Goal: Information Seeking & Learning: Learn about a topic

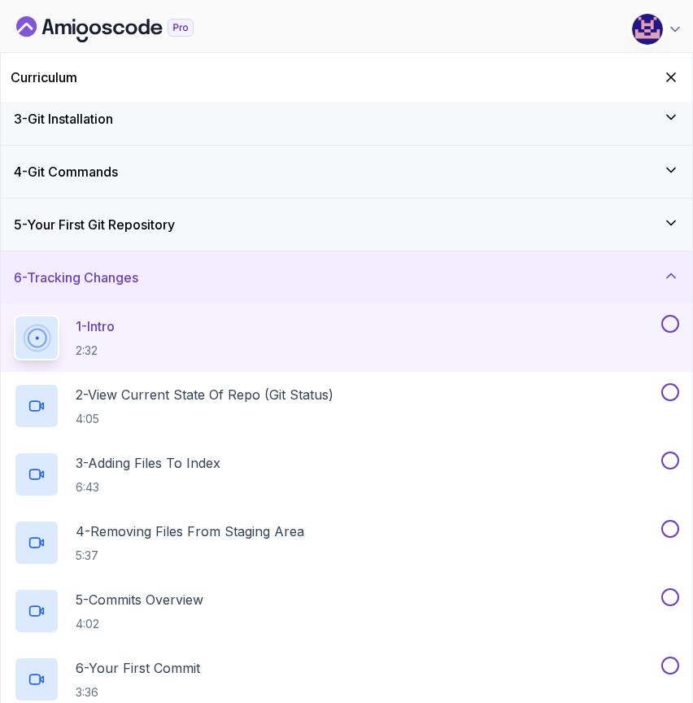
scroll to position [93, 0]
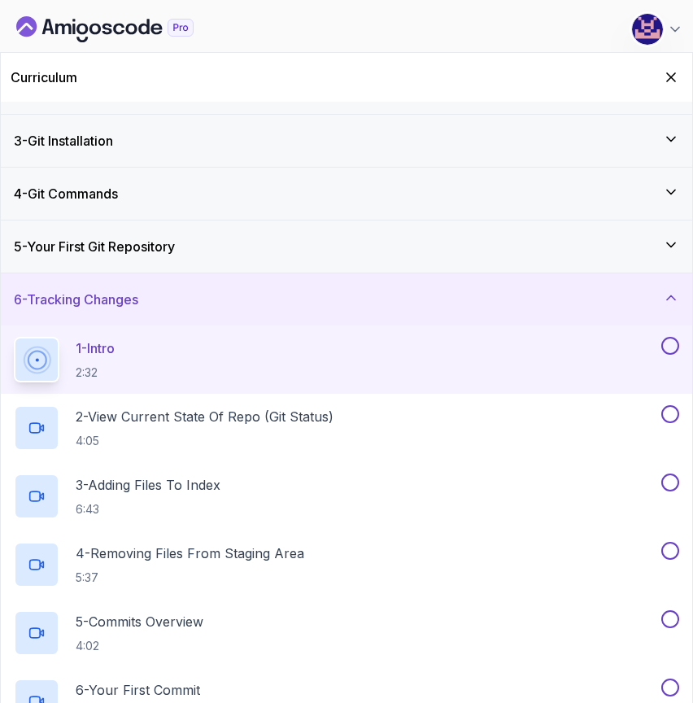
click at [159, 254] on h3 "5 - Your First Git Repository" at bounding box center [94, 247] width 161 height 20
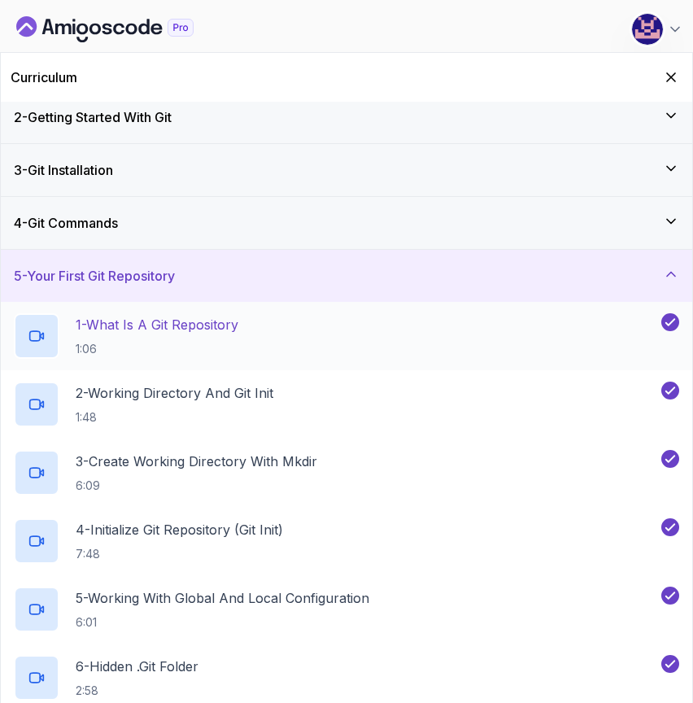
scroll to position [64, 0]
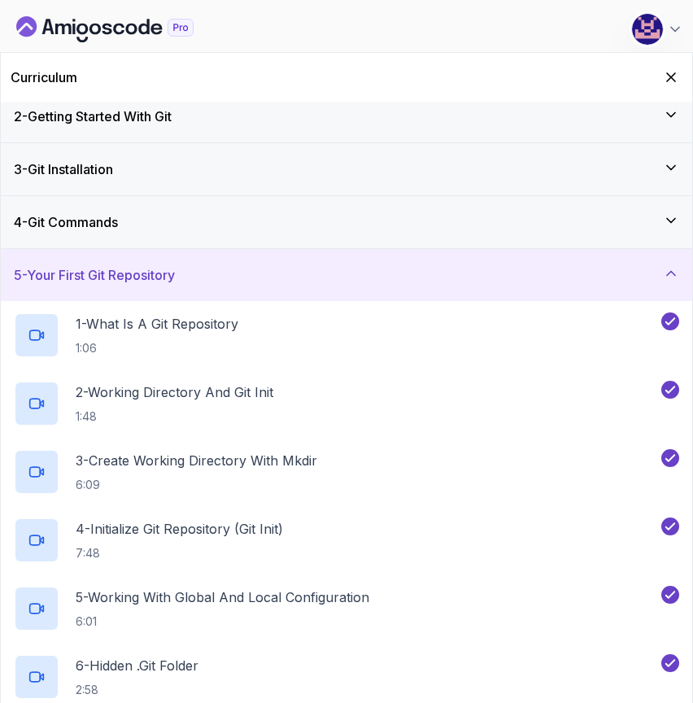
click at [162, 272] on h3 "5 - Your First Git Repository" at bounding box center [94, 275] width 161 height 20
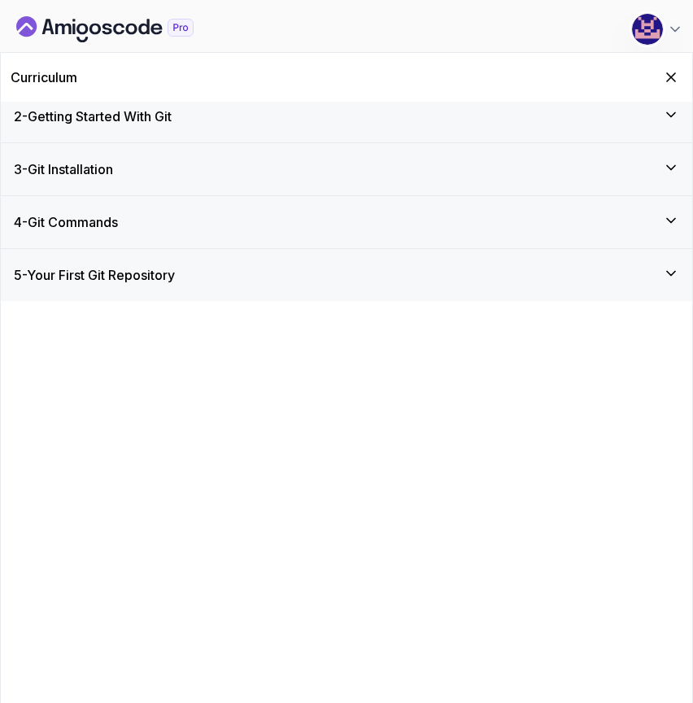
scroll to position [0, 0]
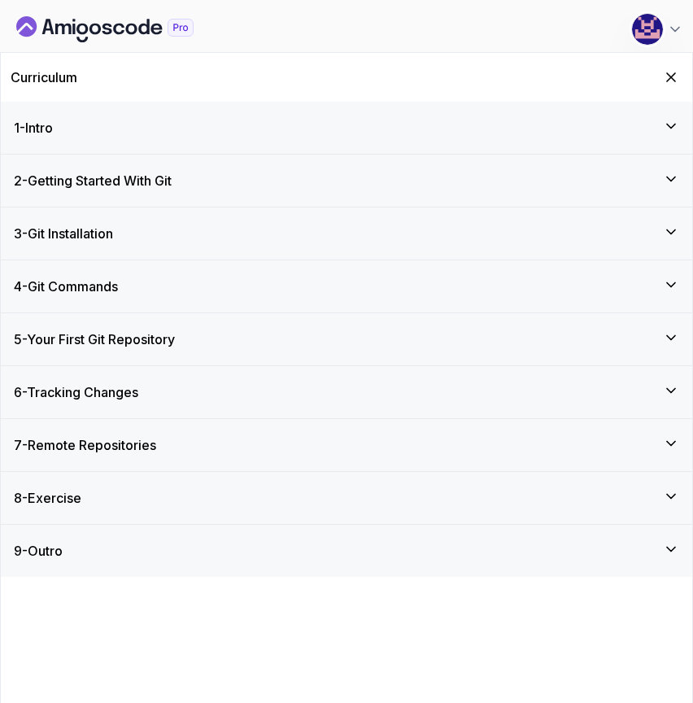
click at [153, 388] on div "6 - Tracking Changes" at bounding box center [346, 392] width 665 height 20
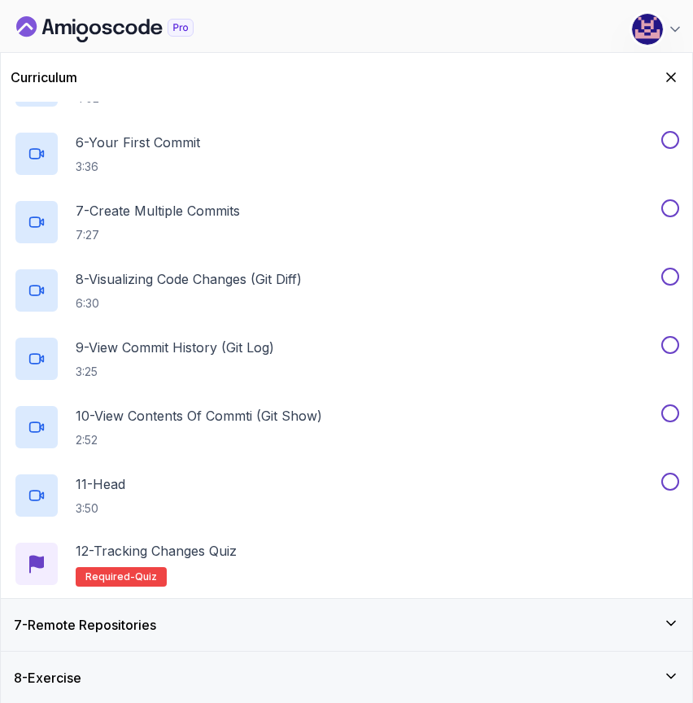
scroll to position [643, 0]
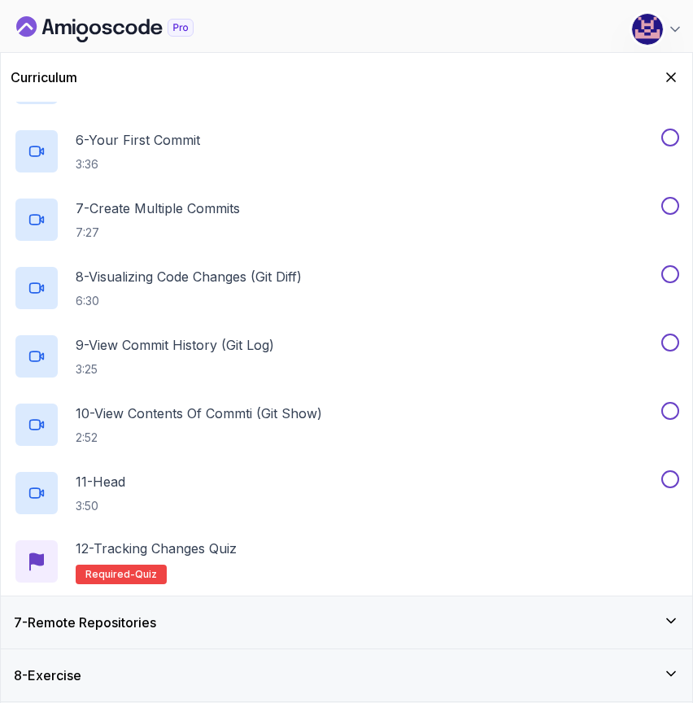
click at [167, 620] on div "7 - Remote Repositories" at bounding box center [346, 623] width 665 height 20
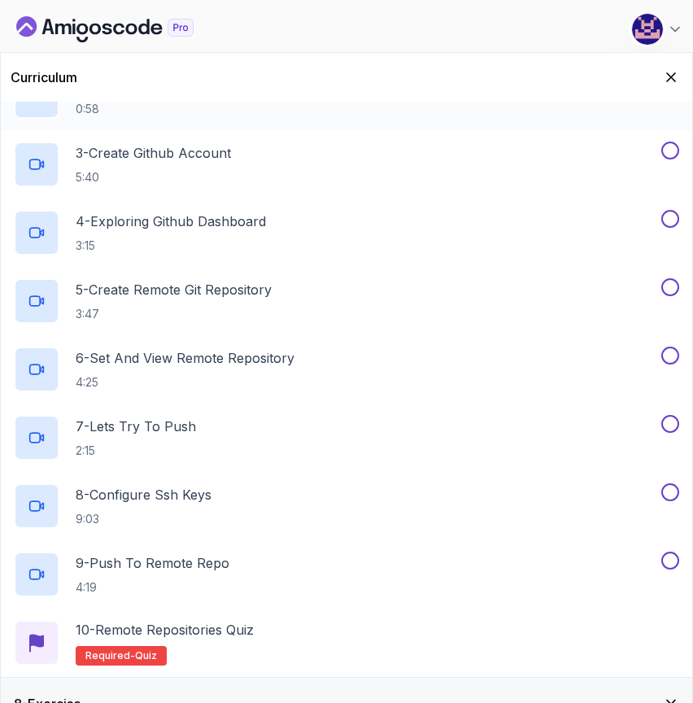
scroll to position [506, 0]
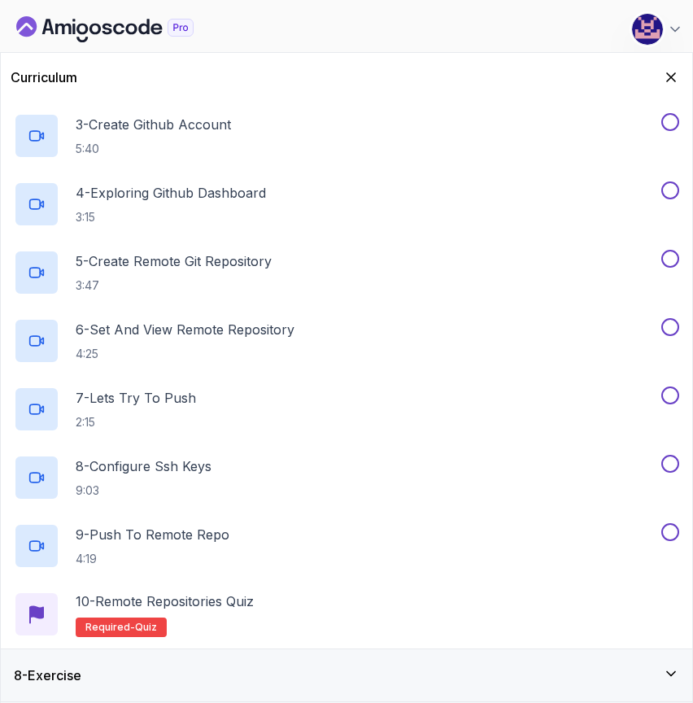
click at [182, 667] on div "8 - Exercise" at bounding box center [346, 675] width 665 height 20
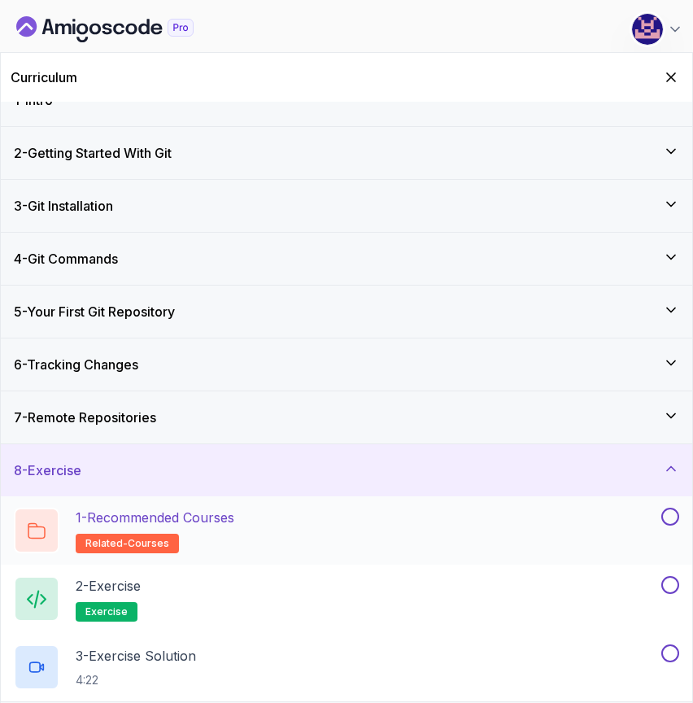
scroll to position [0, 0]
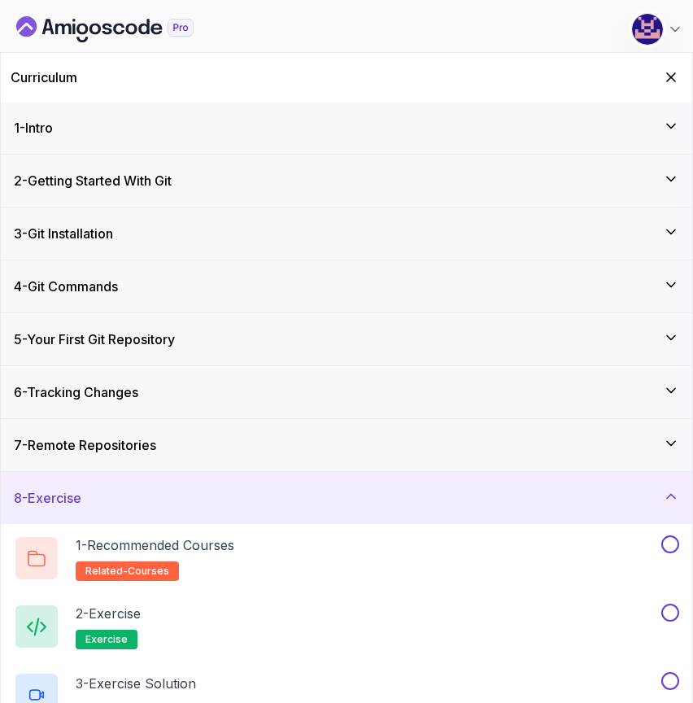
click at [126, 490] on div "8 - Exercise" at bounding box center [346, 498] width 665 height 20
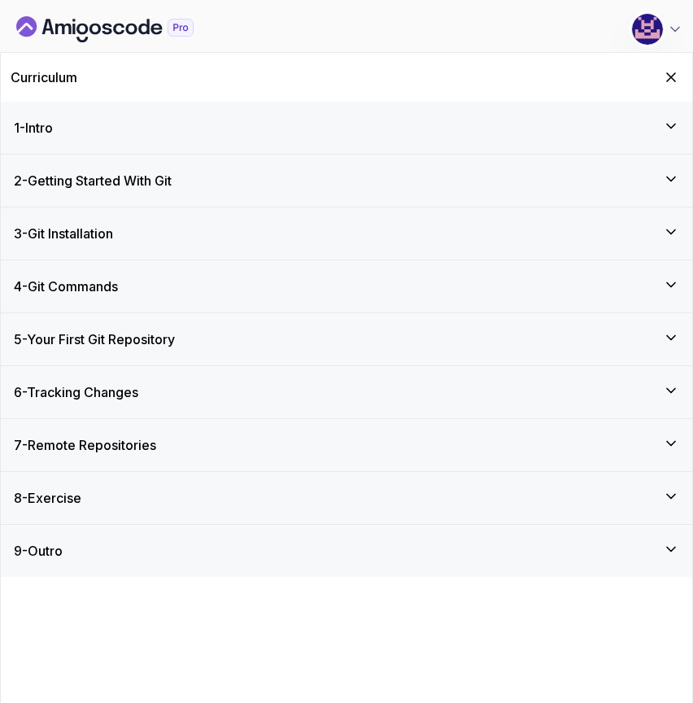
click at [111, 394] on h3 "6 - Tracking Changes" at bounding box center [76, 392] width 124 height 20
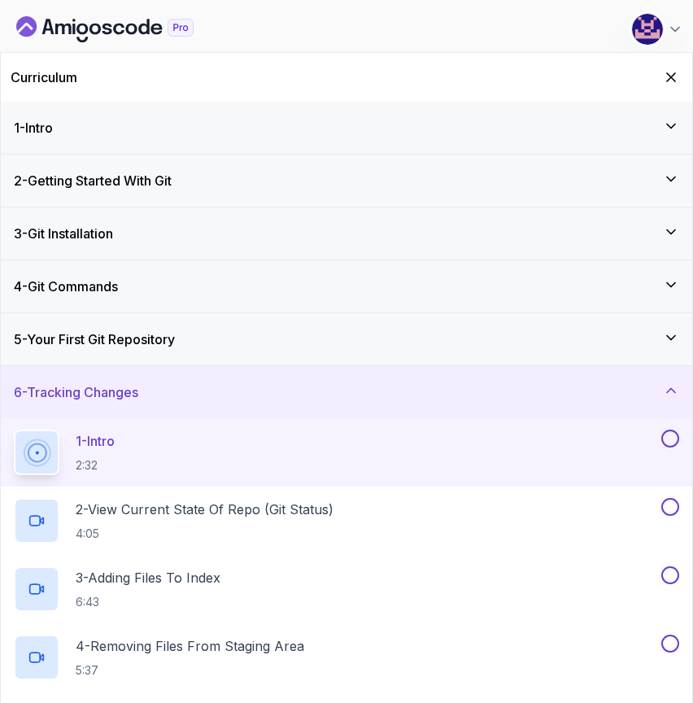
click at [411, 434] on div "1 - Intro 2:32" at bounding box center [336, 452] width 644 height 46
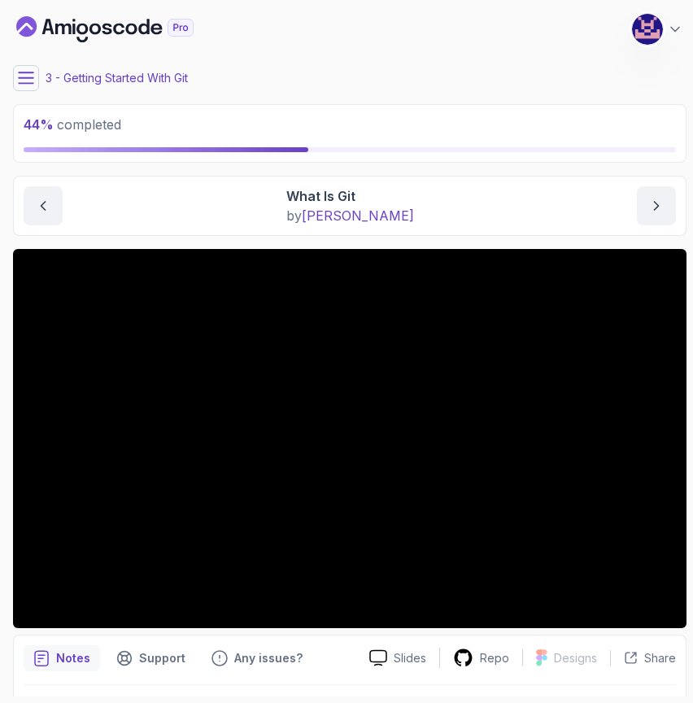
click at [29, 74] on icon at bounding box center [26, 78] width 16 height 16
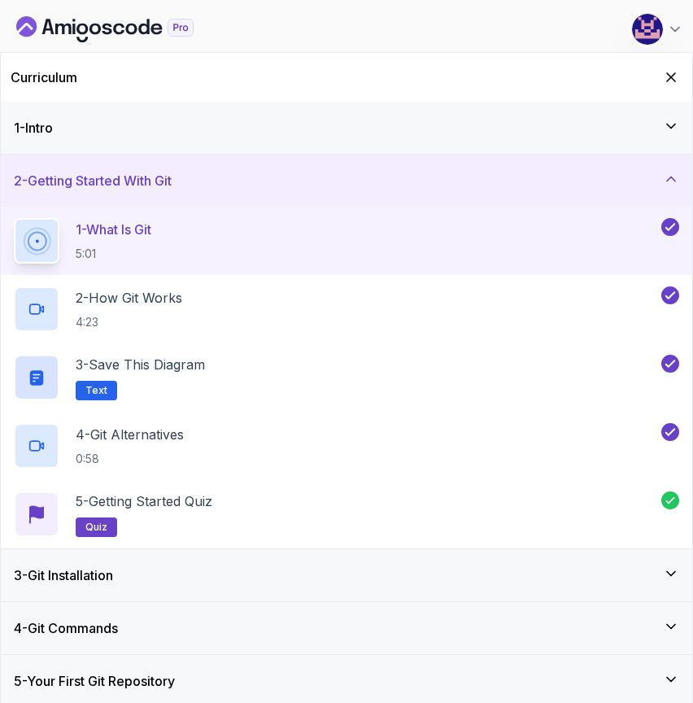
scroll to position [164, 0]
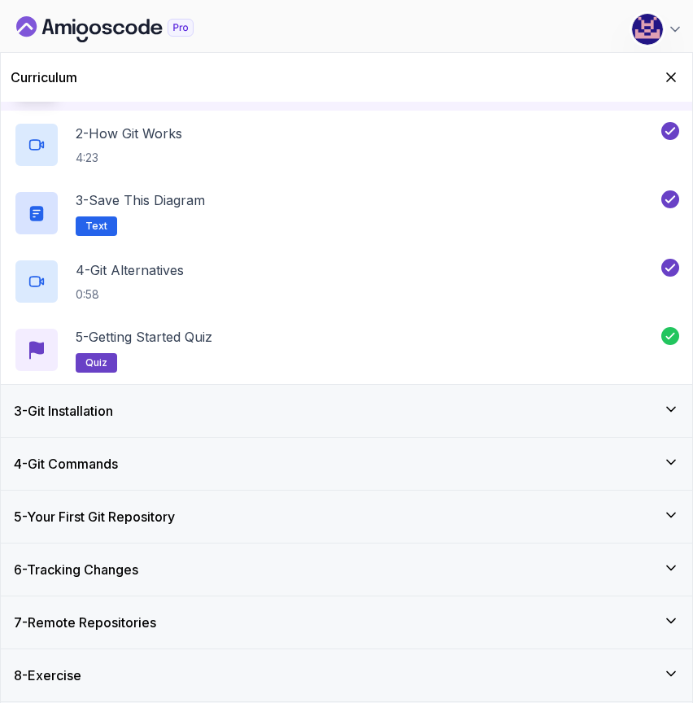
click at [89, 572] on h3 "6 - Tracking Changes" at bounding box center [76, 570] width 124 height 20
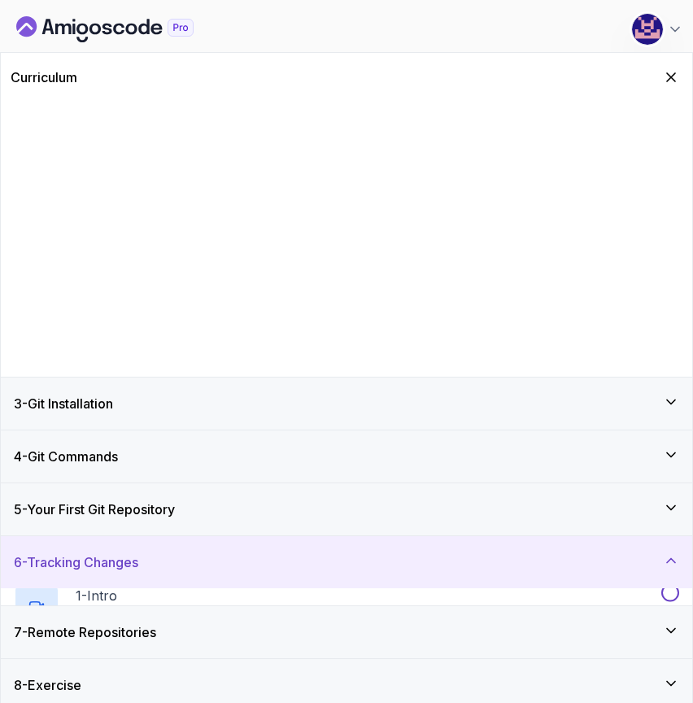
scroll to position [0, 0]
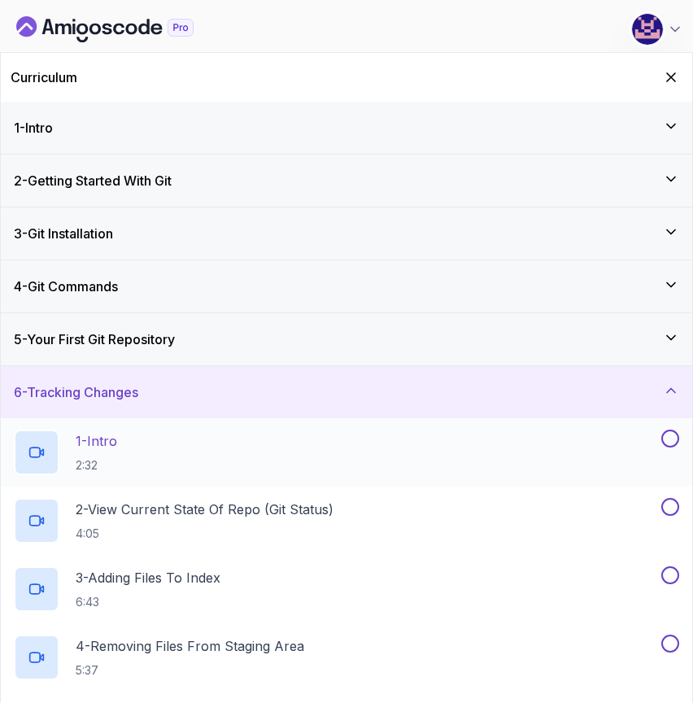
click at [140, 464] on div "1 - Intro 2:32" at bounding box center [336, 452] width 644 height 46
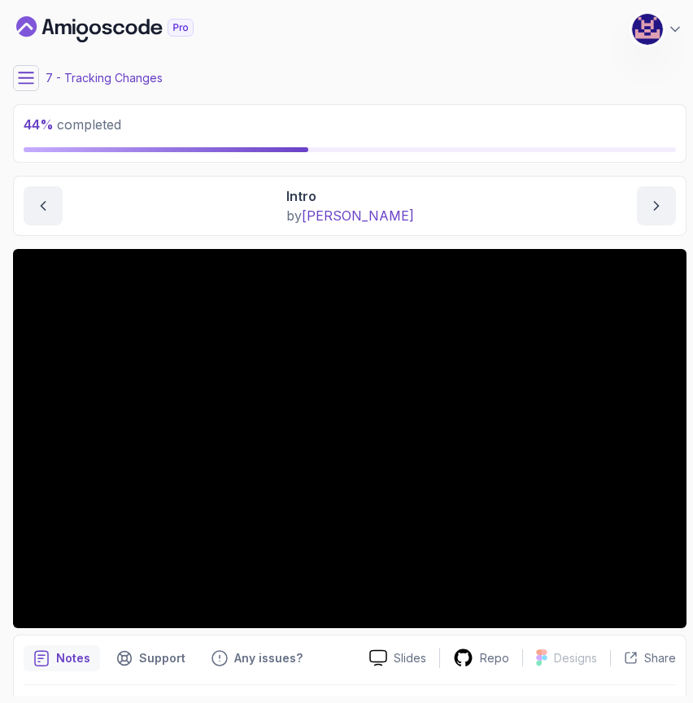
click at [464, 164] on main "My Courses Git & GitHub Fundamentals 241 Points [PERSON_NAME] Coats Software En…" at bounding box center [350, 352] width 674 height 690
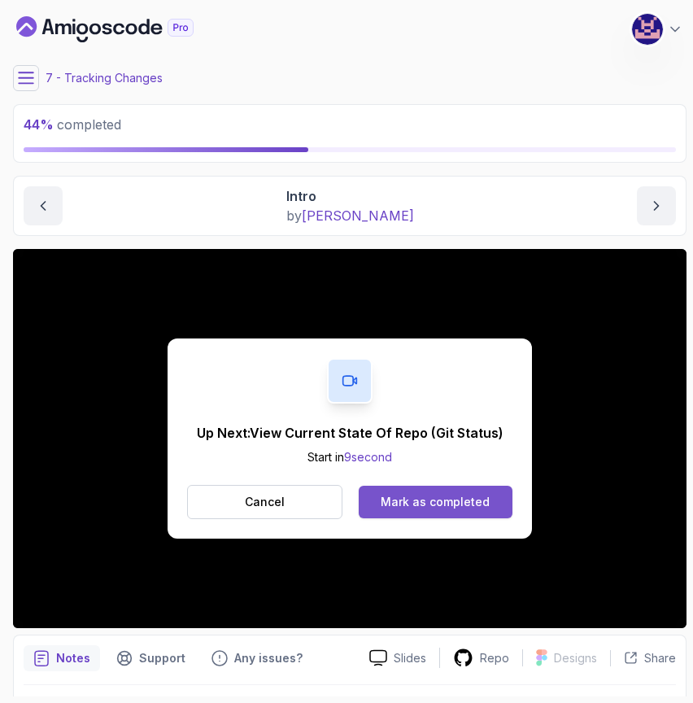
click at [442, 504] on div "Mark as completed" at bounding box center [435, 502] width 109 height 16
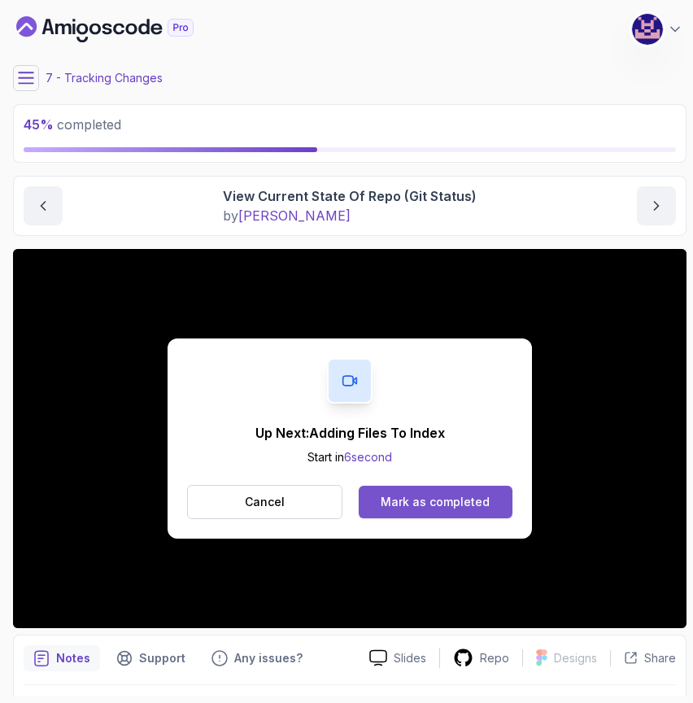
click at [460, 505] on div "Mark as completed" at bounding box center [435, 502] width 109 height 16
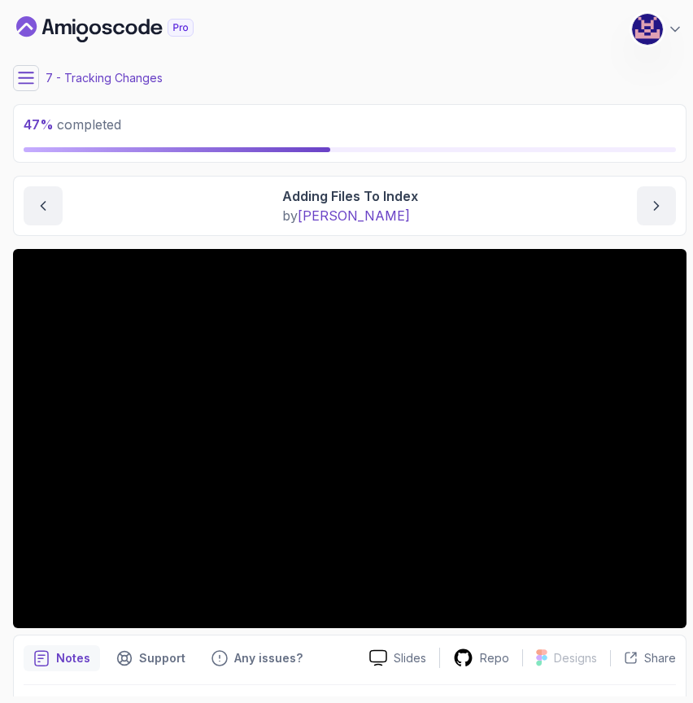
scroll to position [45, 0]
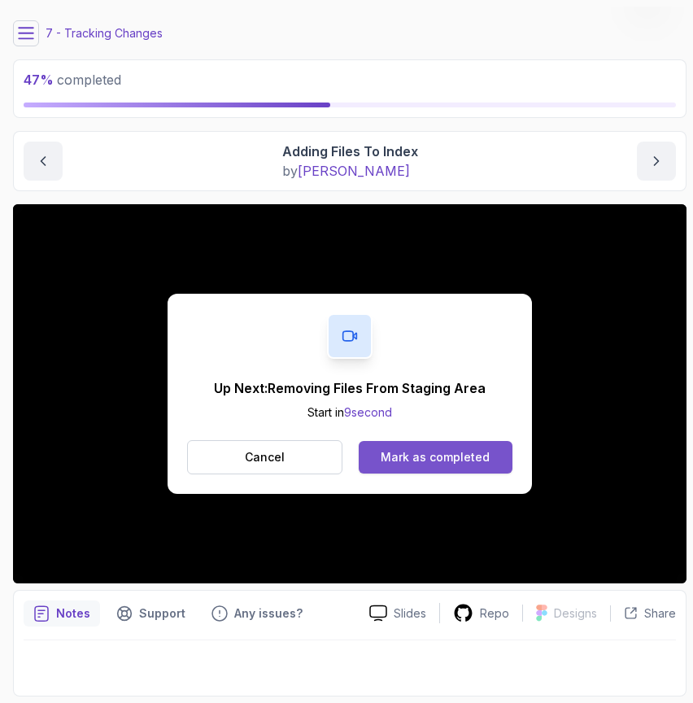
click at [427, 455] on div "Mark as completed" at bounding box center [435, 457] width 109 height 16
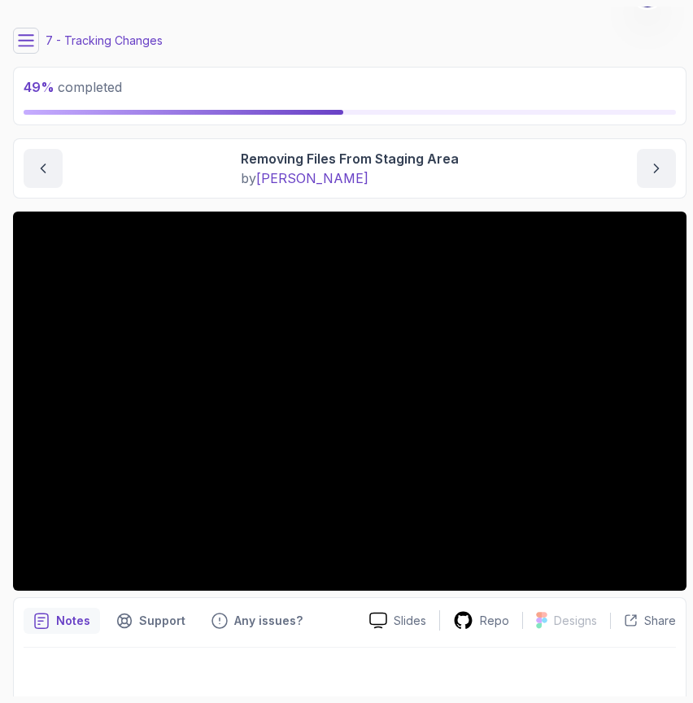
scroll to position [45, 0]
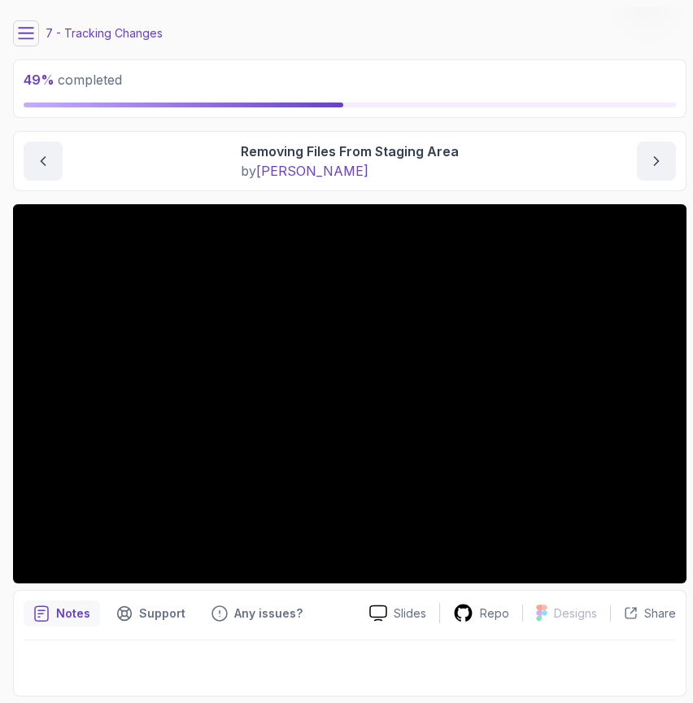
click at [489, 156] on div "Removing Files From Staging Area by [PERSON_NAME]" at bounding box center [350, 161] width 652 height 39
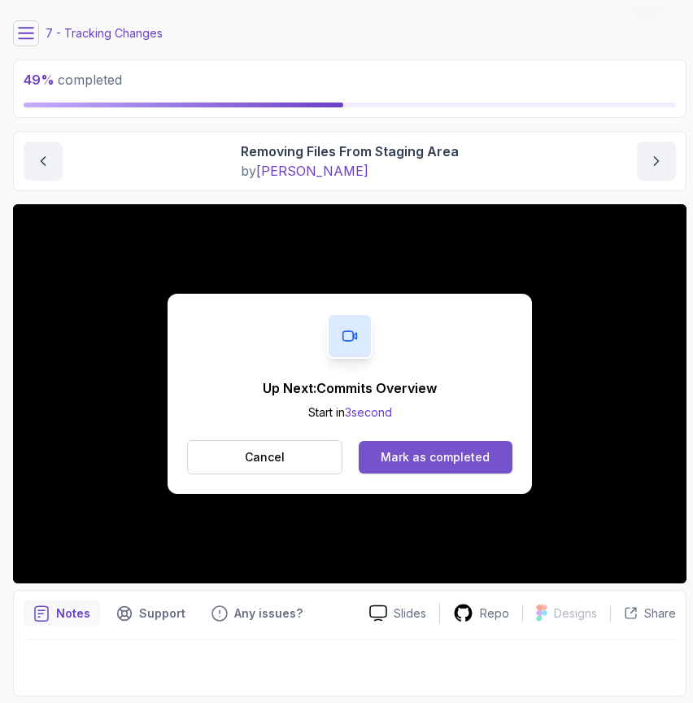
click at [438, 456] on div "Mark as completed" at bounding box center [435, 457] width 109 height 16
click at [421, 456] on div "Mark as completed" at bounding box center [435, 457] width 109 height 16
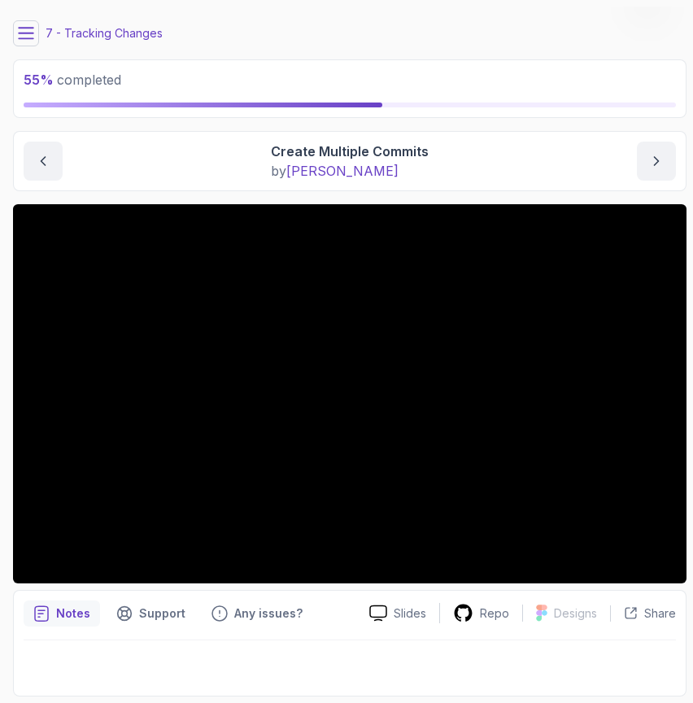
click at [498, 121] on main "My Courses Git & GitHub Fundamentals 241 Points [PERSON_NAME] Coats Software En…" at bounding box center [350, 352] width 674 height 690
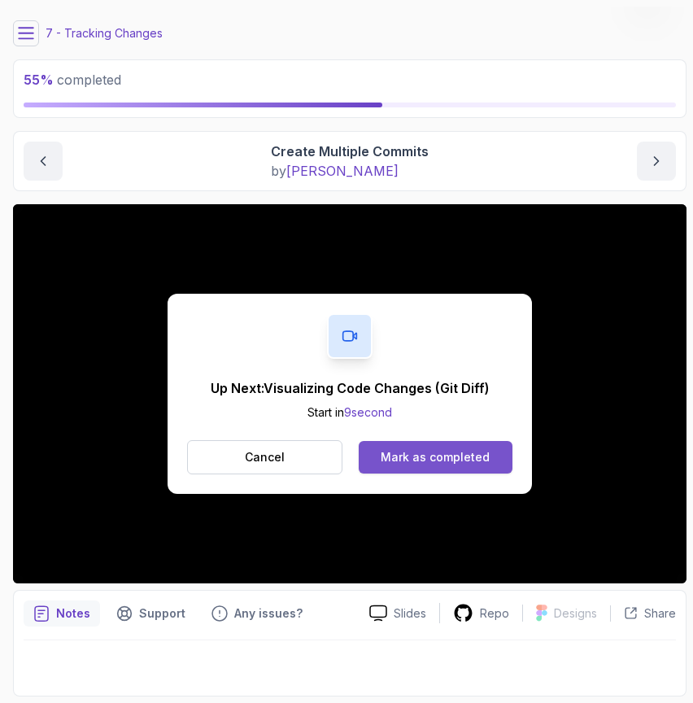
click at [439, 454] on div "Mark as completed" at bounding box center [435, 457] width 109 height 16
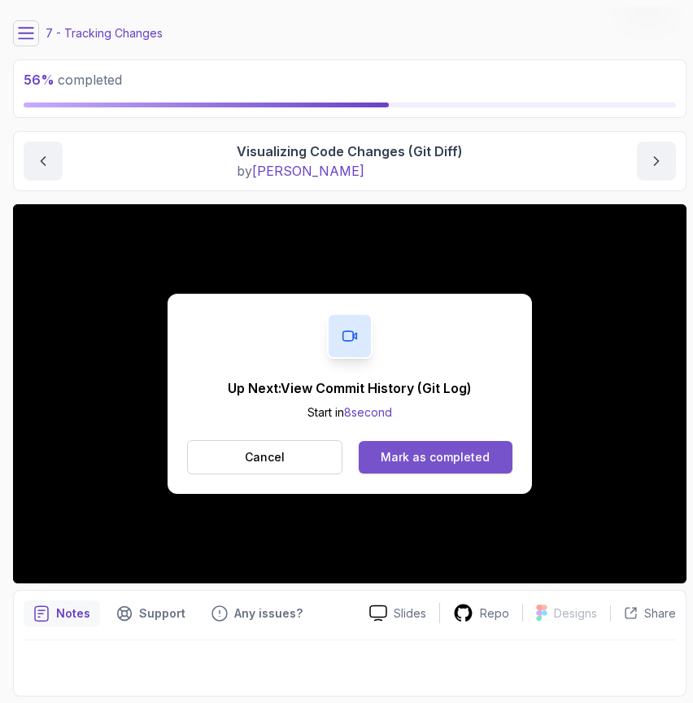
click at [413, 455] on div "Mark as completed" at bounding box center [435, 457] width 109 height 16
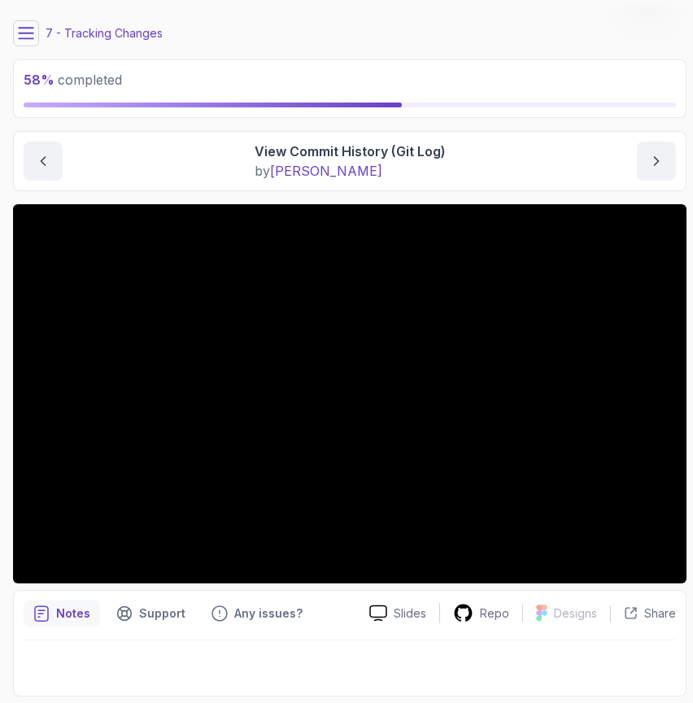
click at [543, 129] on main "My Courses Git & GitHub Fundamentals 241 Points [PERSON_NAME] Coats Software En…" at bounding box center [350, 352] width 674 height 690
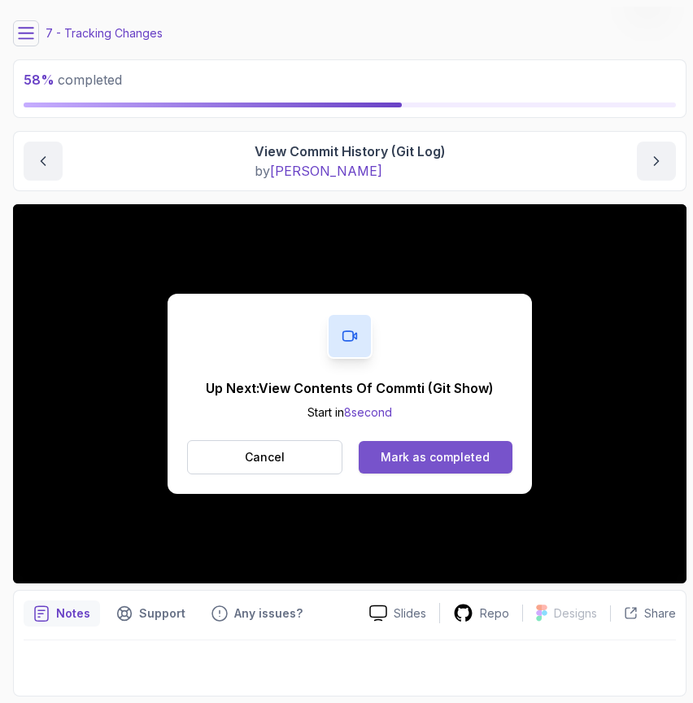
click at [421, 456] on div "Mark as completed" at bounding box center [435, 457] width 109 height 16
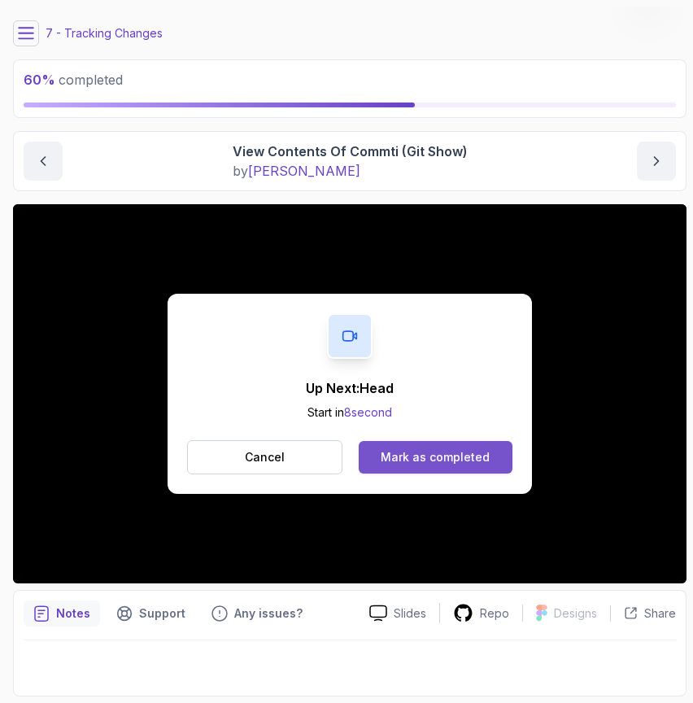
click at [432, 461] on div "Mark as completed" at bounding box center [435, 457] width 109 height 16
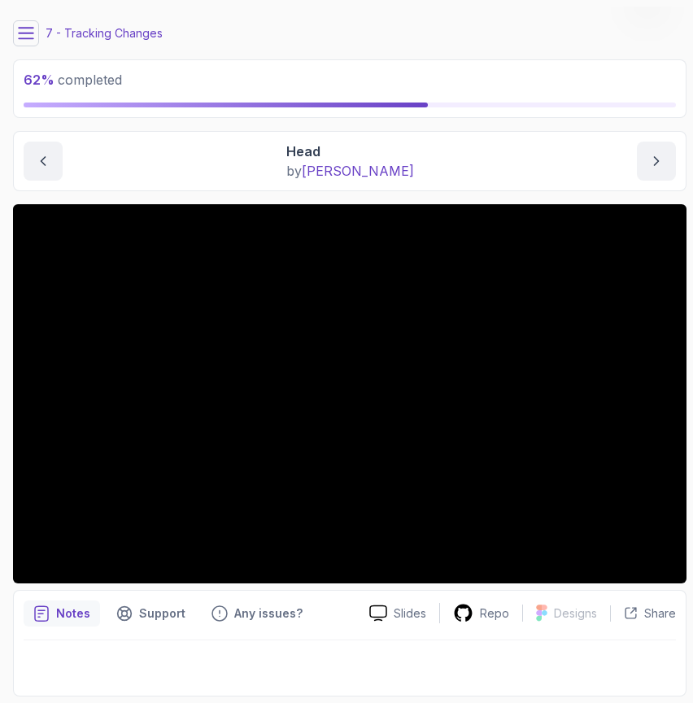
click at [24, 33] on icon at bounding box center [26, 33] width 16 height 16
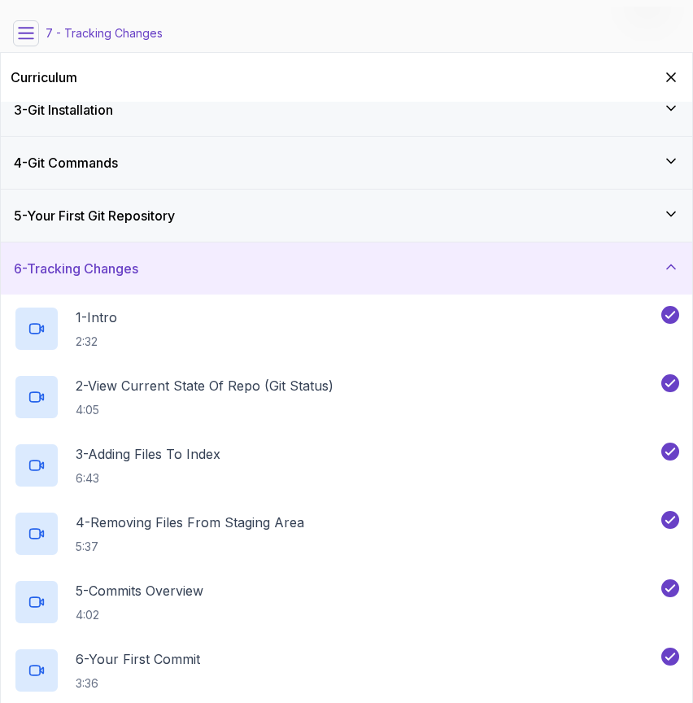
scroll to position [116, 0]
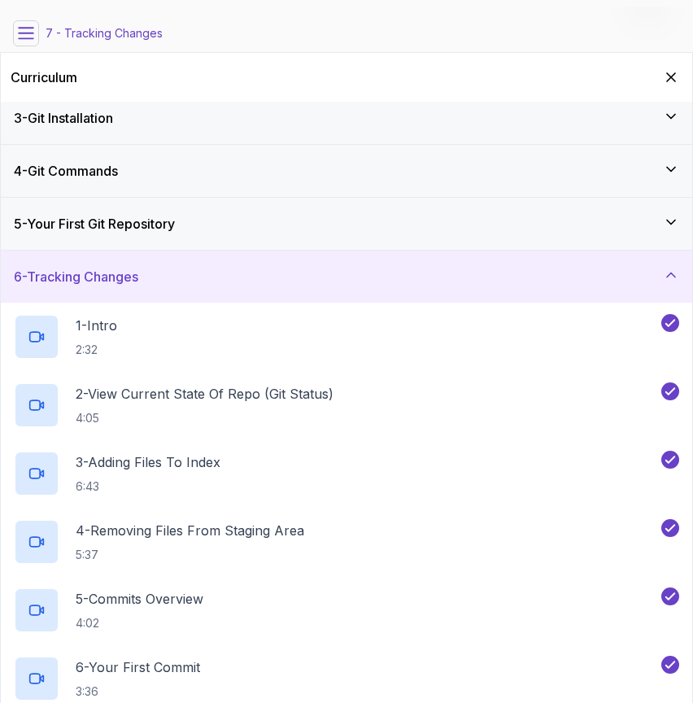
click at [377, 265] on div "6 - Tracking Changes" at bounding box center [346, 277] width 691 height 52
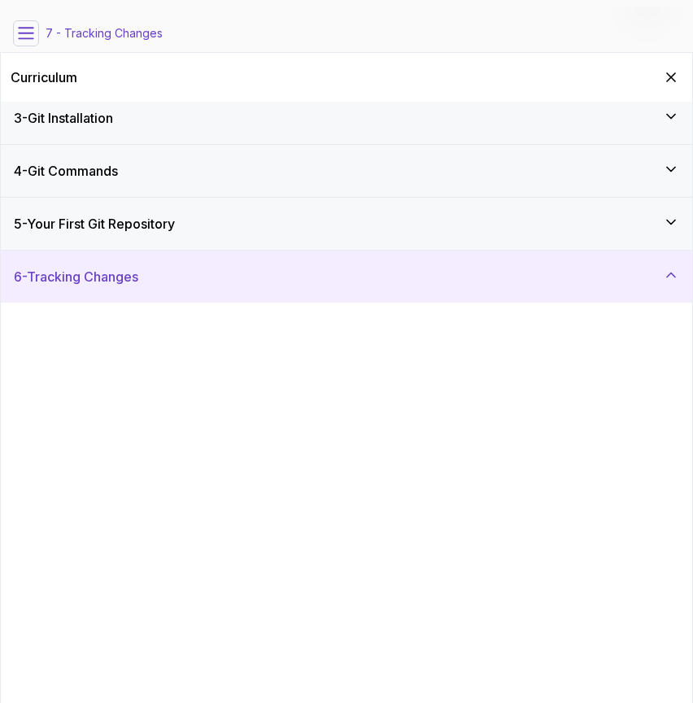
scroll to position [0, 0]
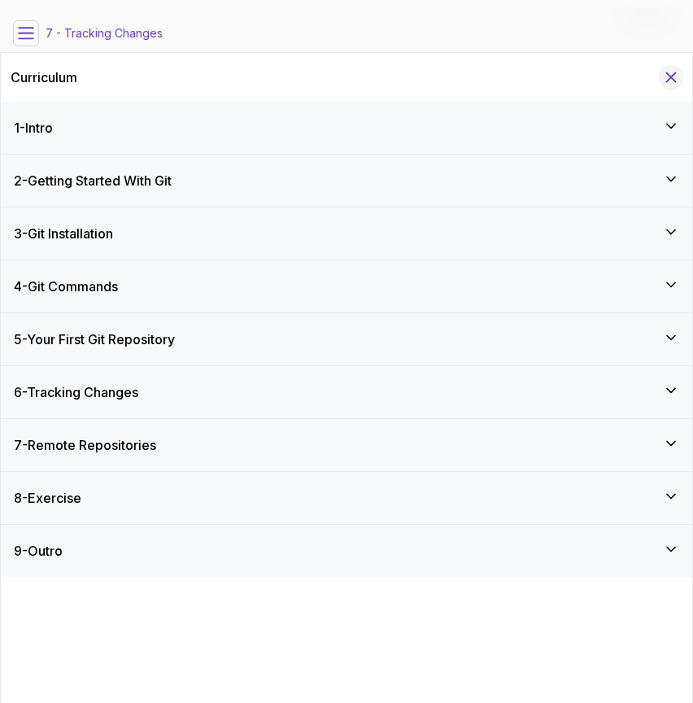
click at [669, 82] on icon "Hide Curriculum for mobile" at bounding box center [671, 77] width 18 height 18
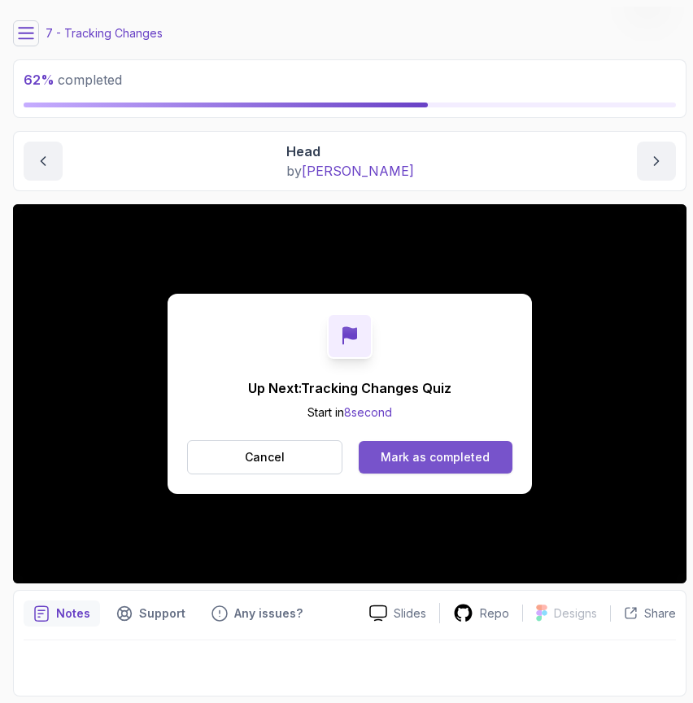
click at [425, 460] on div "Mark as completed" at bounding box center [435, 457] width 109 height 16
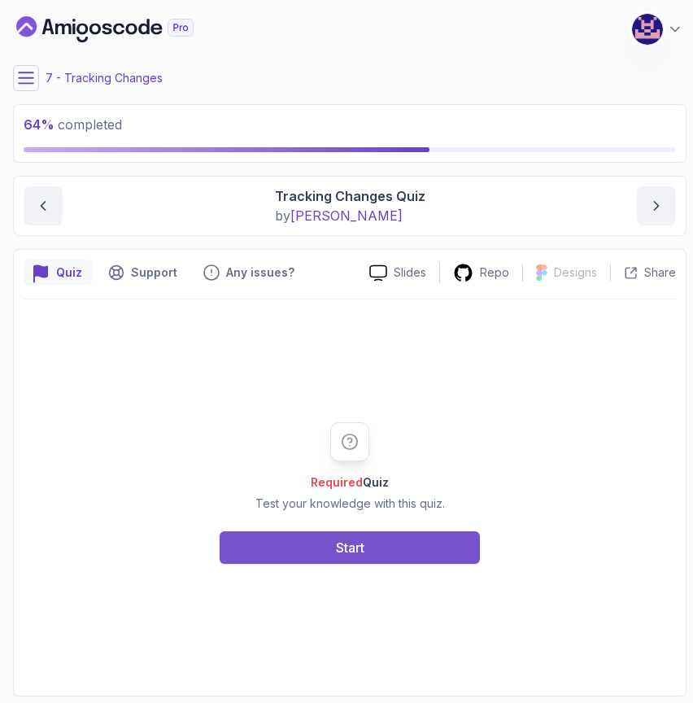
click at [362, 547] on div "Start" at bounding box center [350, 548] width 28 height 20
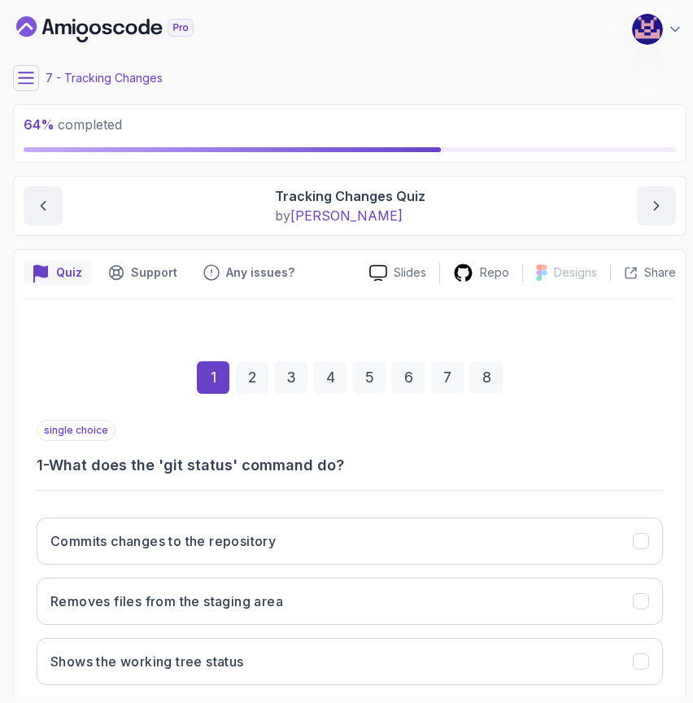
scroll to position [154, 0]
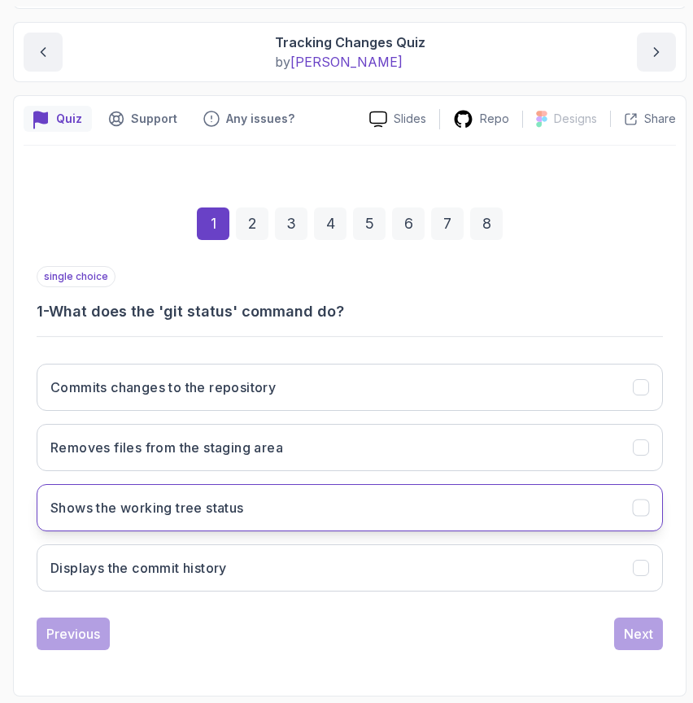
click at [285, 504] on button "Shows the working tree status" at bounding box center [350, 507] width 626 height 47
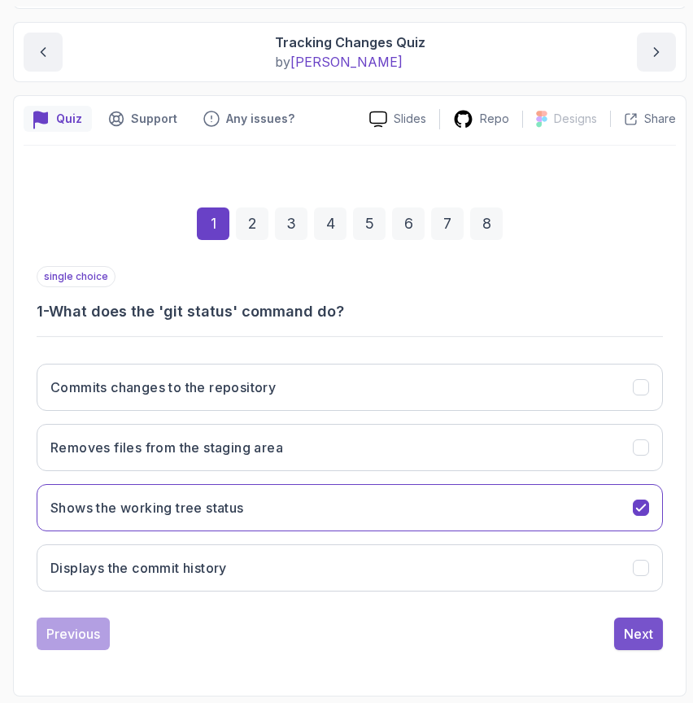
click at [635, 635] on div "Next" at bounding box center [638, 634] width 29 height 20
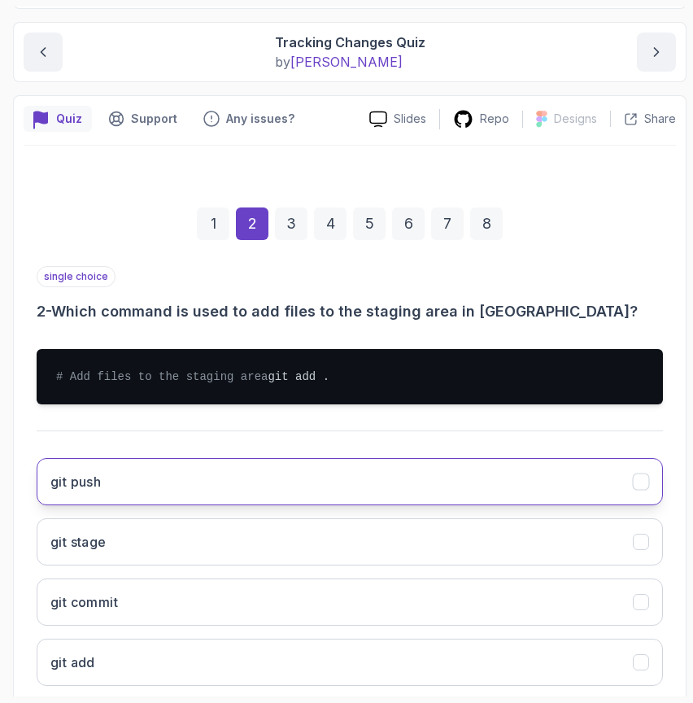
scroll to position [264, 0]
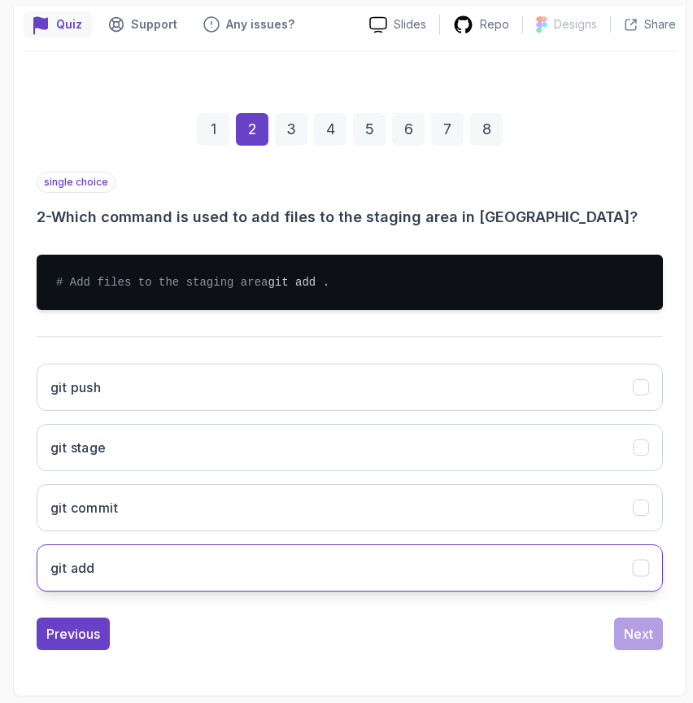
click at [416, 567] on button "git add" at bounding box center [350, 567] width 626 height 47
click at [626, 642] on div "Next" at bounding box center [638, 634] width 29 height 20
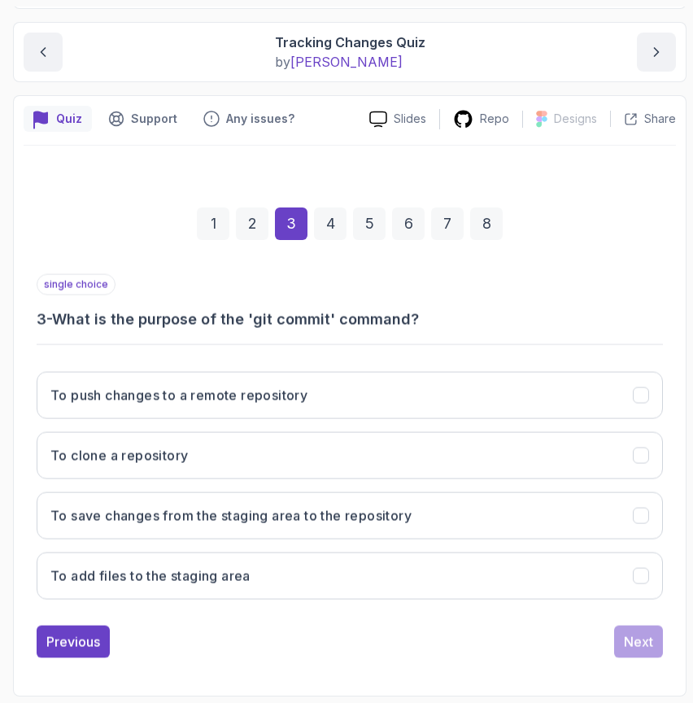
scroll to position [154, 0]
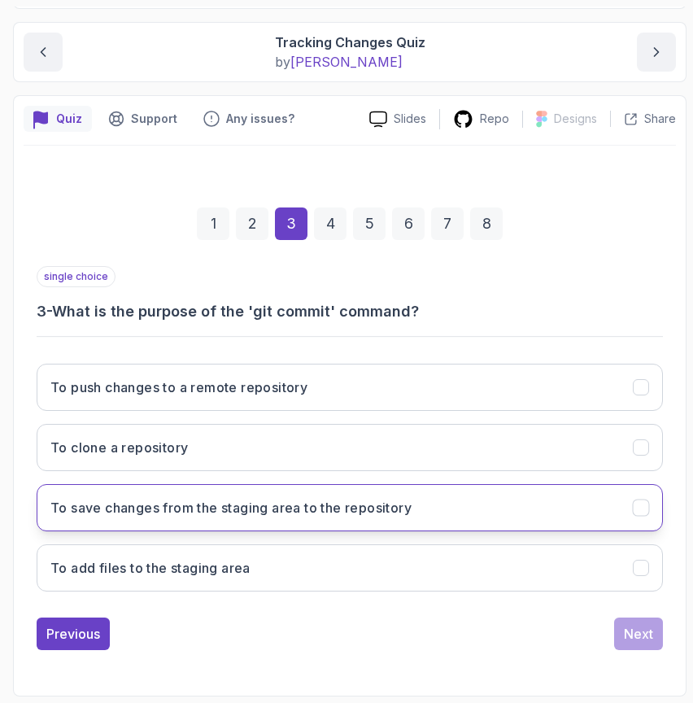
click at [355, 520] on button "To save changes from the staging area to the repository" at bounding box center [350, 507] width 626 height 47
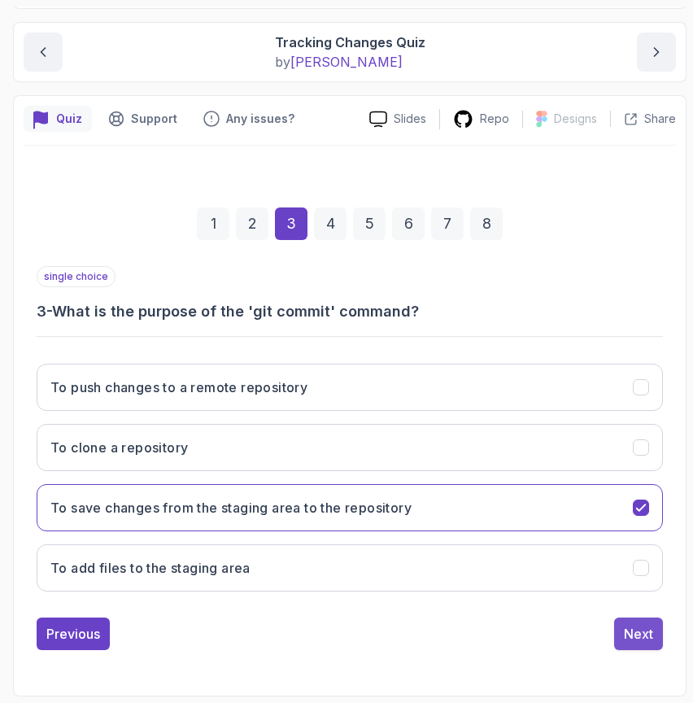
click at [642, 634] on div "Next" at bounding box center [638, 634] width 29 height 20
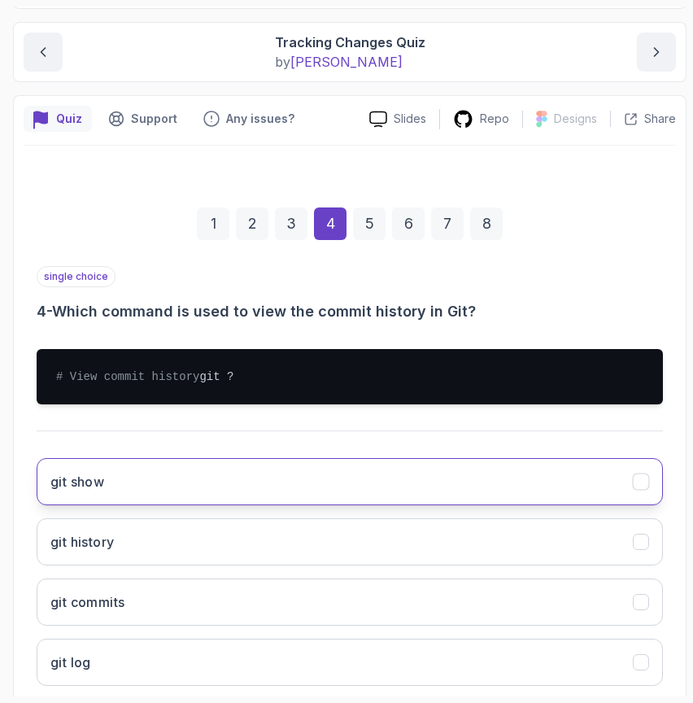
scroll to position [264, 0]
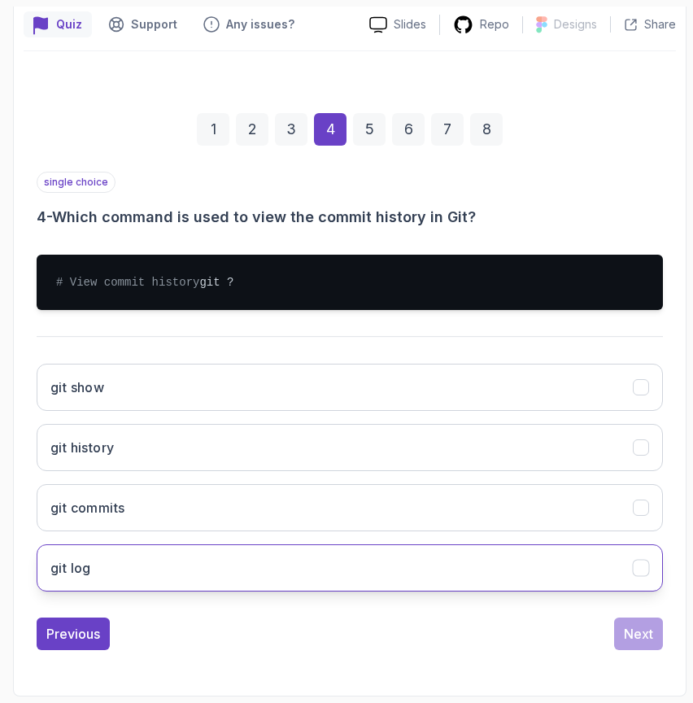
click at [224, 569] on button "git log" at bounding box center [350, 567] width 626 height 47
click at [626, 643] on button "Next" at bounding box center [638, 633] width 49 height 33
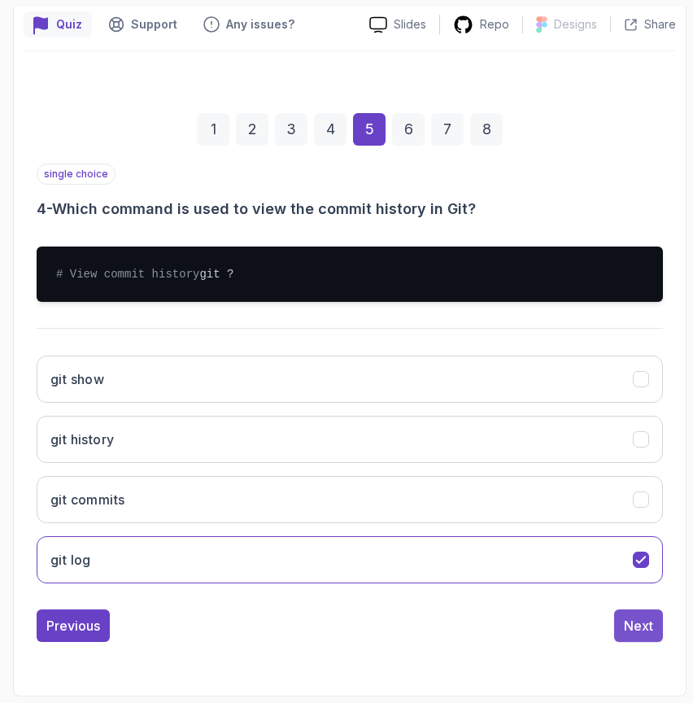
scroll to position [154, 0]
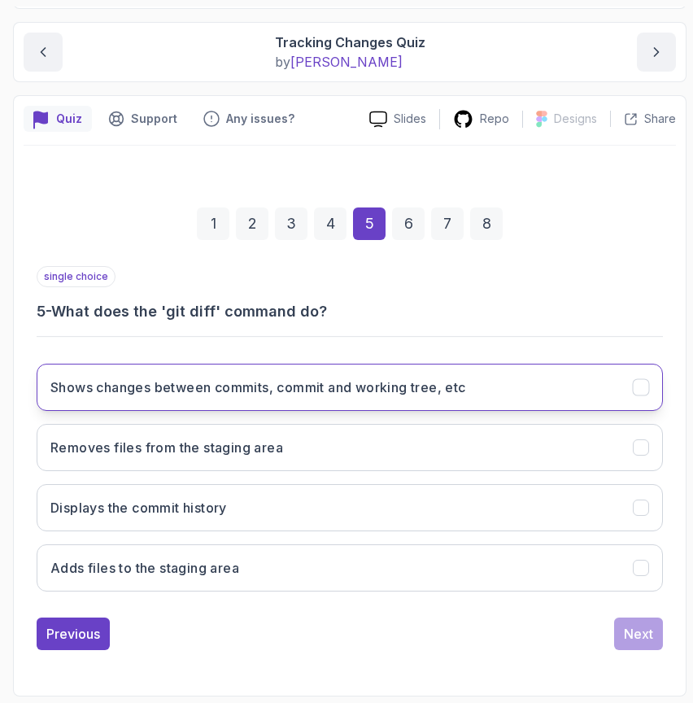
click at [368, 397] on button "Shows changes between commits, commit and working tree, etc" at bounding box center [350, 387] width 626 height 47
click at [637, 637] on div "Next" at bounding box center [638, 634] width 29 height 20
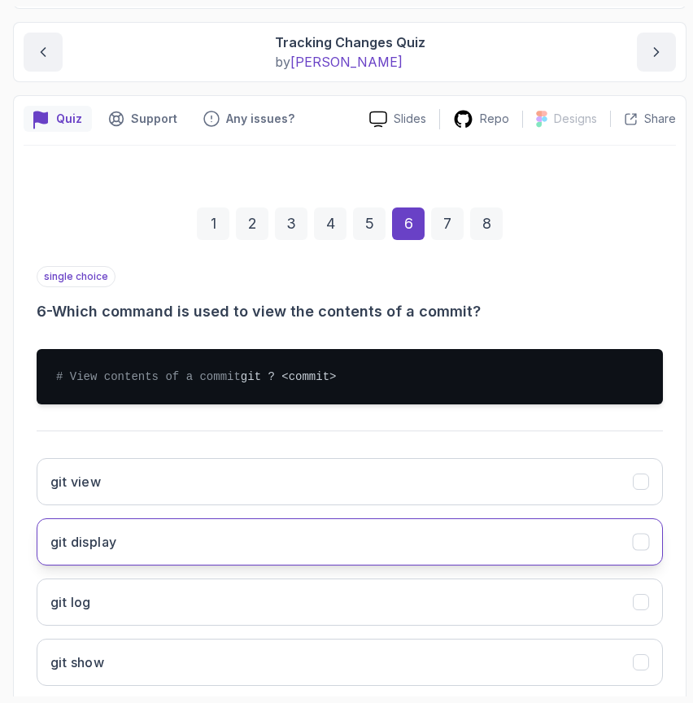
scroll to position [264, 0]
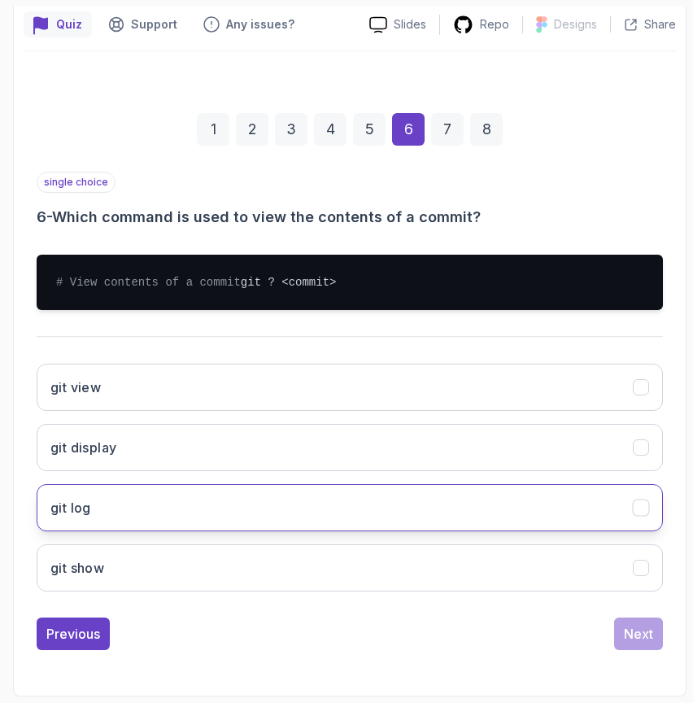
click at [95, 511] on button "git log" at bounding box center [350, 507] width 626 height 47
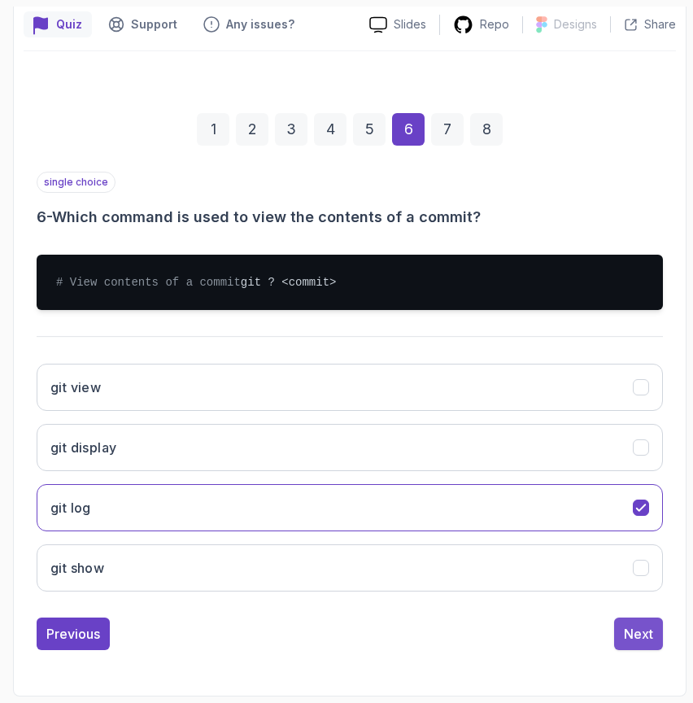
click at [643, 635] on div "Next" at bounding box center [638, 634] width 29 height 20
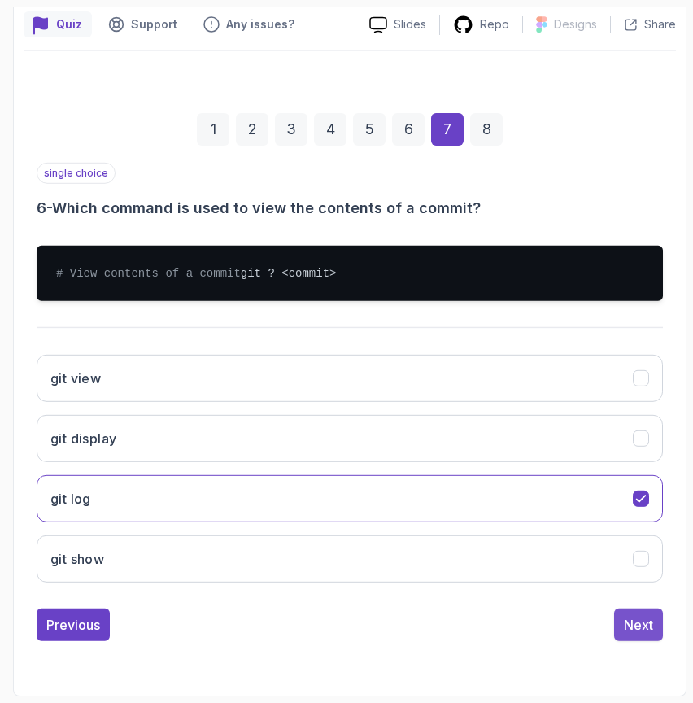
scroll to position [154, 0]
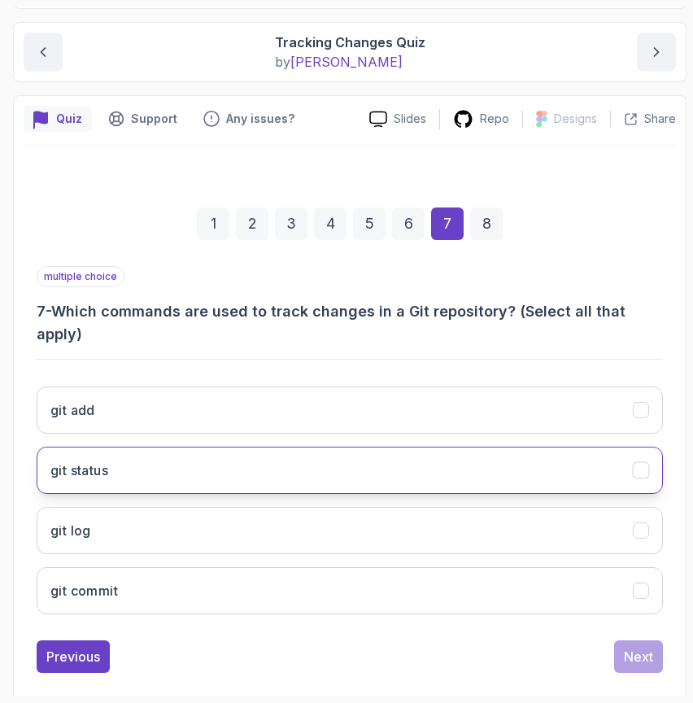
click at [281, 447] on button "git status" at bounding box center [350, 470] width 626 height 47
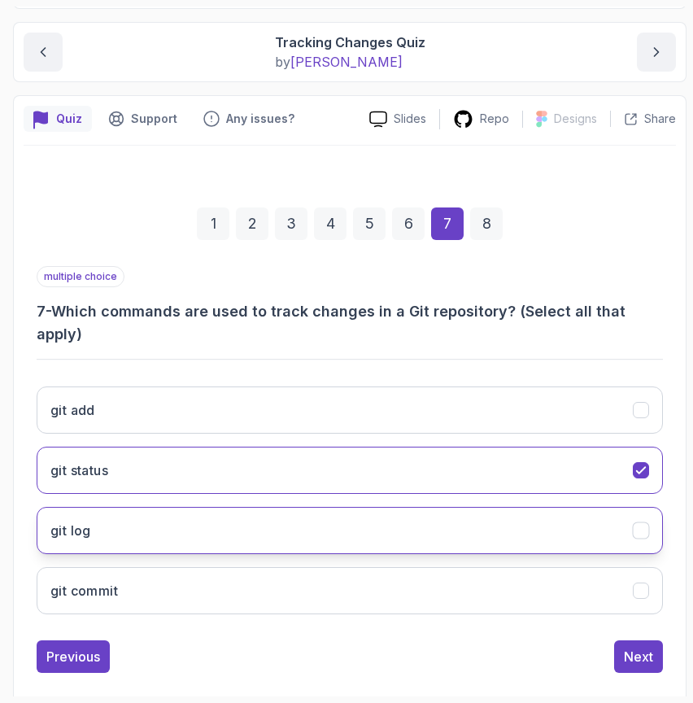
click at [259, 517] on button "git log" at bounding box center [350, 530] width 626 height 47
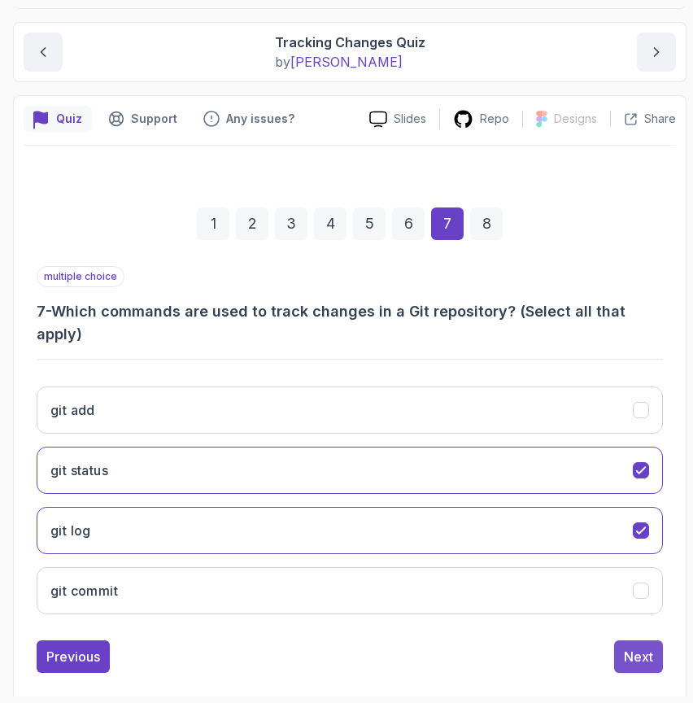
click at [642, 647] on div "Next" at bounding box center [638, 657] width 29 height 20
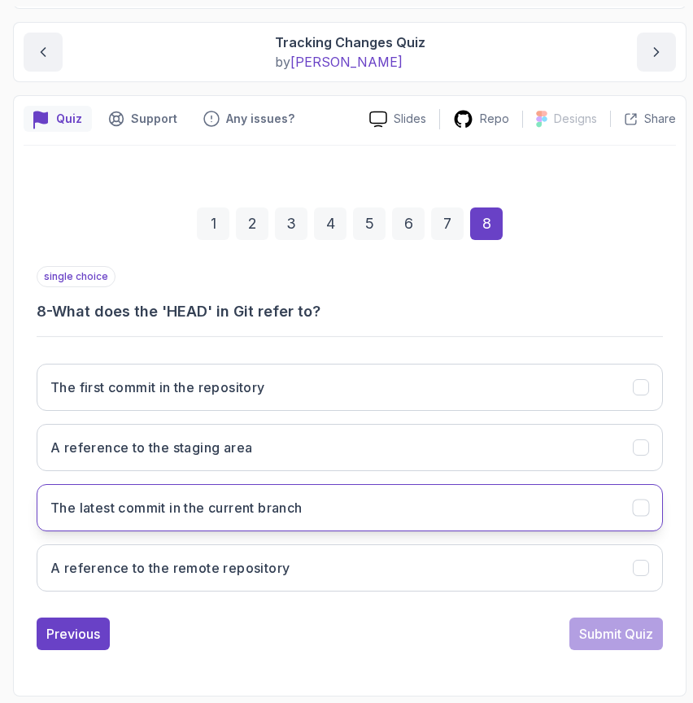
click at [323, 508] on button "The latest commit in the current branch" at bounding box center [350, 507] width 626 height 47
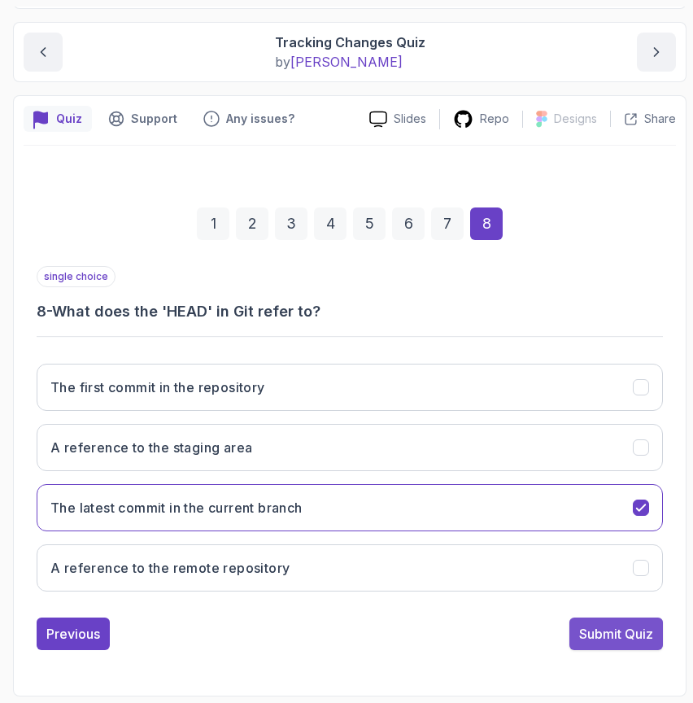
click at [598, 625] on div "Submit Quiz" at bounding box center [616, 634] width 74 height 20
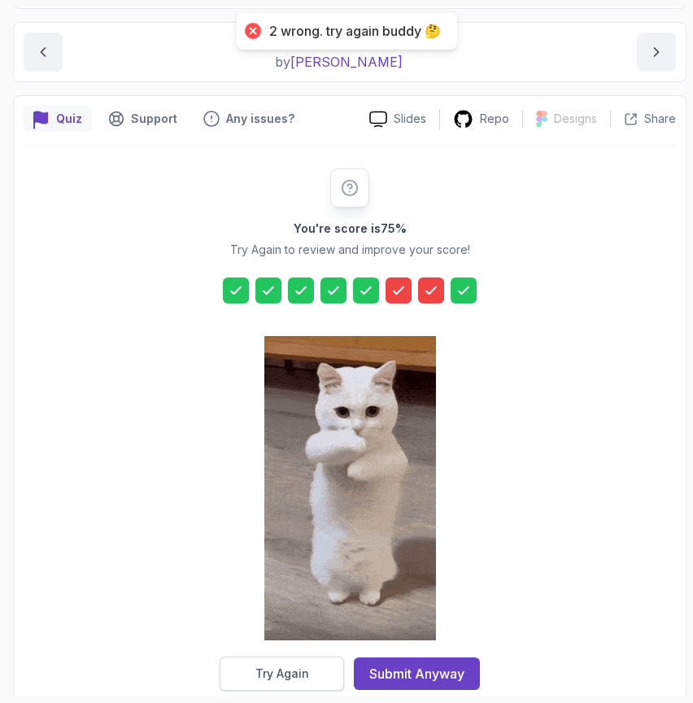
click at [247, 681] on button "Try Again" at bounding box center [282, 673] width 124 height 34
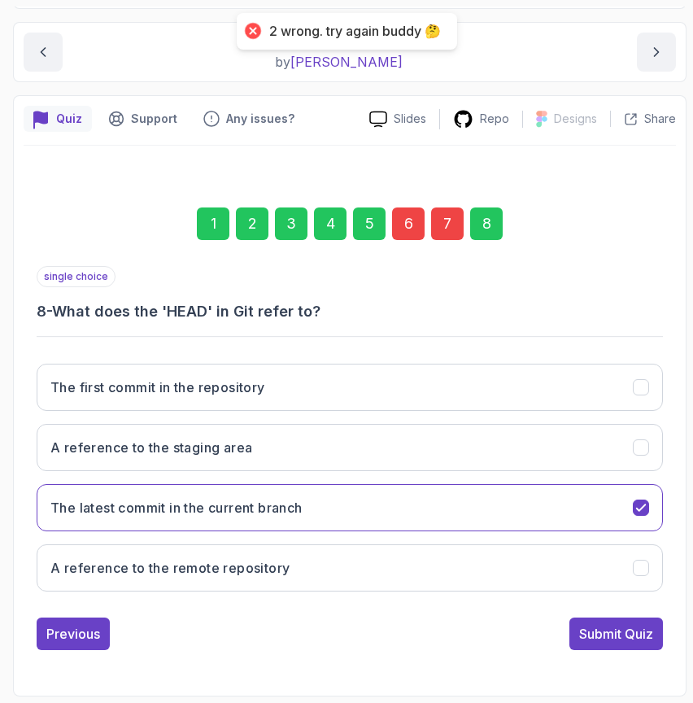
click at [407, 227] on div "6" at bounding box center [408, 223] width 33 height 33
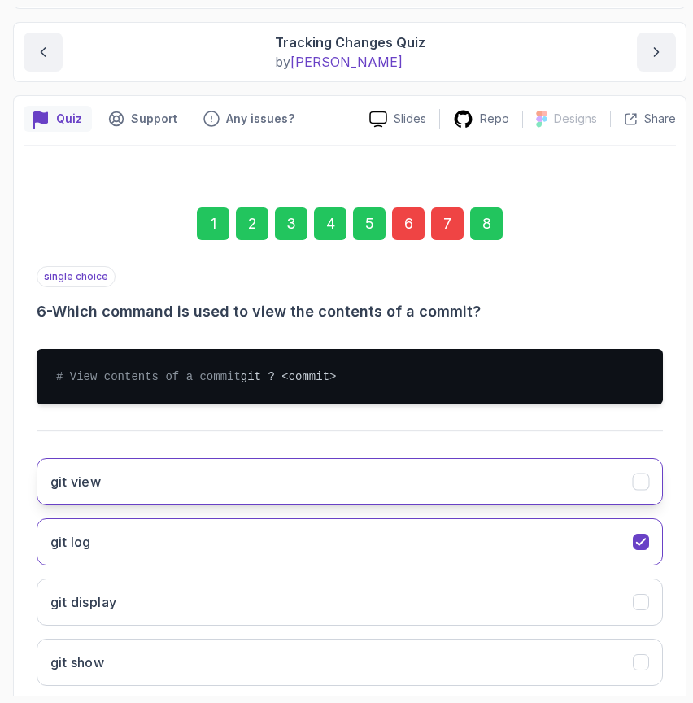
scroll to position [264, 0]
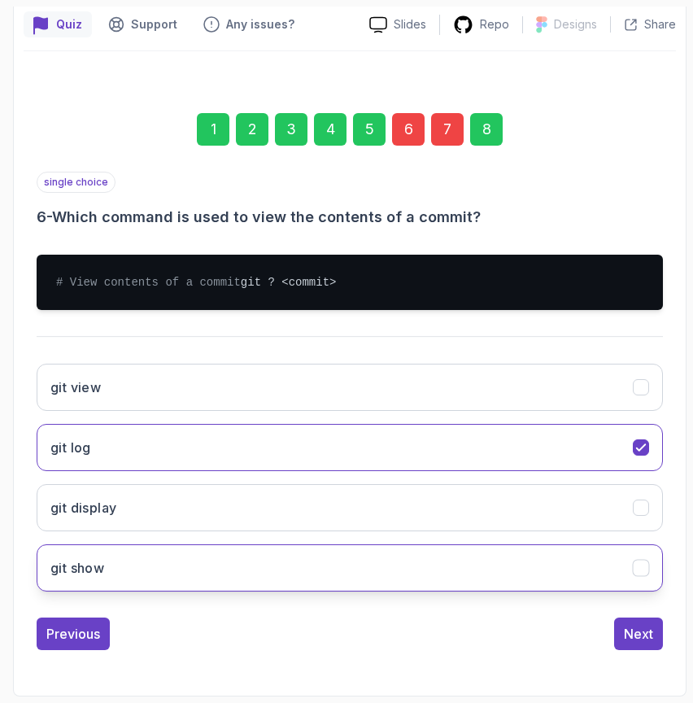
click at [429, 559] on button "git show" at bounding box center [350, 567] width 626 height 47
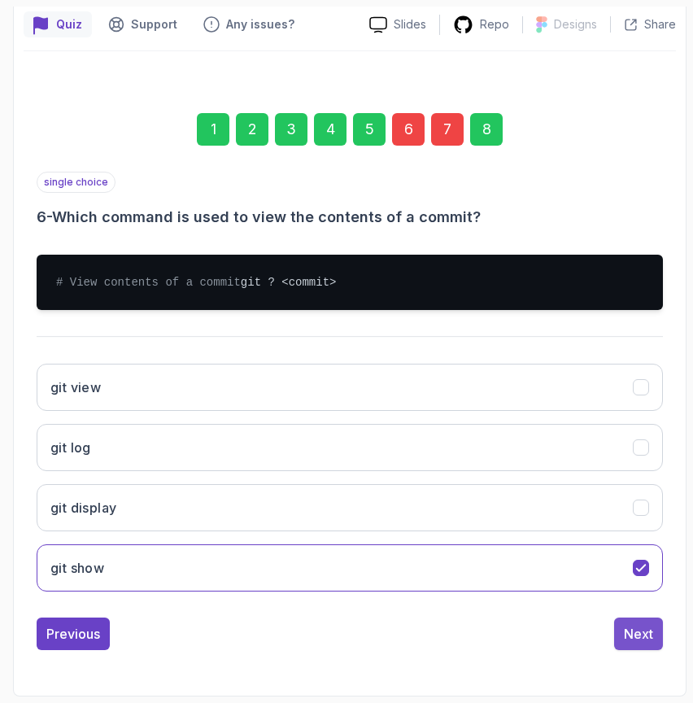
click at [622, 635] on button "Next" at bounding box center [638, 633] width 49 height 33
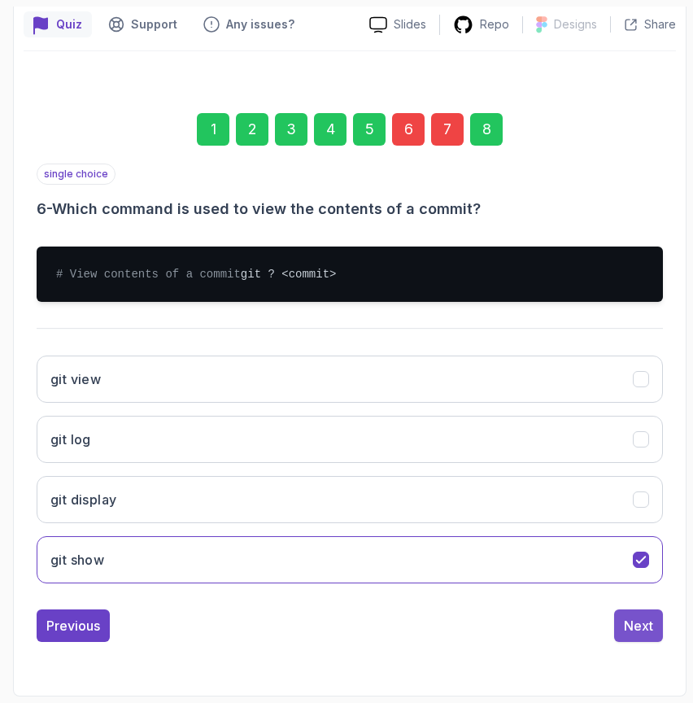
scroll to position [154, 0]
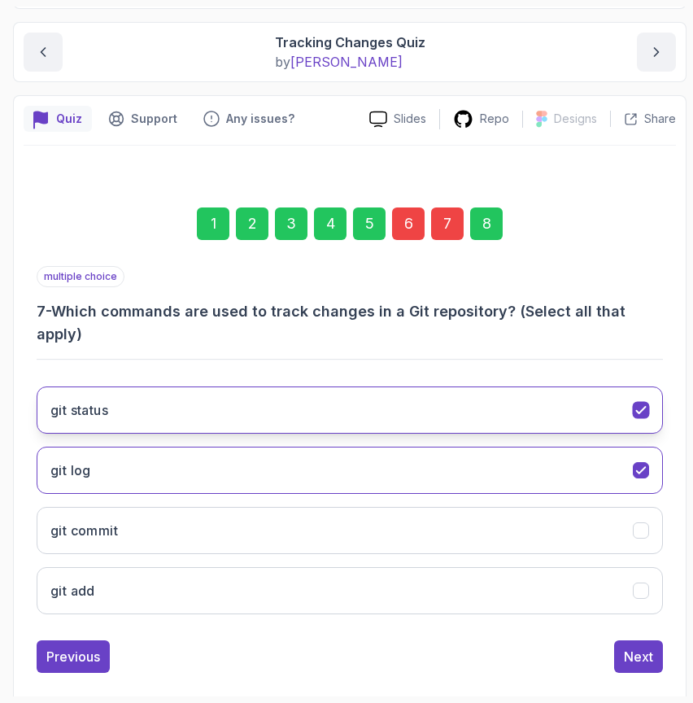
click at [338, 389] on button "git status" at bounding box center [350, 409] width 626 height 47
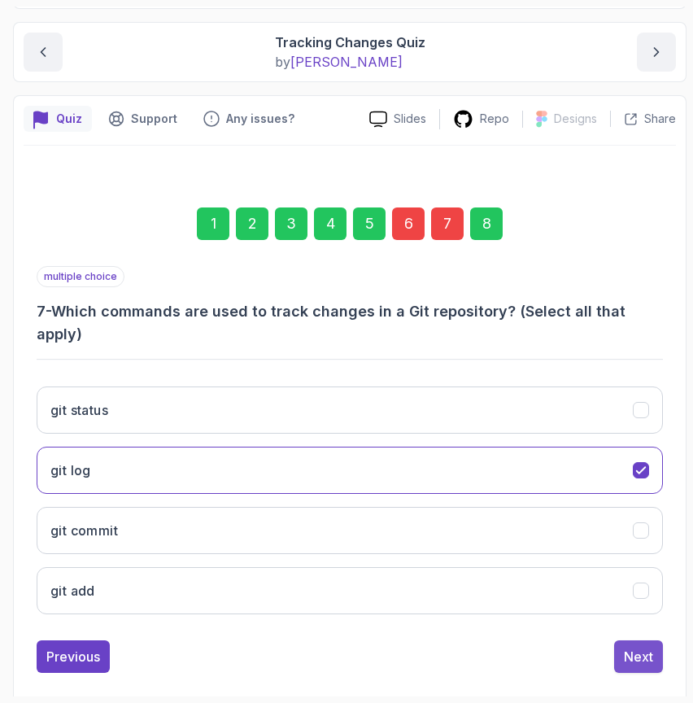
click at [639, 647] on div "Next" at bounding box center [638, 657] width 29 height 20
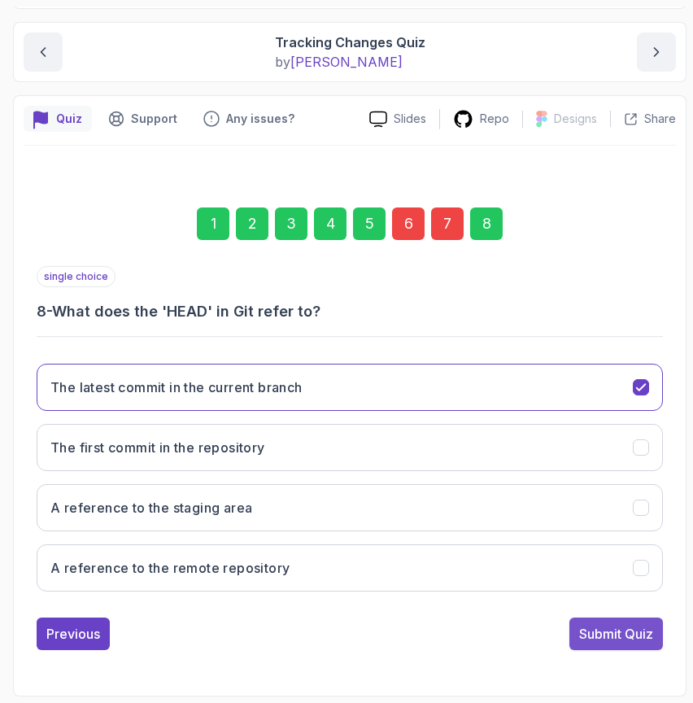
click at [625, 624] on div "Submit Quiz" at bounding box center [616, 634] width 74 height 20
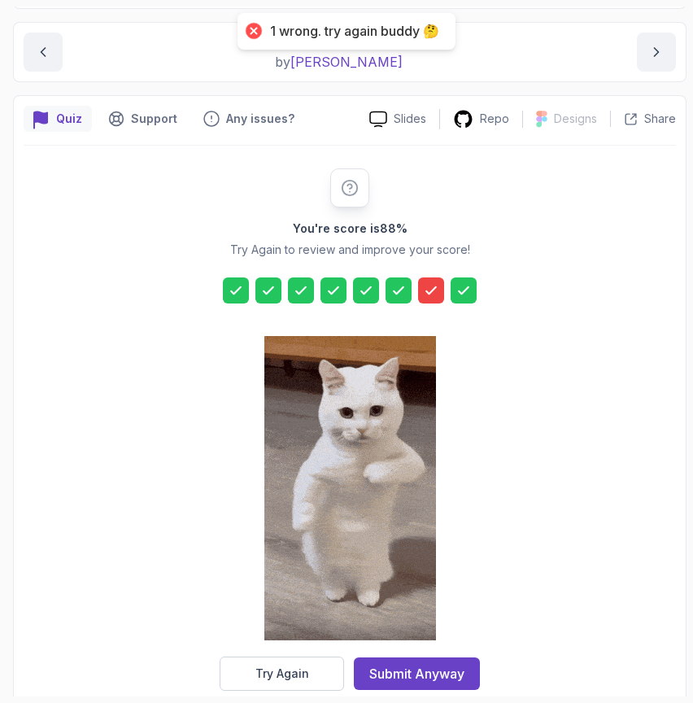
click at [434, 283] on icon at bounding box center [431, 290] width 16 height 16
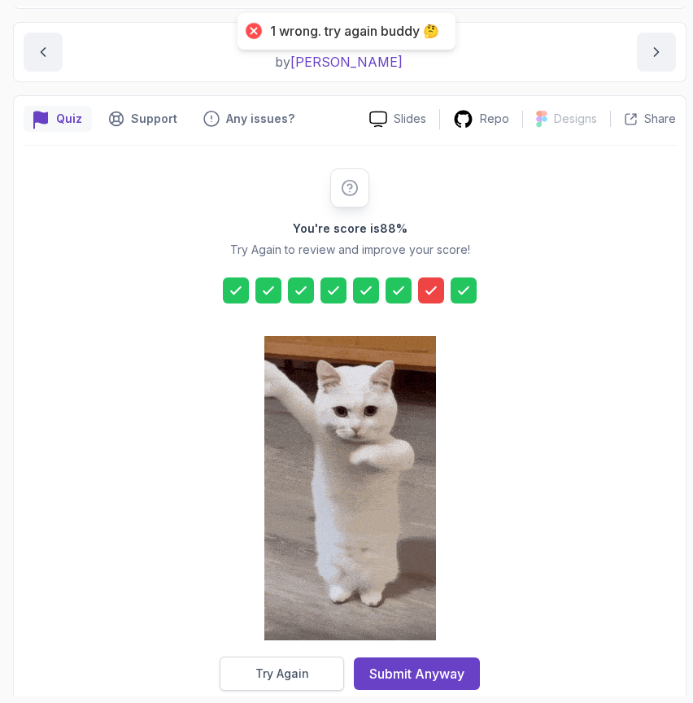
click at [287, 675] on div "Try Again" at bounding box center [282, 673] width 54 height 16
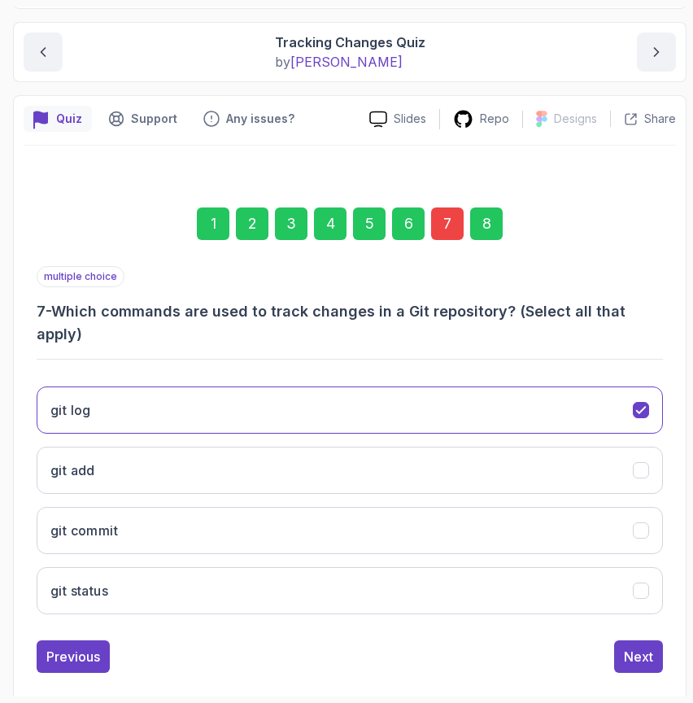
click at [446, 216] on div "7" at bounding box center [447, 223] width 33 height 33
click at [450, 227] on div "7" at bounding box center [447, 223] width 33 height 33
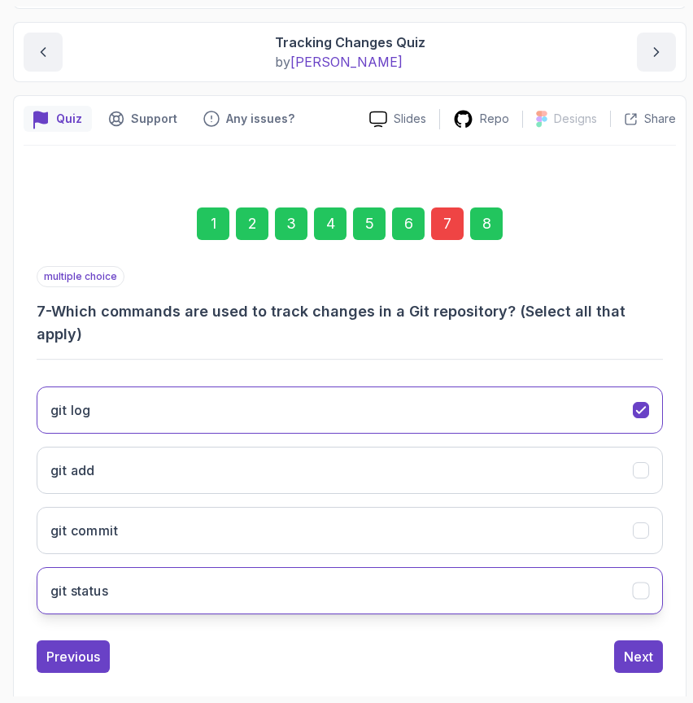
click at [314, 567] on button "git status" at bounding box center [350, 590] width 626 height 47
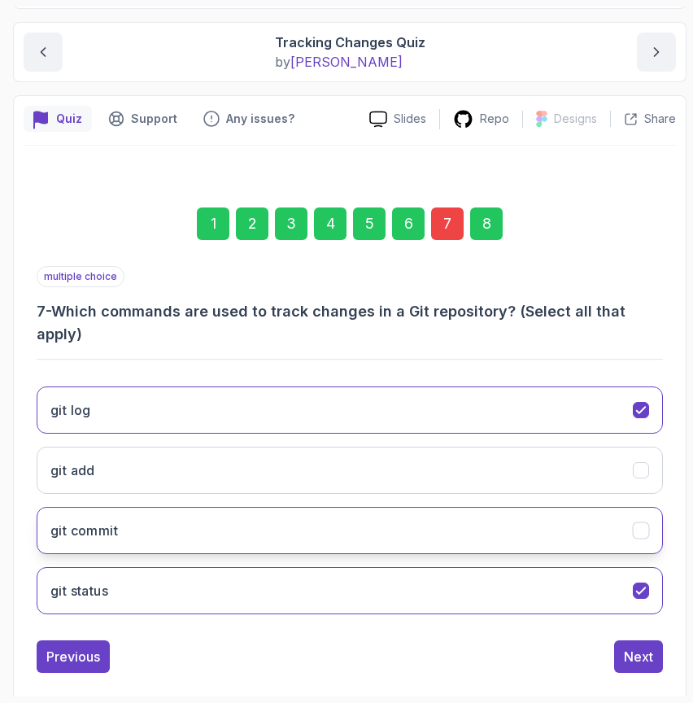
click at [313, 515] on button "git commit" at bounding box center [350, 530] width 626 height 47
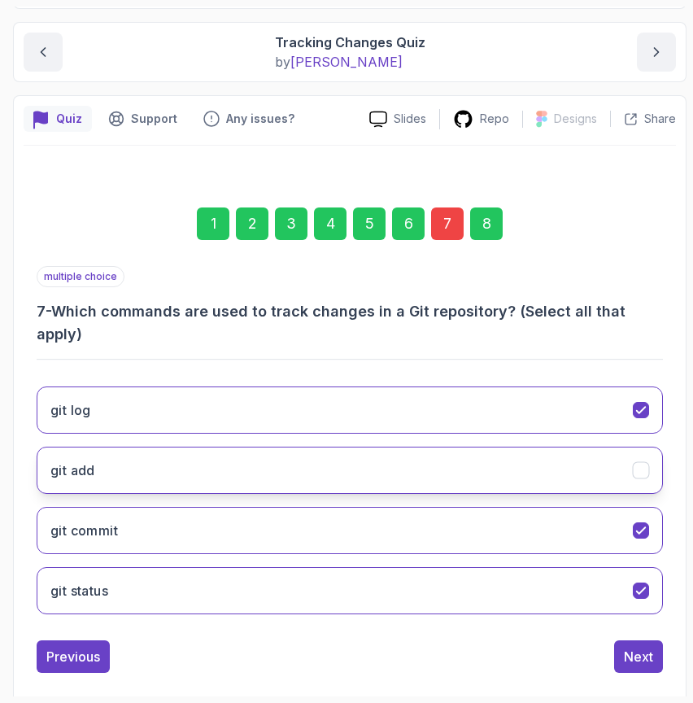
click at [312, 464] on button "git add" at bounding box center [350, 470] width 626 height 47
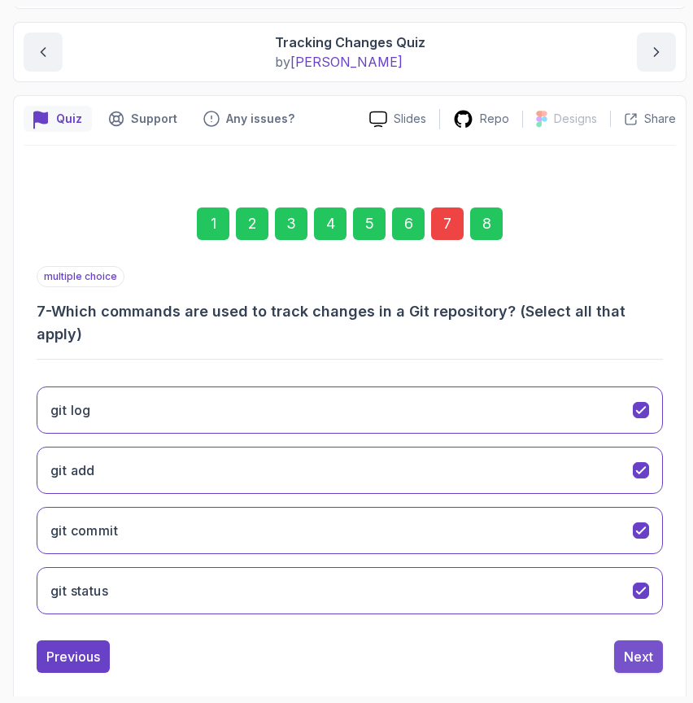
click at [639, 647] on div "Next" at bounding box center [638, 657] width 29 height 20
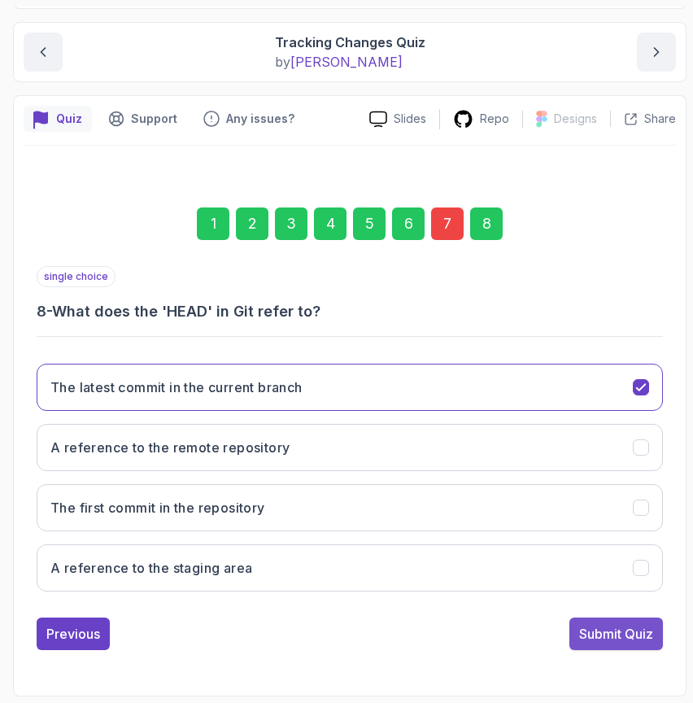
click at [630, 633] on div "Submit Quiz" at bounding box center [616, 634] width 74 height 20
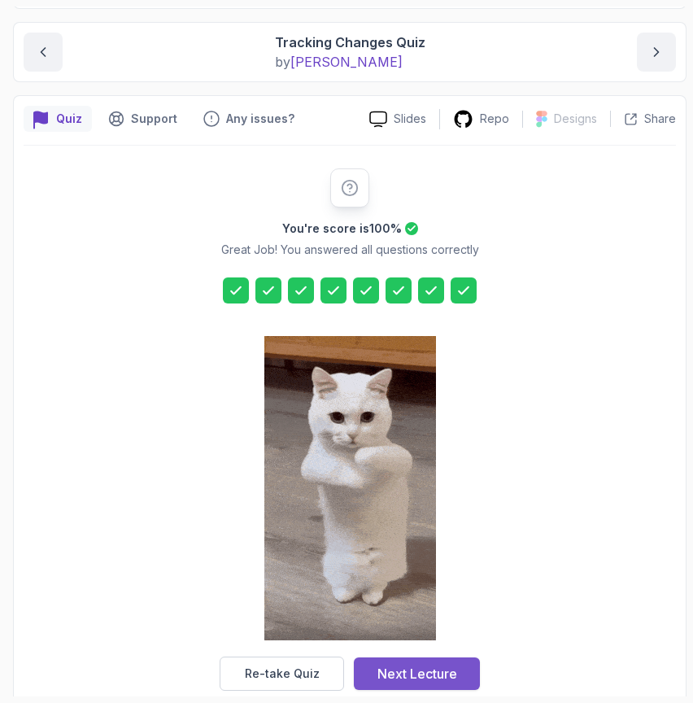
click at [450, 670] on div "Next Lecture" at bounding box center [417, 674] width 80 height 20
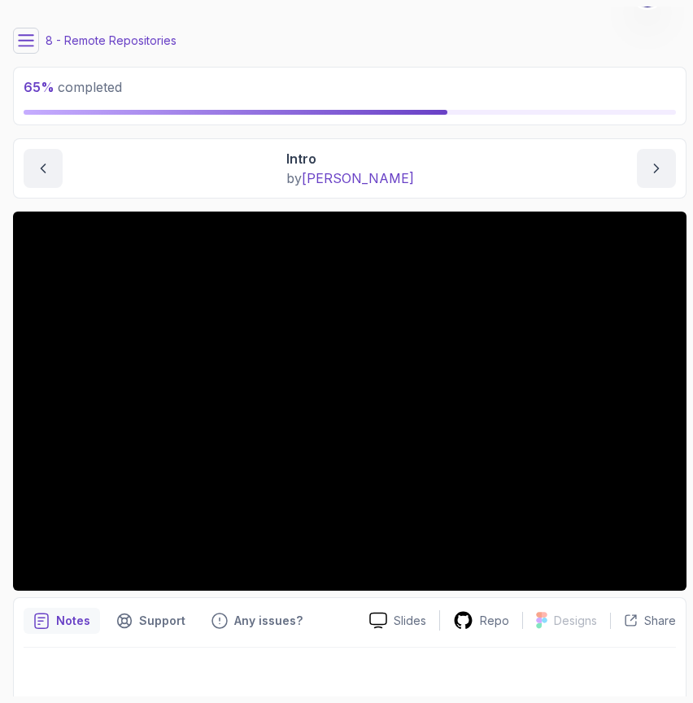
scroll to position [45, 0]
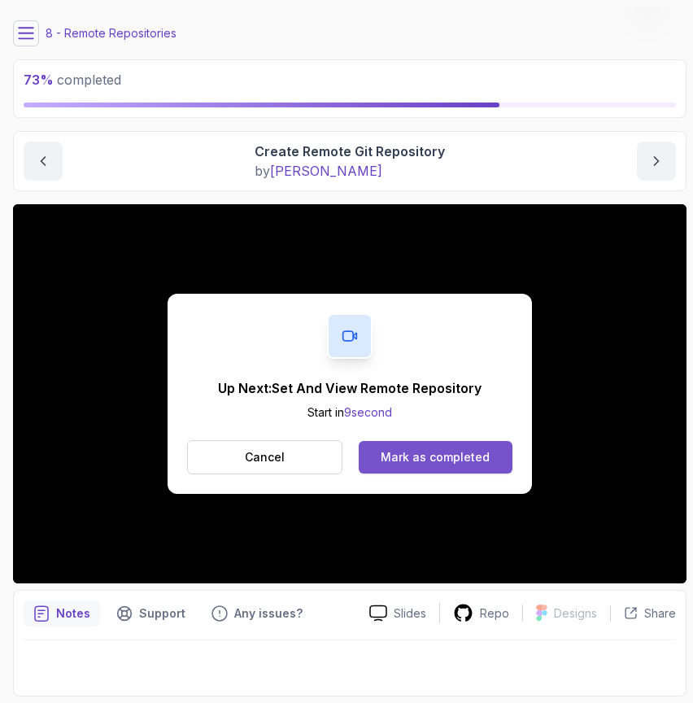
click at [451, 463] on div "Mark as completed" at bounding box center [435, 457] width 109 height 16
click at [406, 456] on div "Mark as completed" at bounding box center [435, 457] width 109 height 16
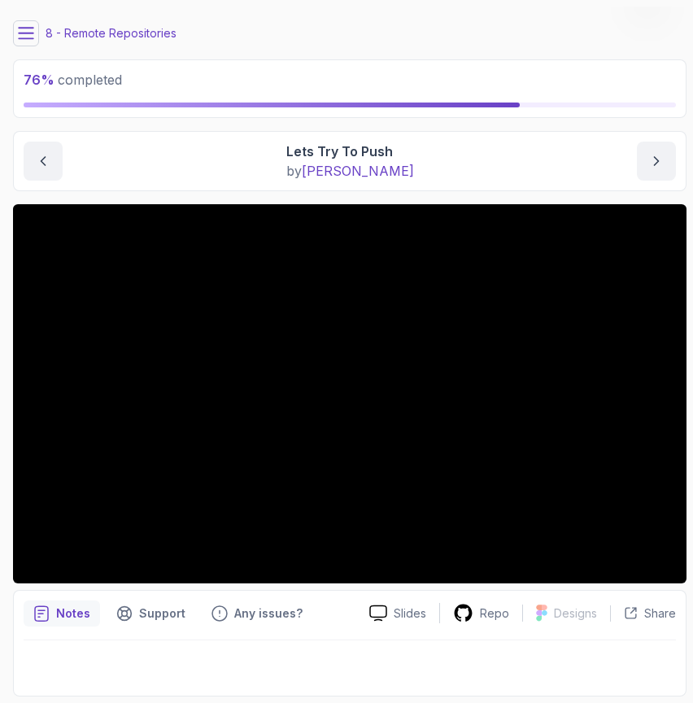
click at [20, 39] on icon at bounding box center [26, 33] width 16 height 16
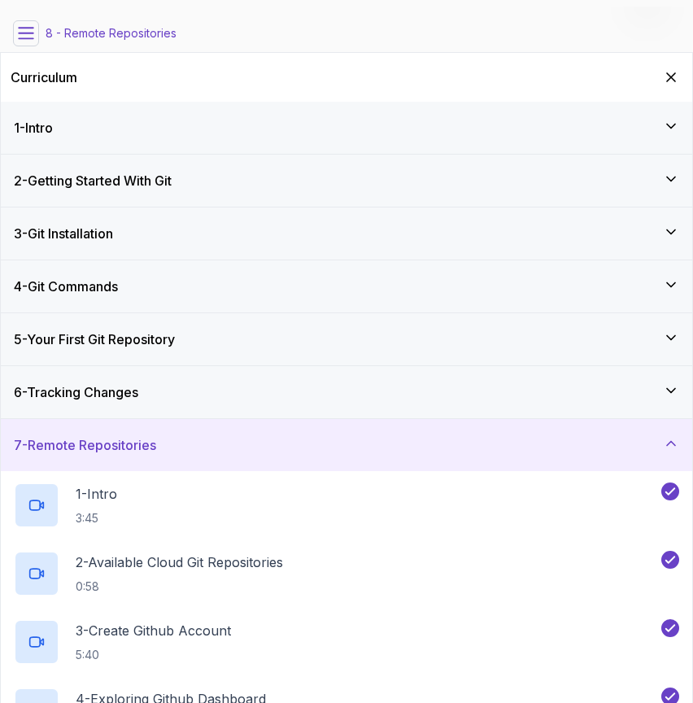
click at [216, 395] on div "6 - Tracking Changes" at bounding box center [346, 392] width 665 height 20
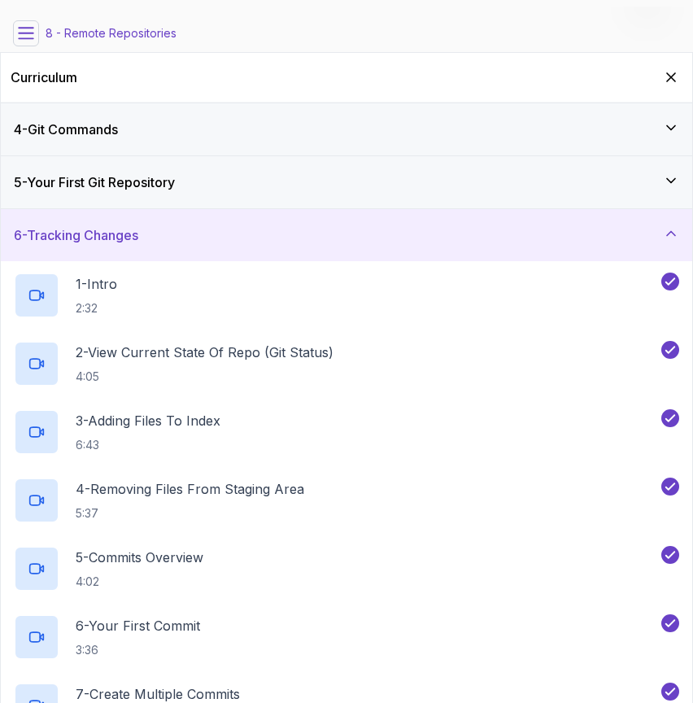
scroll to position [156, 0]
click at [132, 229] on h3 "6 - Tracking Changes" at bounding box center [76, 236] width 124 height 20
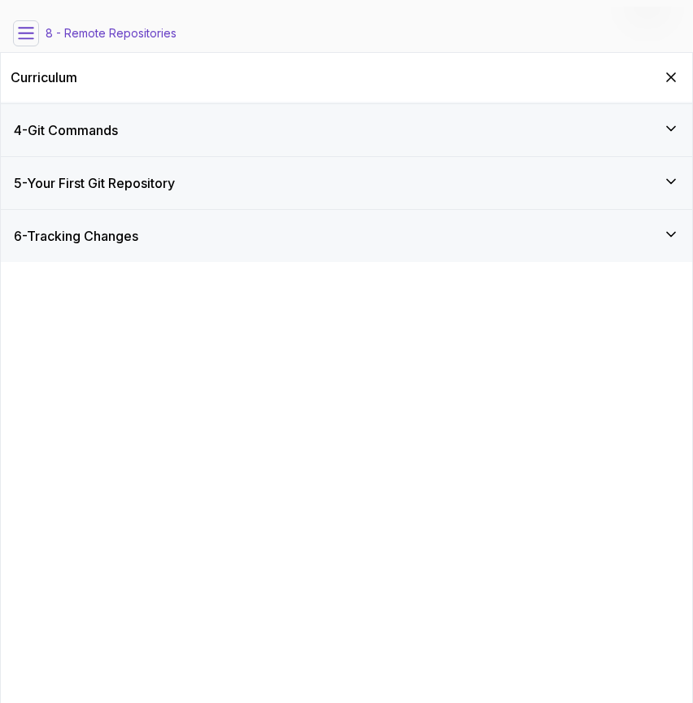
scroll to position [0, 0]
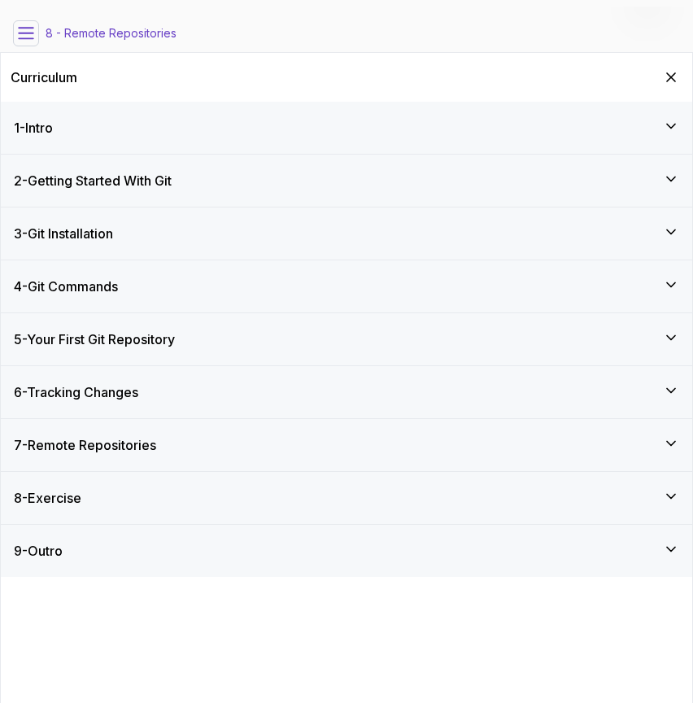
click at [80, 451] on h3 "7 - Remote Repositories" at bounding box center [85, 445] width 142 height 20
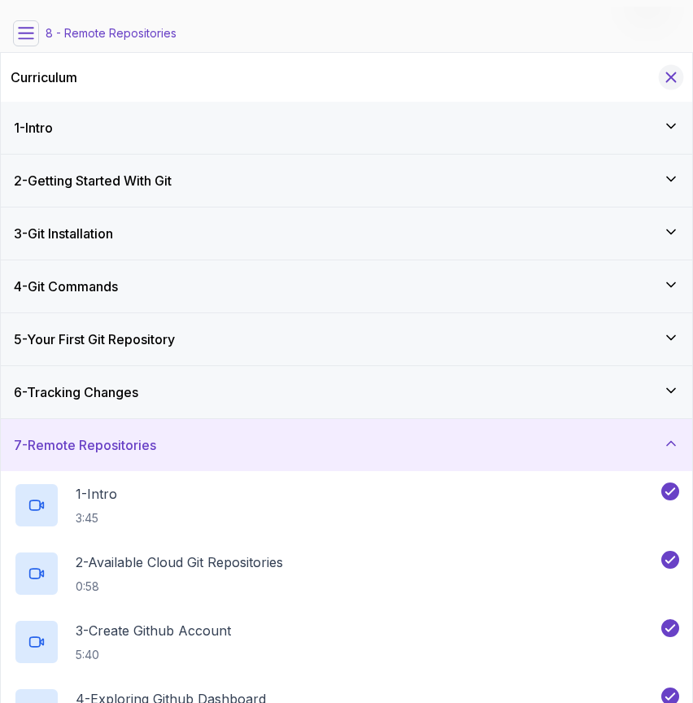
click at [669, 71] on icon "Hide Curriculum for mobile" at bounding box center [671, 77] width 18 height 18
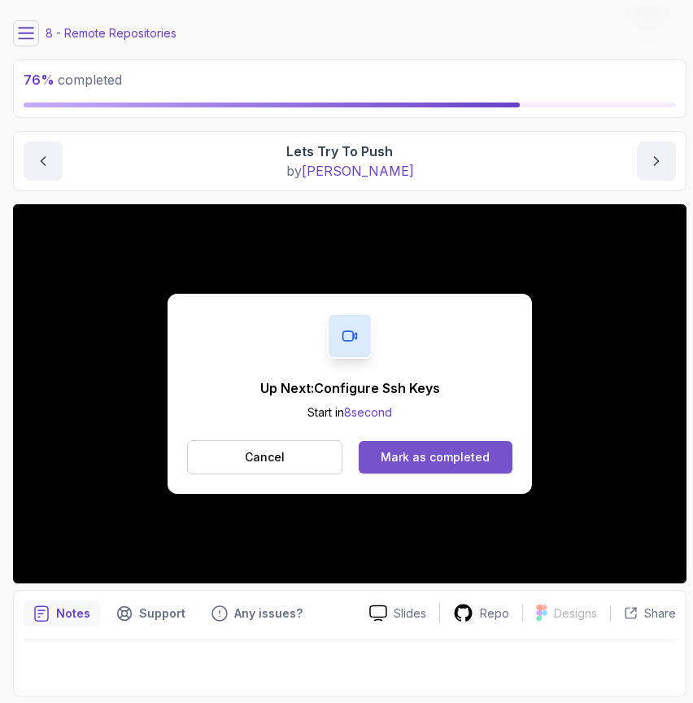
click at [428, 459] on div "Mark as completed" at bounding box center [435, 457] width 109 height 16
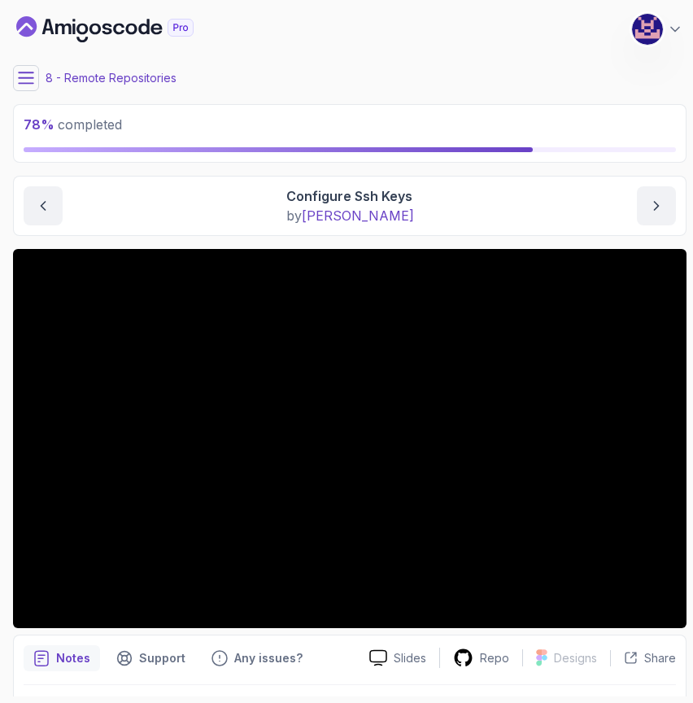
scroll to position [45, 0]
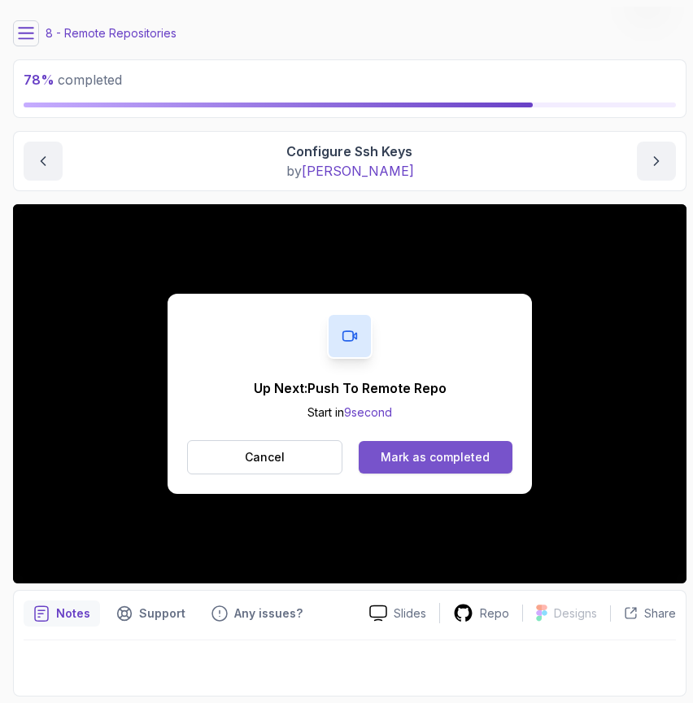
click at [429, 449] on div "Mark as completed" at bounding box center [435, 457] width 109 height 16
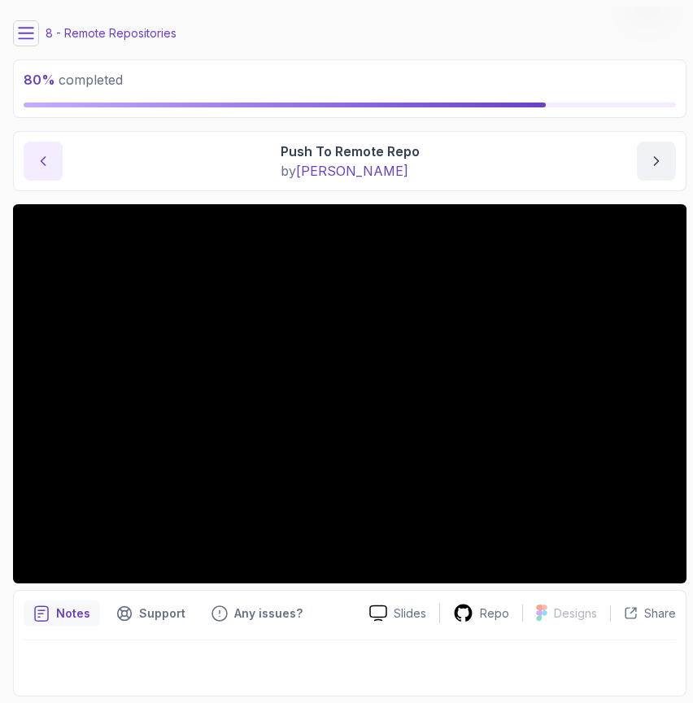
click at [42, 161] on icon "previous content" at bounding box center [43, 161] width 16 height 16
click at [107, 586] on div "Slides Repo Designs Design not available Share Notes Support Any issues? Slides…" at bounding box center [350, 450] width 674 height 492
click at [42, 159] on icon "previous content" at bounding box center [43, 161] width 16 height 16
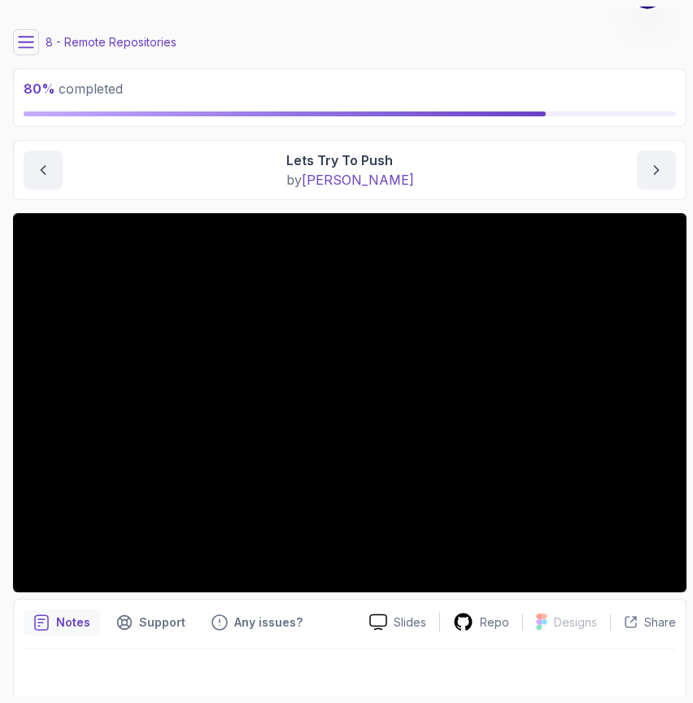
scroll to position [32, 0]
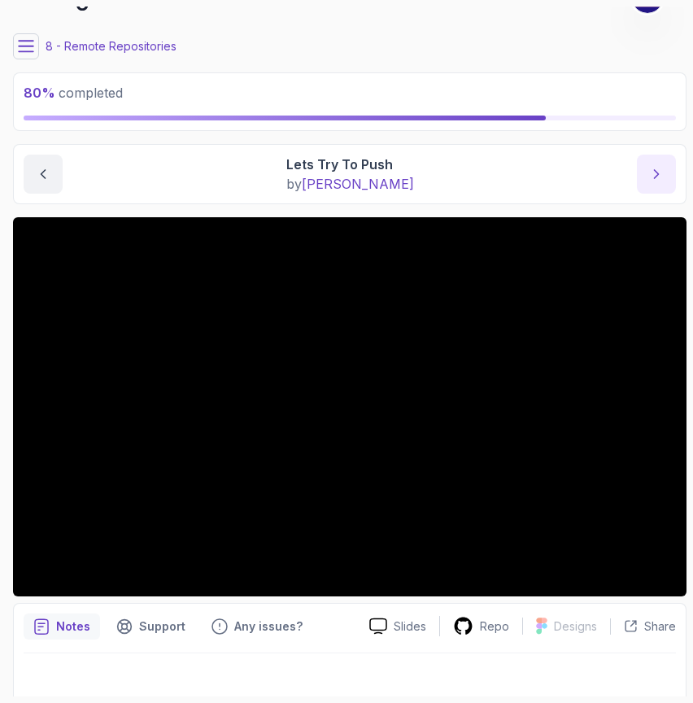
click at [660, 168] on icon "next content" at bounding box center [656, 174] width 16 height 16
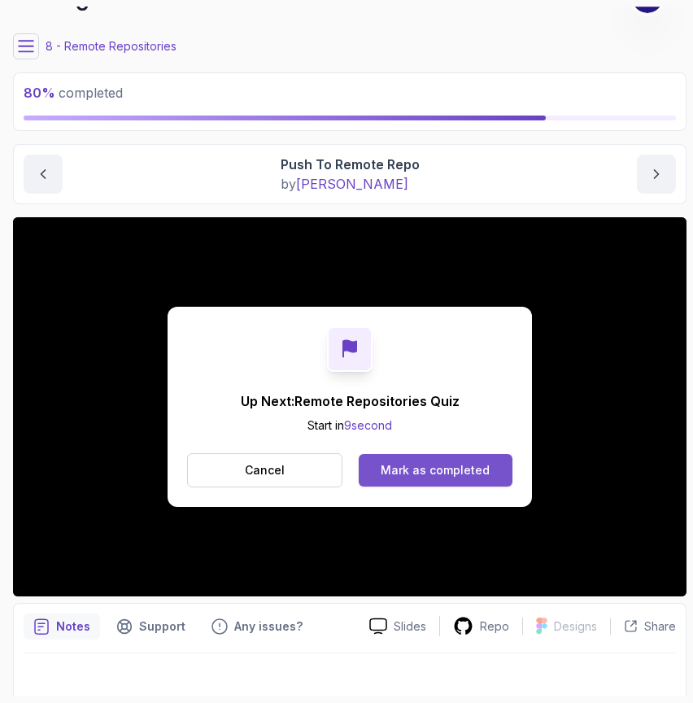
click at [420, 467] on div "Mark as completed" at bounding box center [435, 470] width 109 height 16
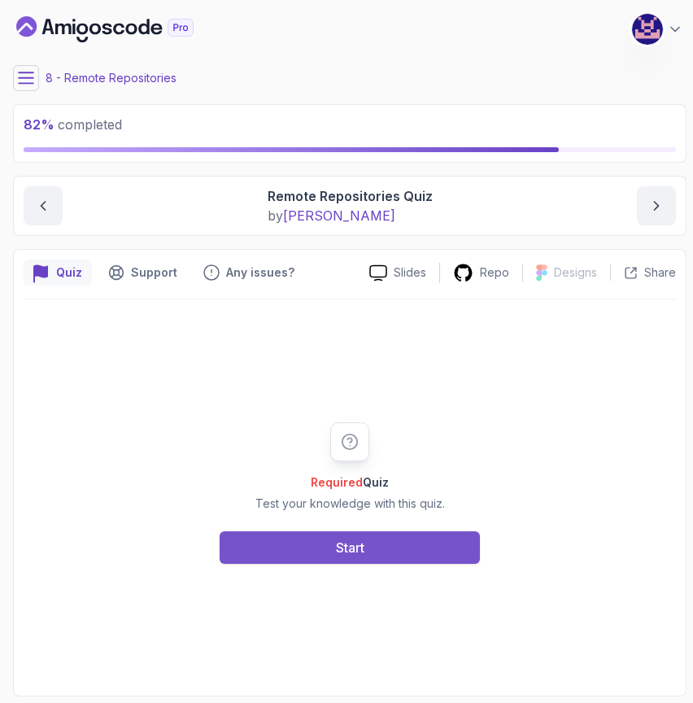
click at [341, 547] on div "Start" at bounding box center [350, 548] width 28 height 20
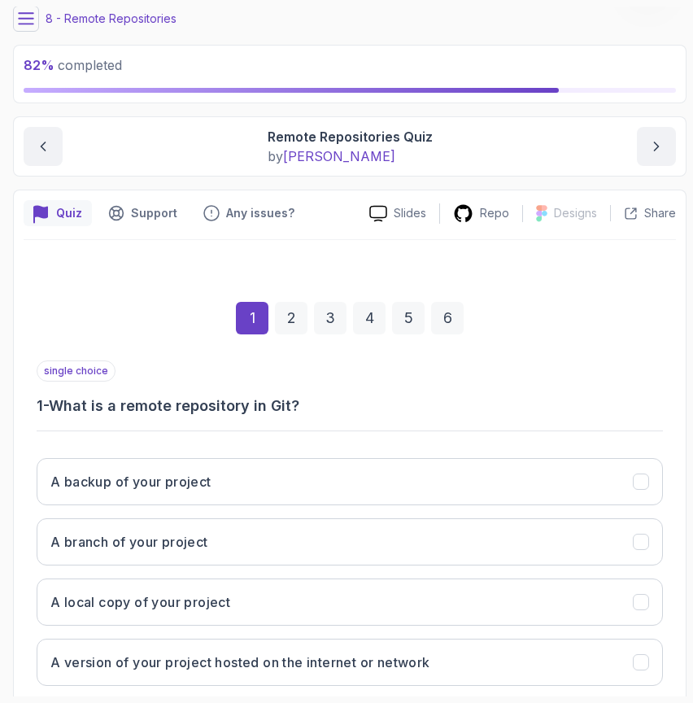
scroll to position [154, 0]
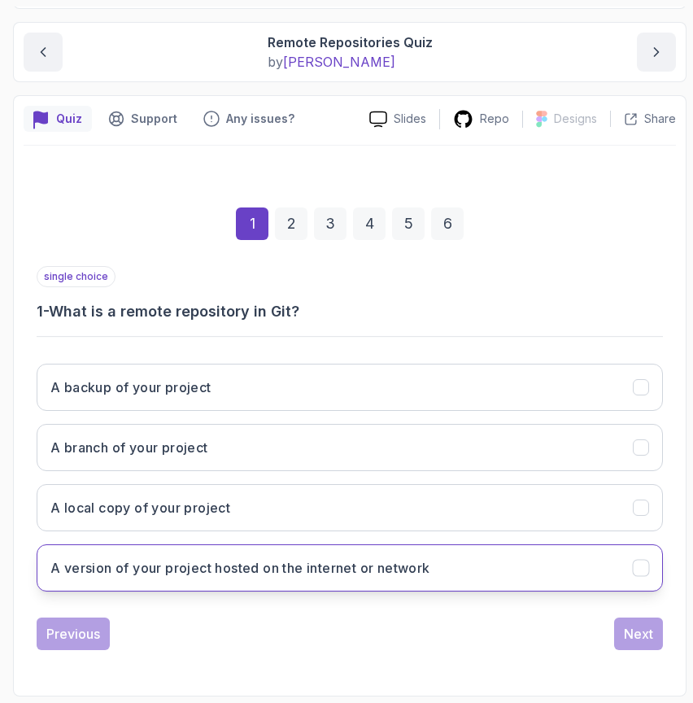
click at [316, 578] on button "A version of your project hosted on the internet or network" at bounding box center [350, 567] width 626 height 47
click at [638, 643] on button "Next" at bounding box center [638, 633] width 49 height 33
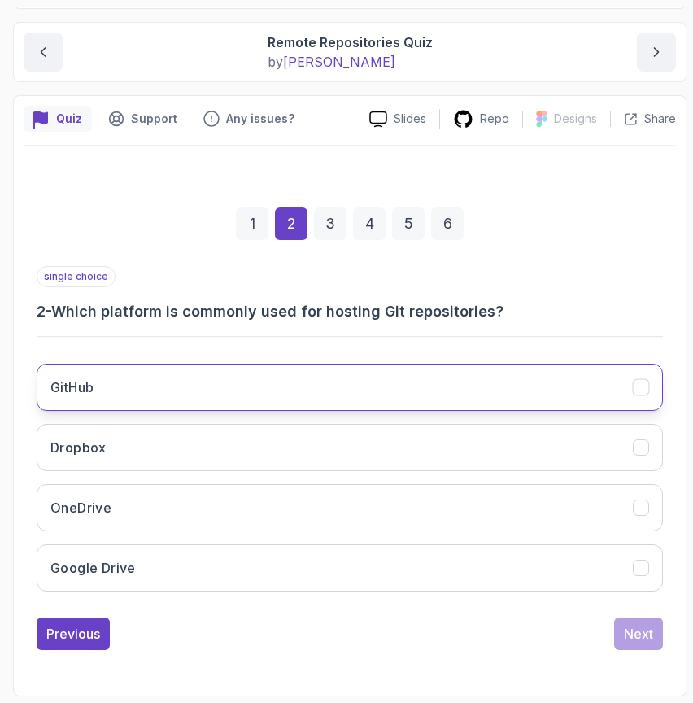
click at [207, 382] on button "GitHub" at bounding box center [350, 387] width 626 height 47
click at [646, 643] on button "Next" at bounding box center [638, 633] width 49 height 33
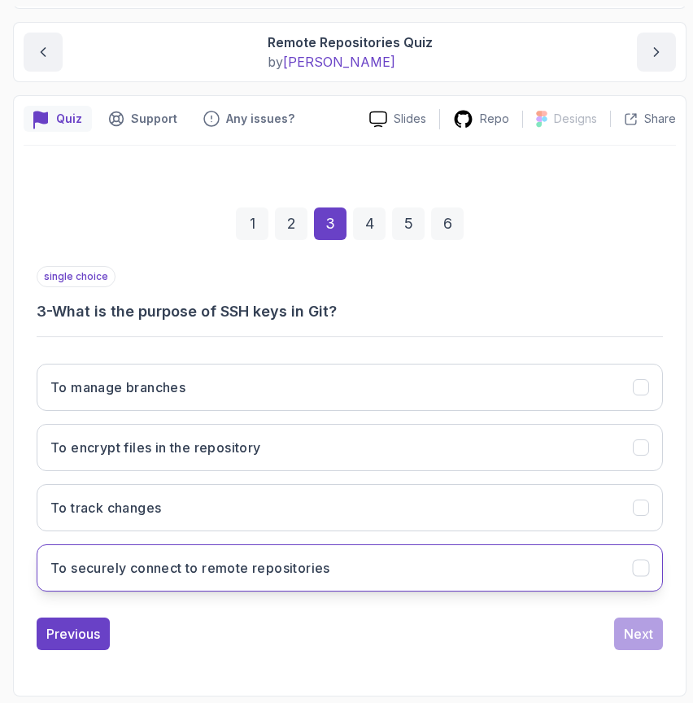
click at [403, 564] on button "To securely connect to remote repositories" at bounding box center [350, 567] width 626 height 47
click at [642, 631] on div "Next" at bounding box center [638, 634] width 29 height 20
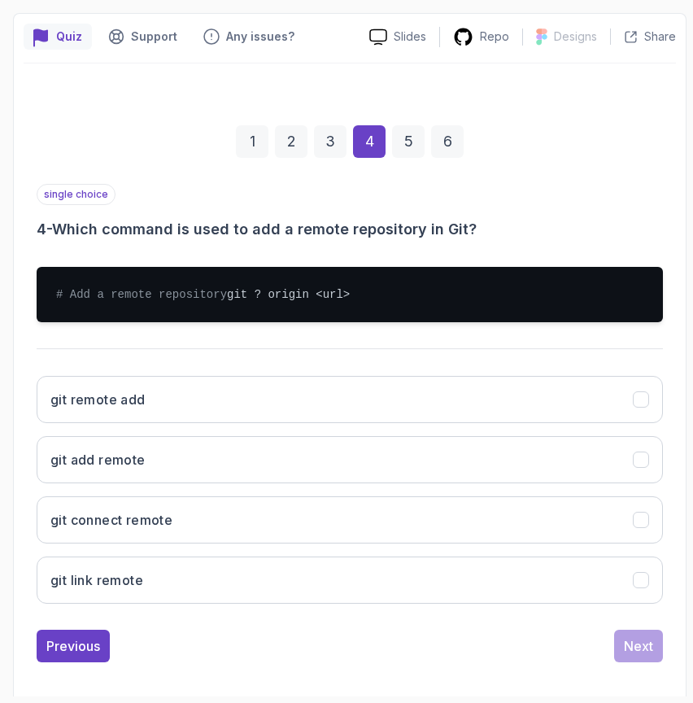
scroll to position [264, 0]
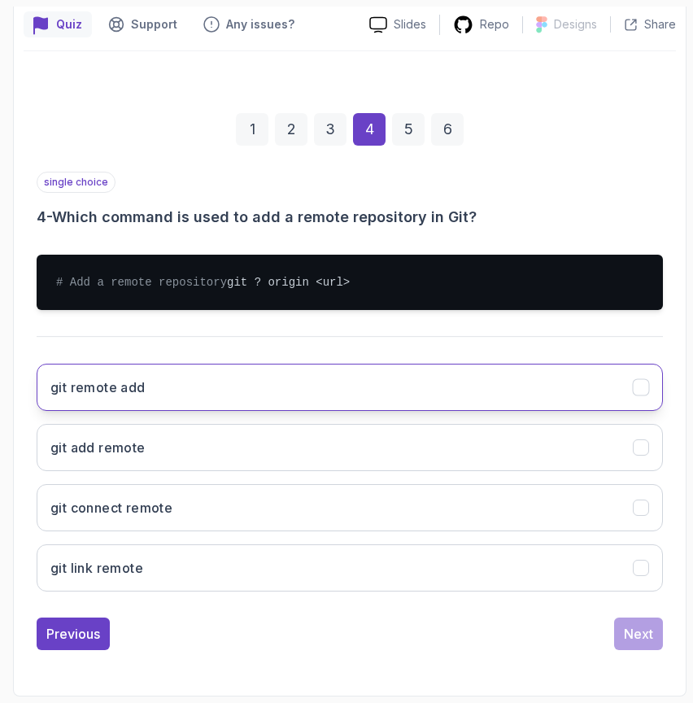
click at [118, 387] on h3 "git remote add" at bounding box center [97, 387] width 95 height 20
click at [639, 631] on div "Next" at bounding box center [638, 634] width 29 height 20
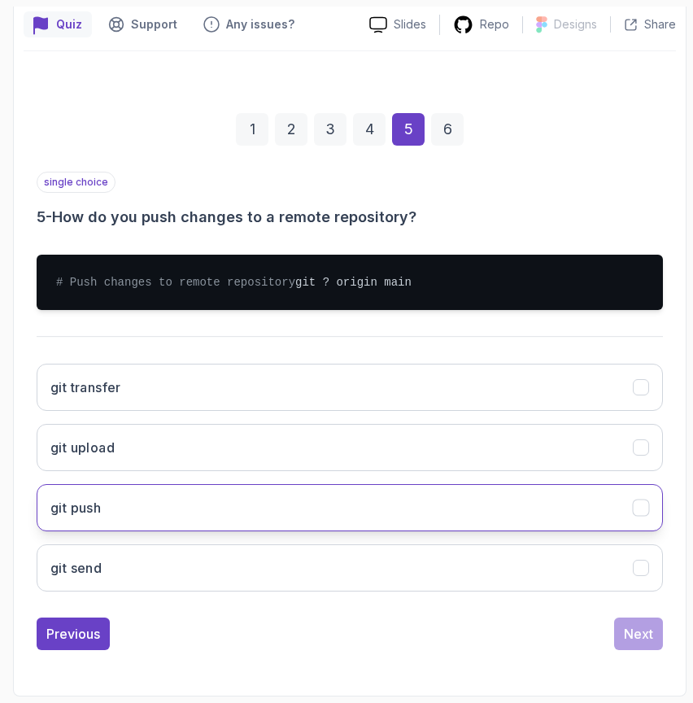
click at [282, 512] on button "git push" at bounding box center [350, 507] width 626 height 47
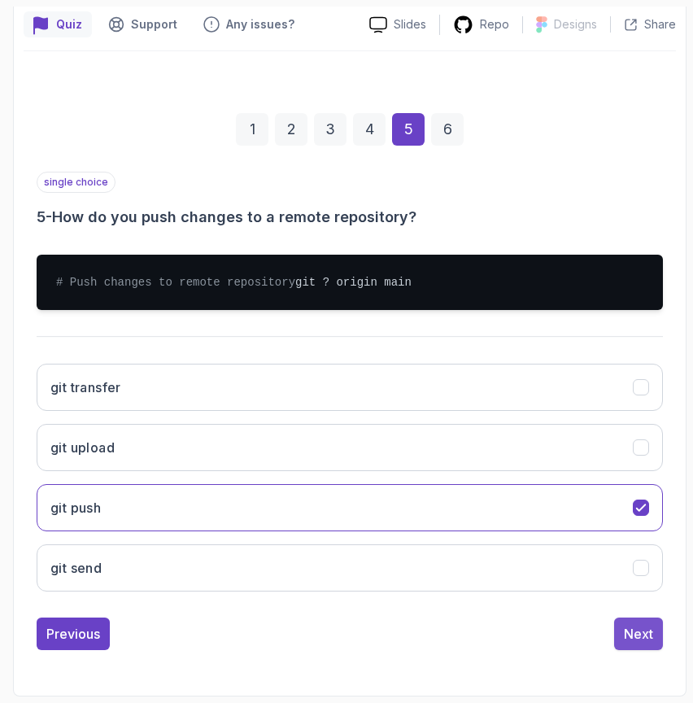
click at [639, 639] on div "Next" at bounding box center [638, 634] width 29 height 20
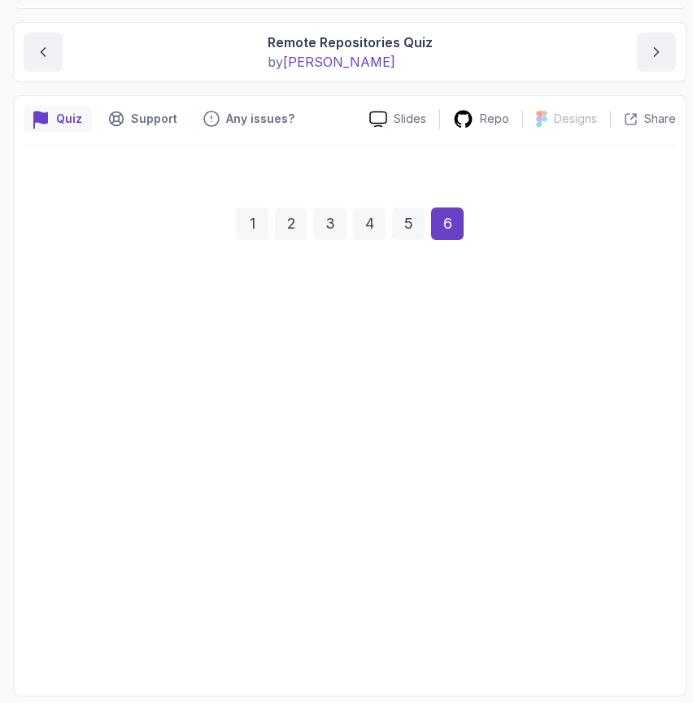
scroll to position [154, 0]
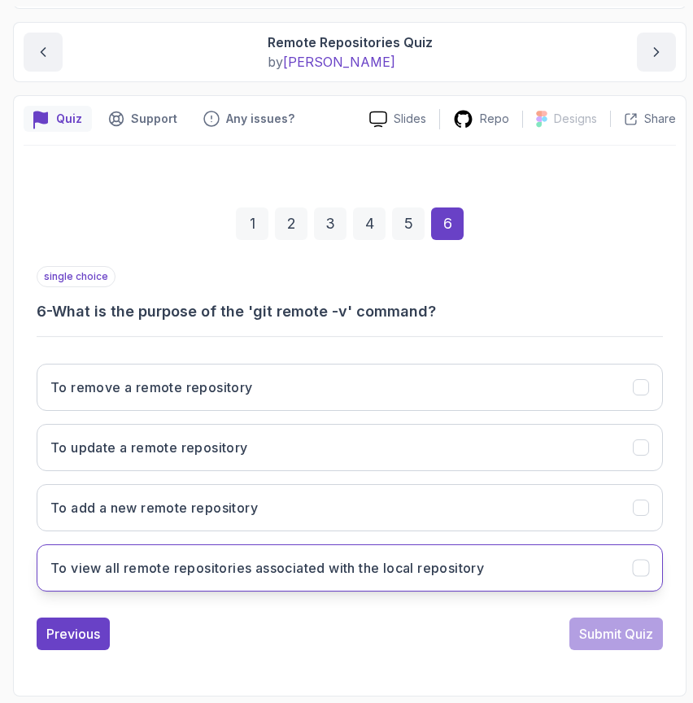
click at [318, 565] on h3 "To view all remote repositories associated with the local repository" at bounding box center [267, 568] width 434 height 20
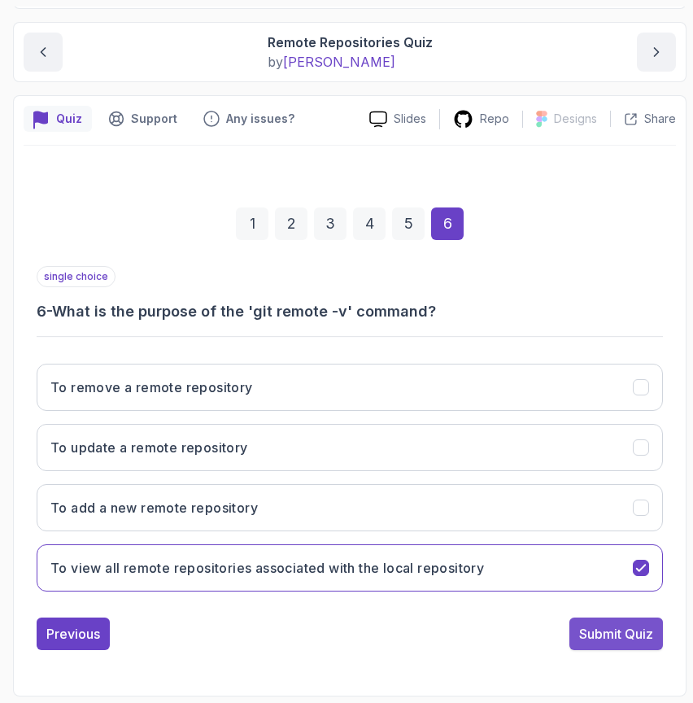
click at [602, 631] on div "Submit Quiz" at bounding box center [616, 634] width 74 height 20
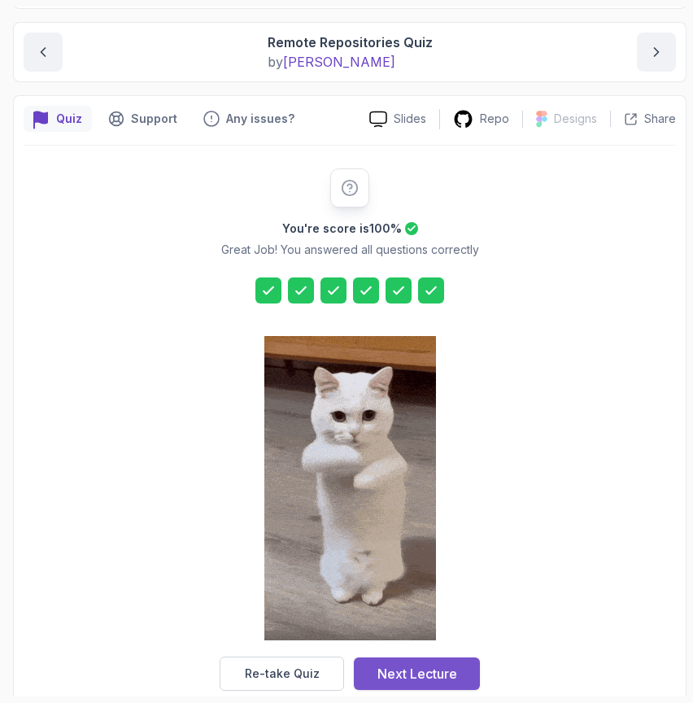
click at [418, 671] on div "Next Lecture" at bounding box center [417, 674] width 80 height 20
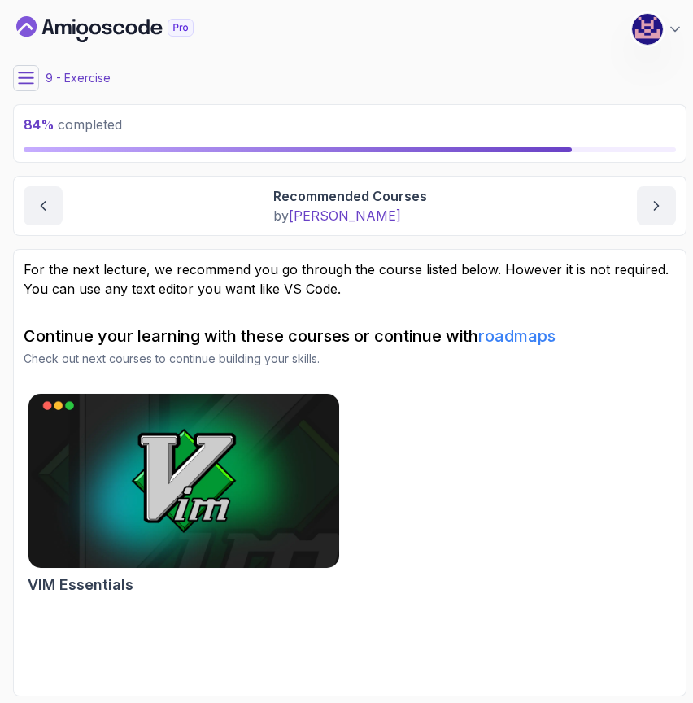
click at [25, 79] on icon at bounding box center [26, 78] width 16 height 16
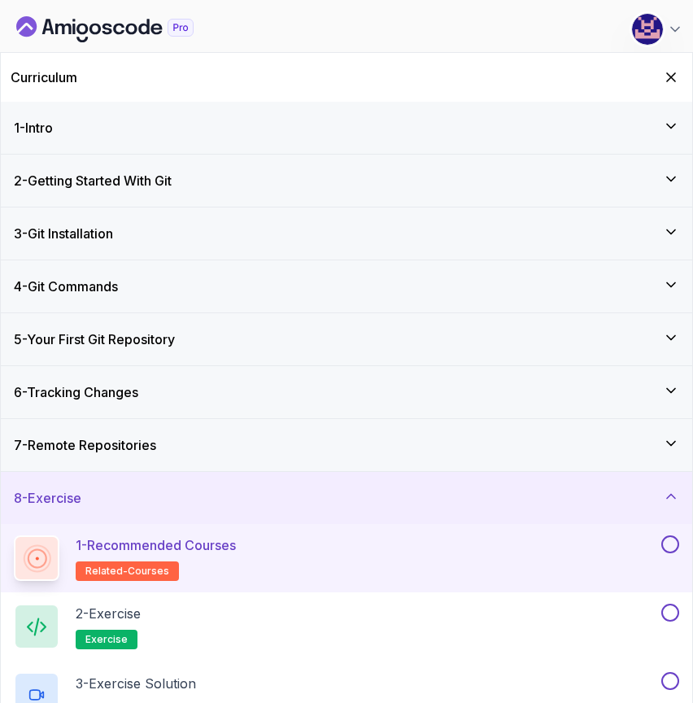
scroll to position [28, 0]
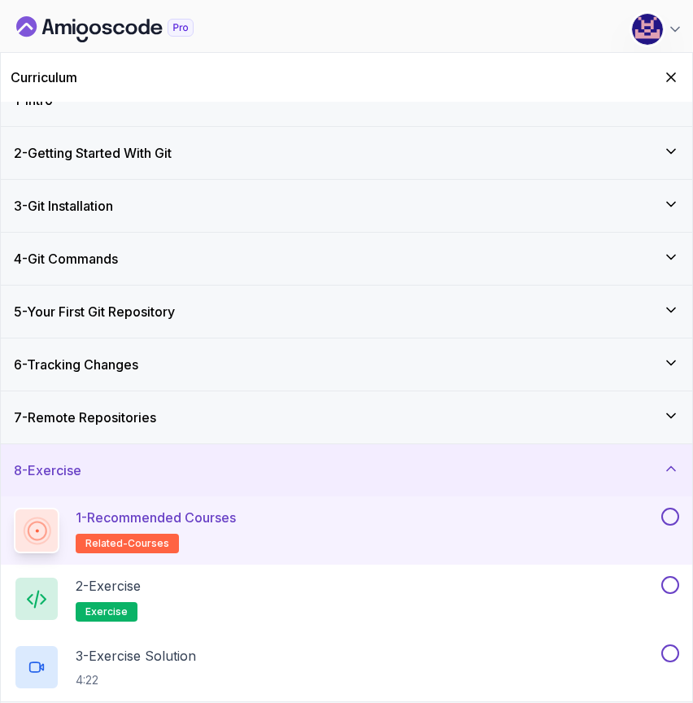
click at [674, 517] on button at bounding box center [670, 517] width 18 height 18
click at [474, 412] on div "7 - Remote Repositories" at bounding box center [346, 418] width 665 height 20
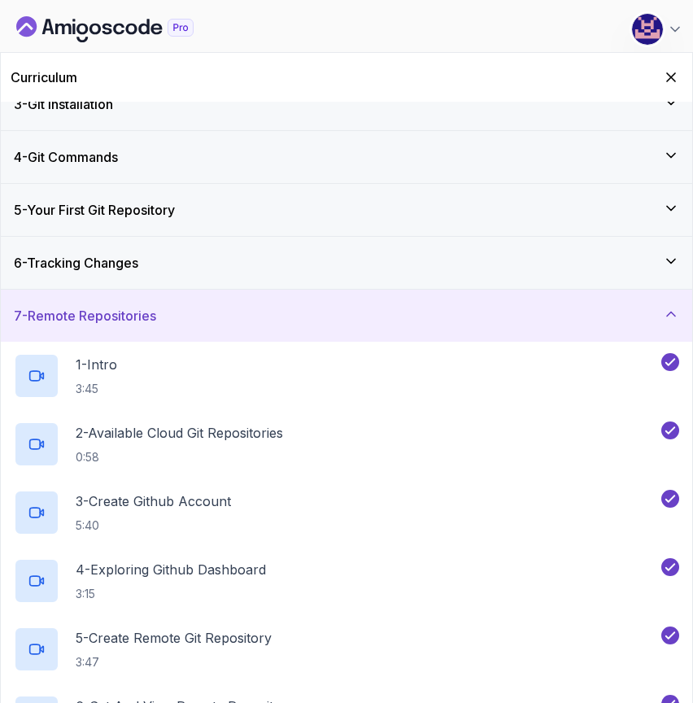
scroll to position [107, 0]
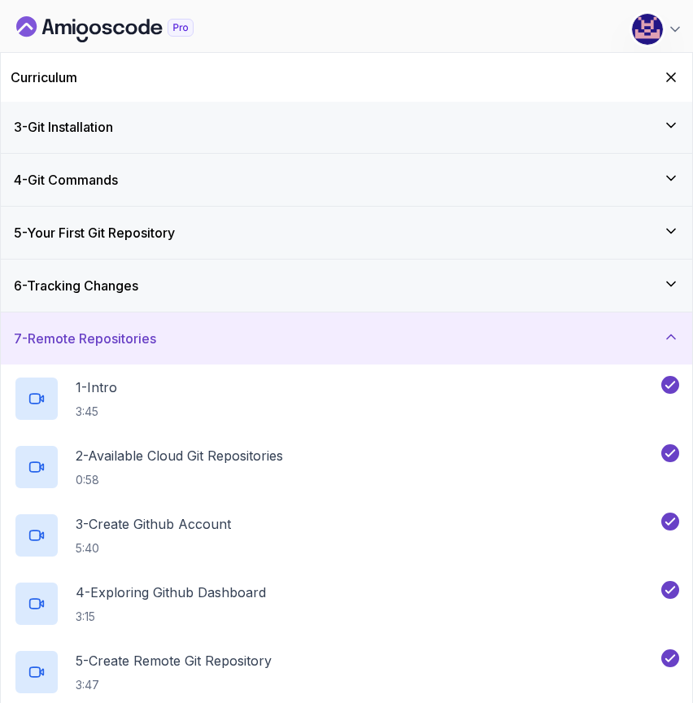
click at [464, 348] on div "7 - Remote Repositories" at bounding box center [346, 338] width 691 height 52
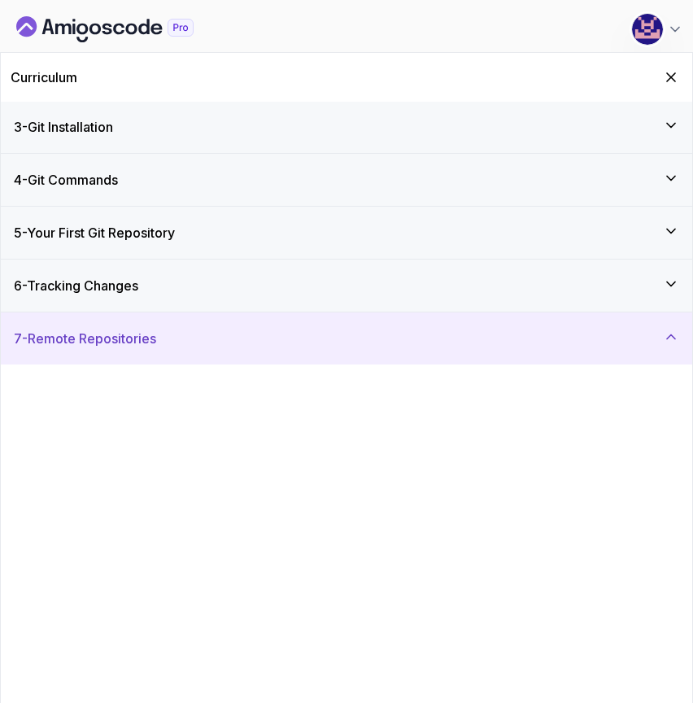
scroll to position [0, 0]
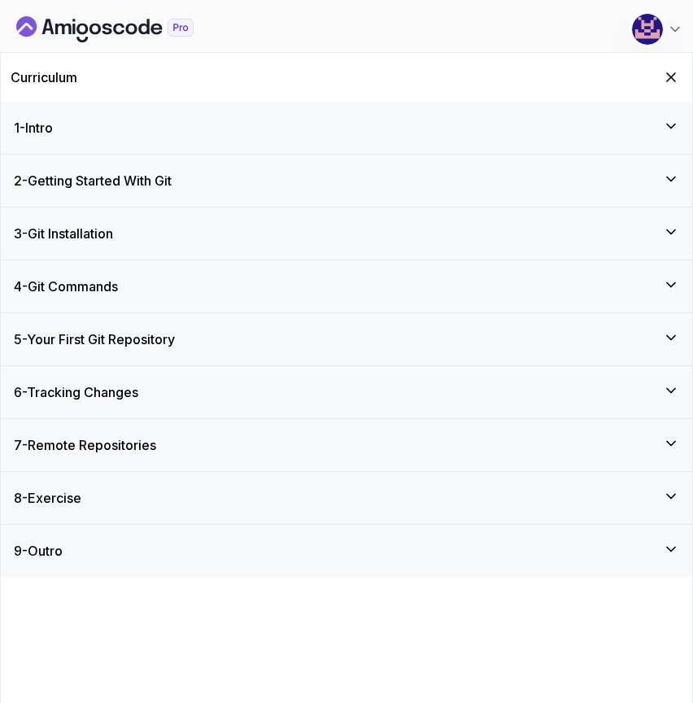
click at [385, 557] on div "9 - Outro" at bounding box center [346, 551] width 665 height 20
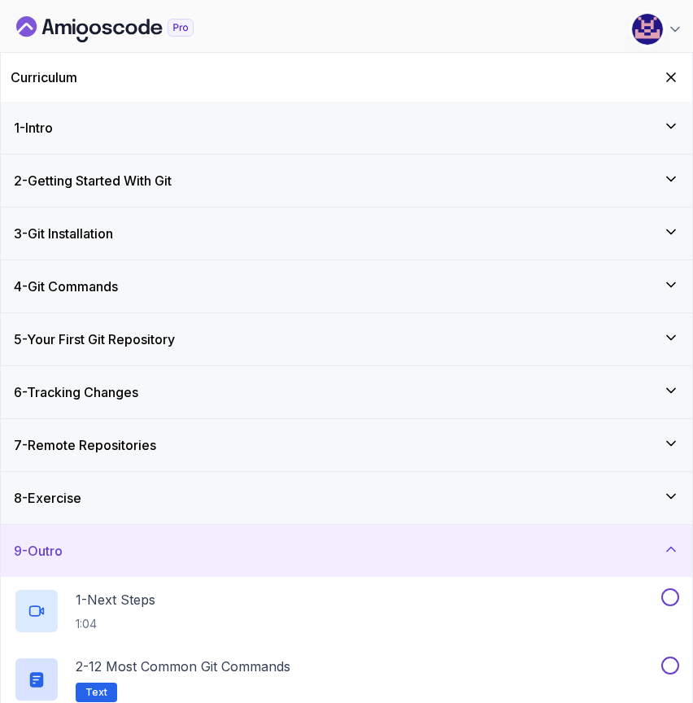
click at [387, 508] on div "8 - Exercise" at bounding box center [346, 498] width 691 height 52
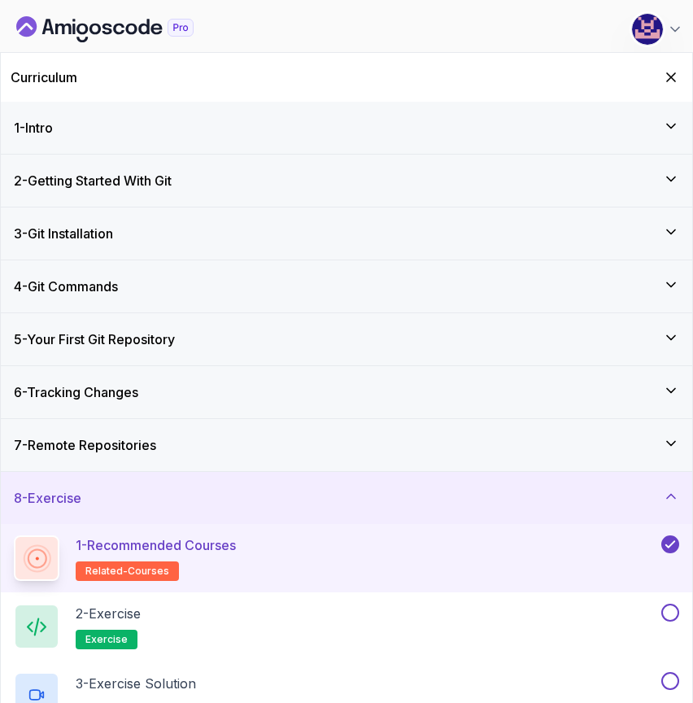
scroll to position [28, 0]
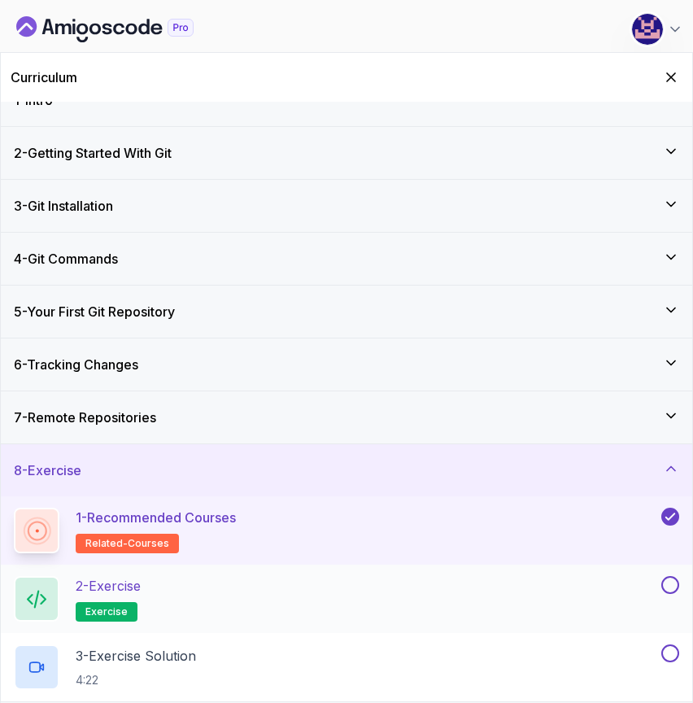
click at [395, 591] on div "2 - Exercise exercise" at bounding box center [336, 599] width 644 height 46
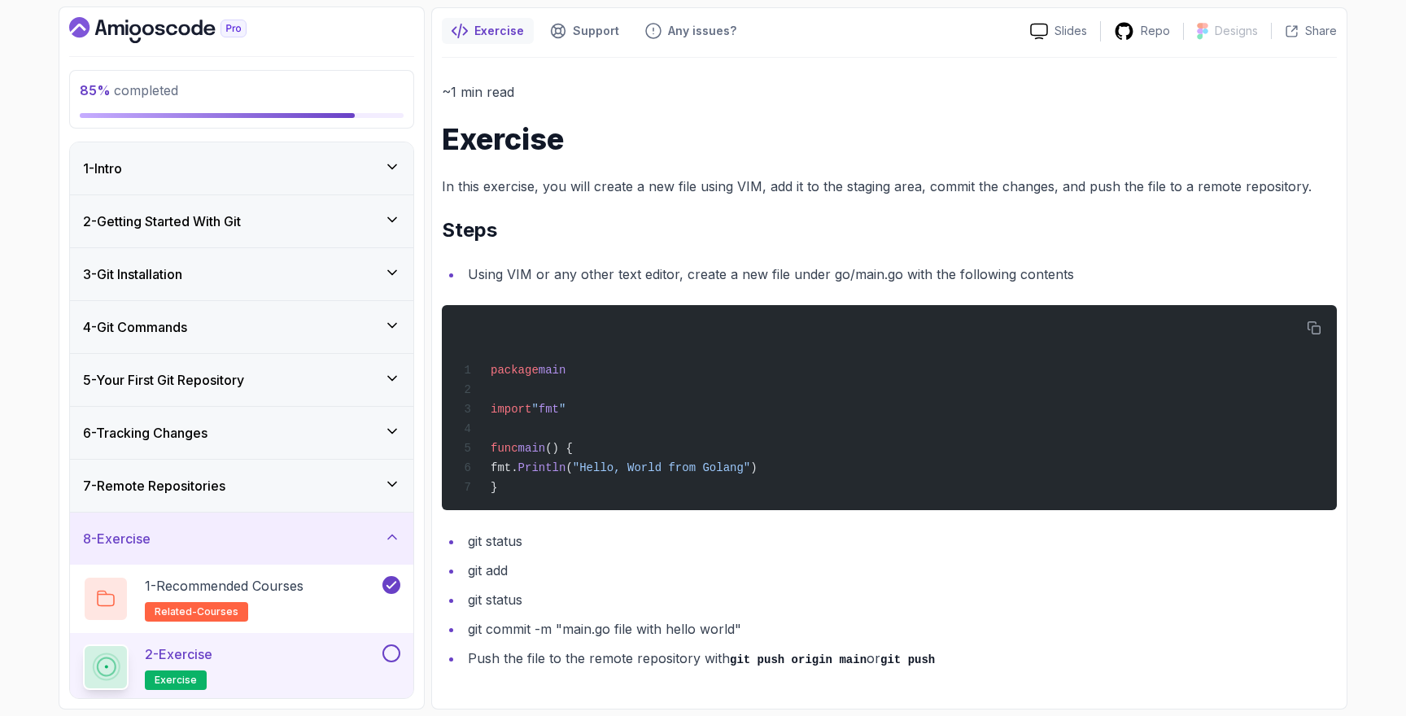
scroll to position [124, 0]
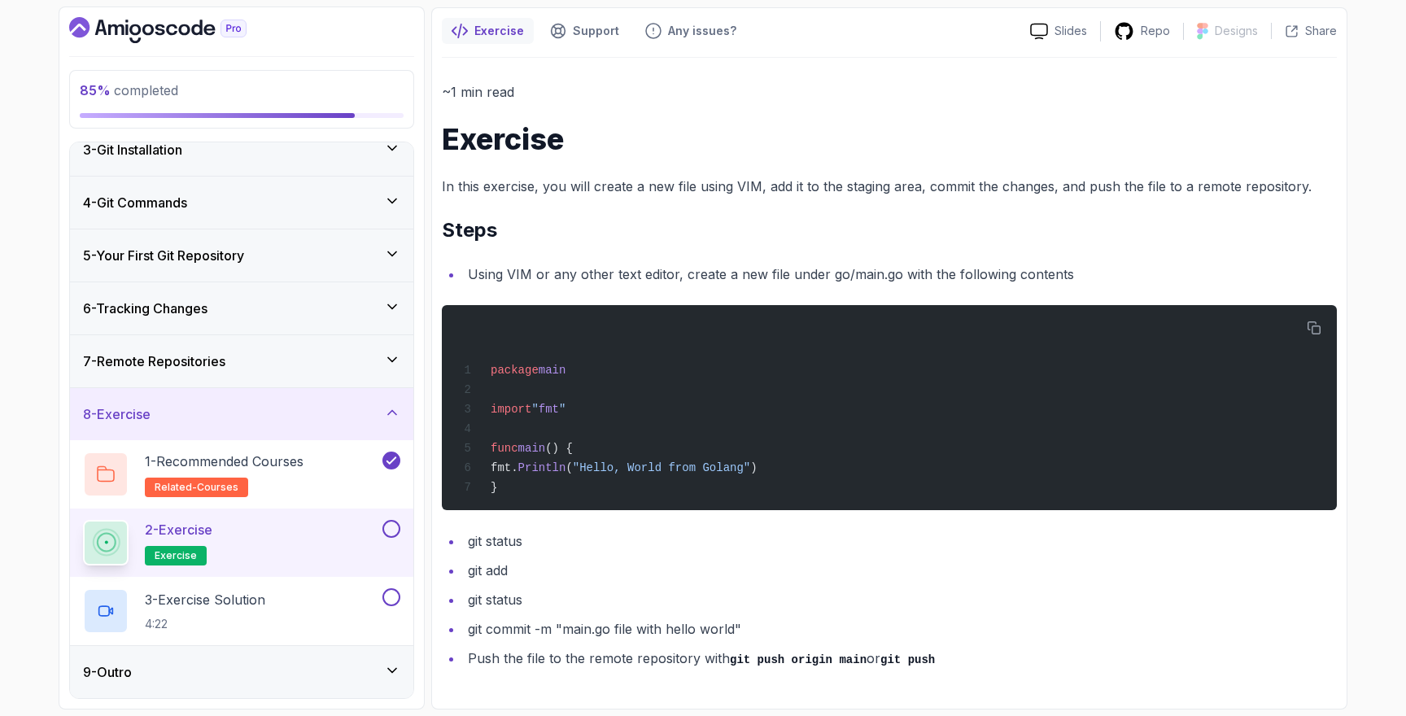
click at [396, 528] on button at bounding box center [391, 529] width 18 height 18
click at [319, 619] on div "3 - Exercise Solution 4:22" at bounding box center [231, 611] width 296 height 46
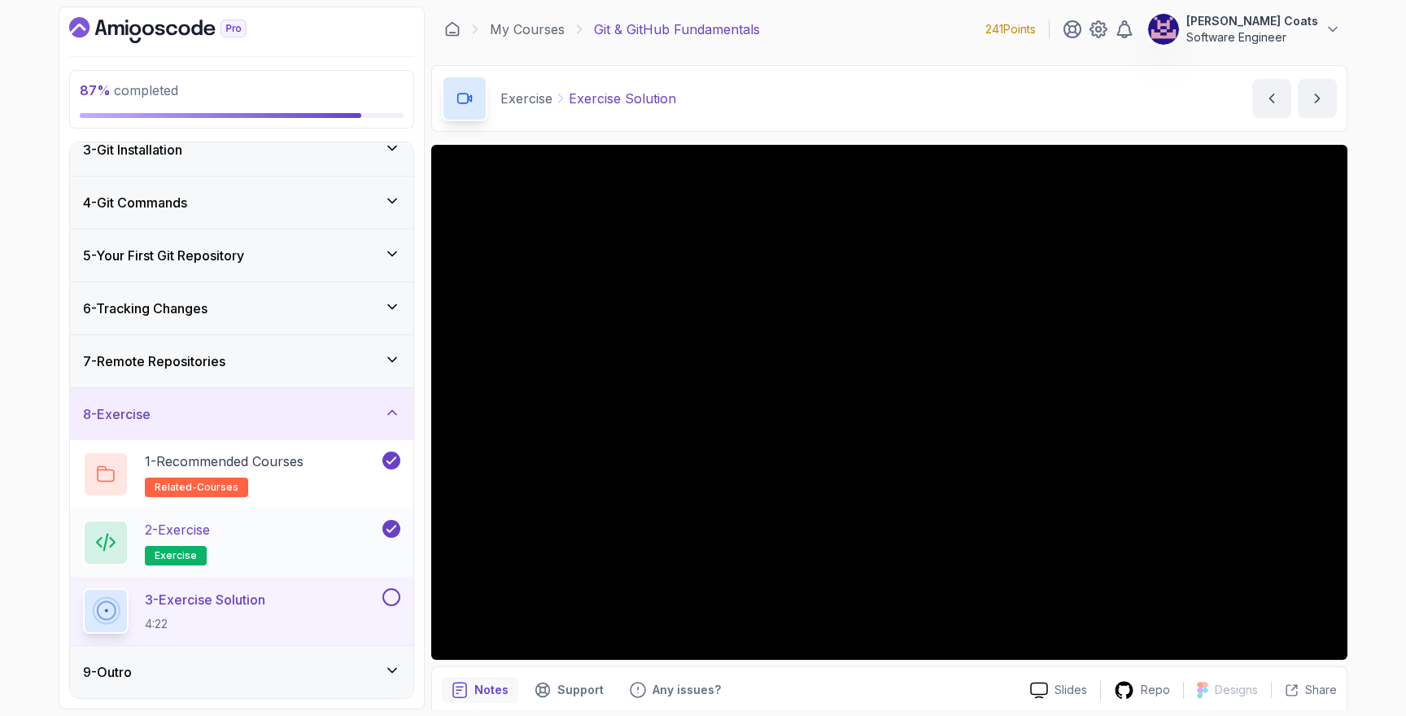
click at [275, 530] on div "2 - Exercise exercise" at bounding box center [231, 543] width 296 height 46
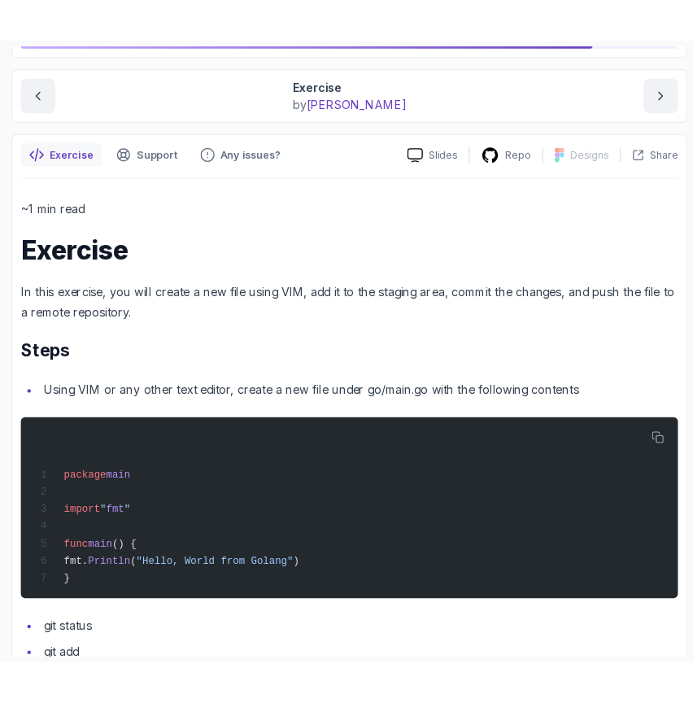
scroll to position [247, 0]
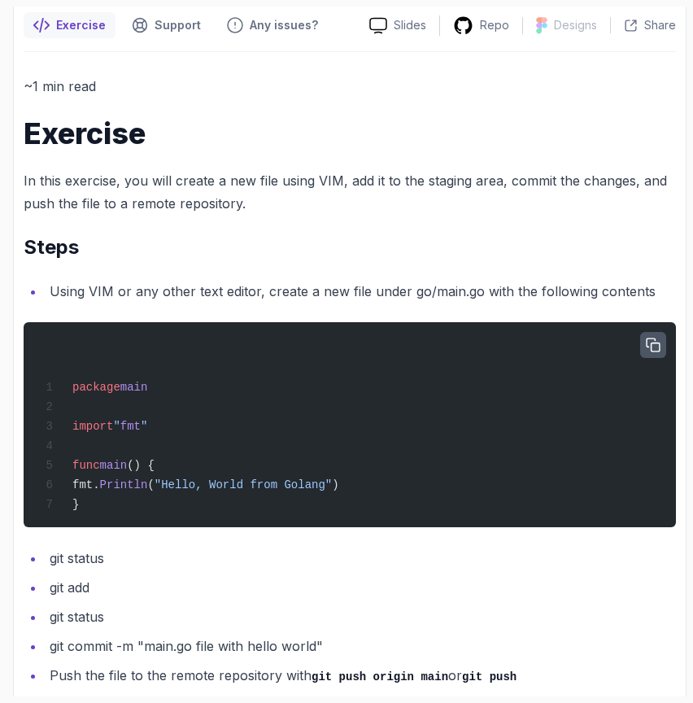
click at [655, 343] on icon "button" at bounding box center [653, 344] width 13 height 13
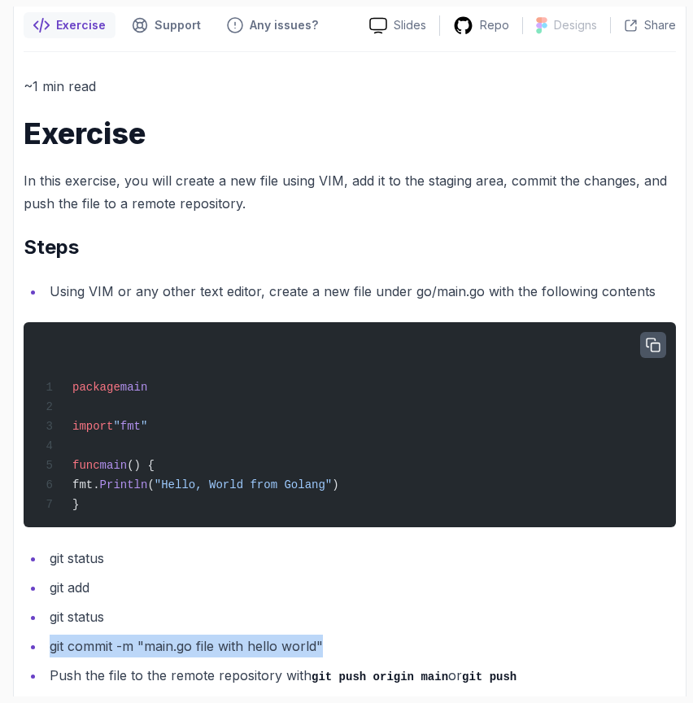
drag, startPoint x: 48, startPoint y: 652, endPoint x: 338, endPoint y: 649, distance: 290.4
click at [339, 649] on li "git commit -m "main.go file with hello world"" at bounding box center [360, 645] width 631 height 23
copy li "git commit -m "main.go file with hello world""
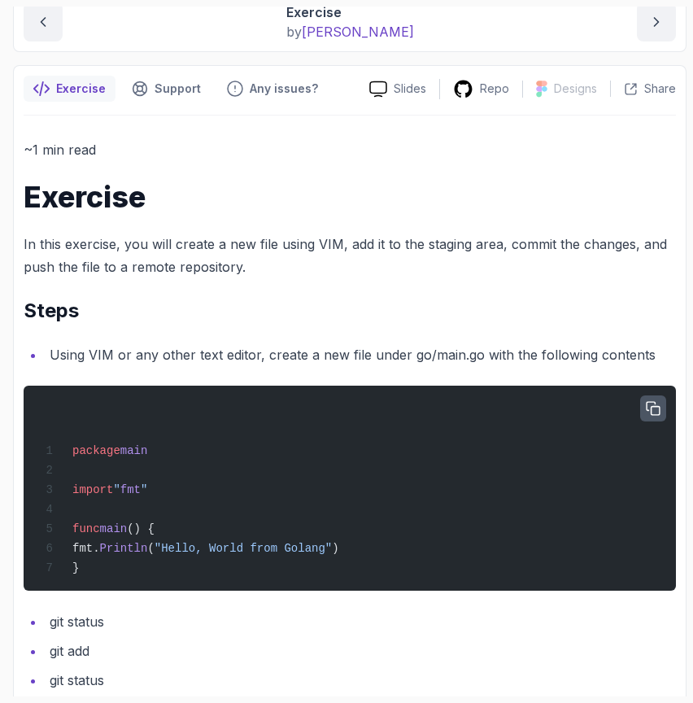
scroll to position [0, 0]
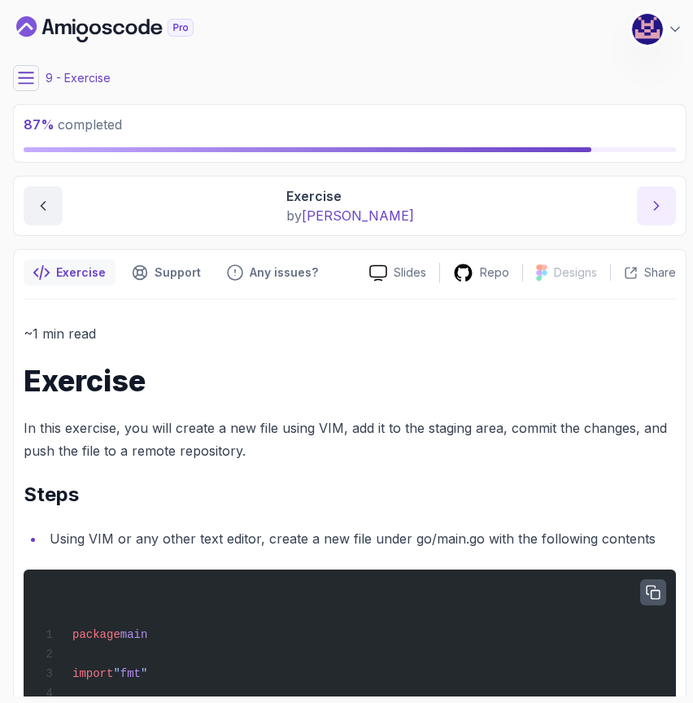
click at [650, 205] on icon "next content" at bounding box center [656, 206] width 16 height 16
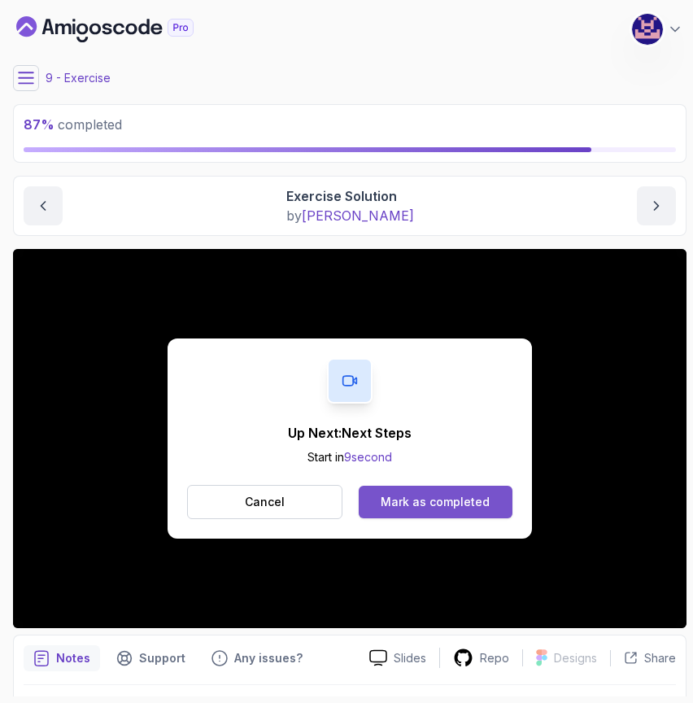
click at [457, 516] on button "Mark as completed" at bounding box center [436, 502] width 154 height 33
click at [455, 503] on div "Mark as completed" at bounding box center [435, 502] width 109 height 16
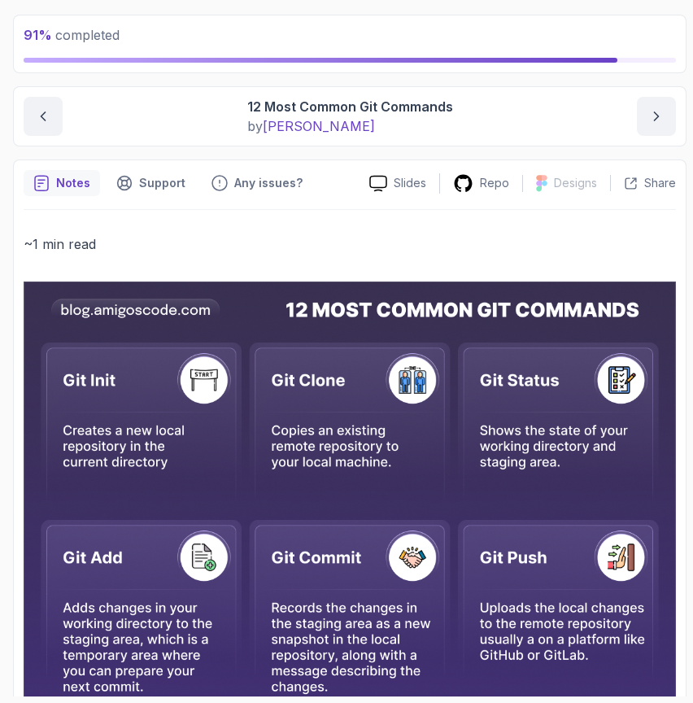
scroll to position [94, 0]
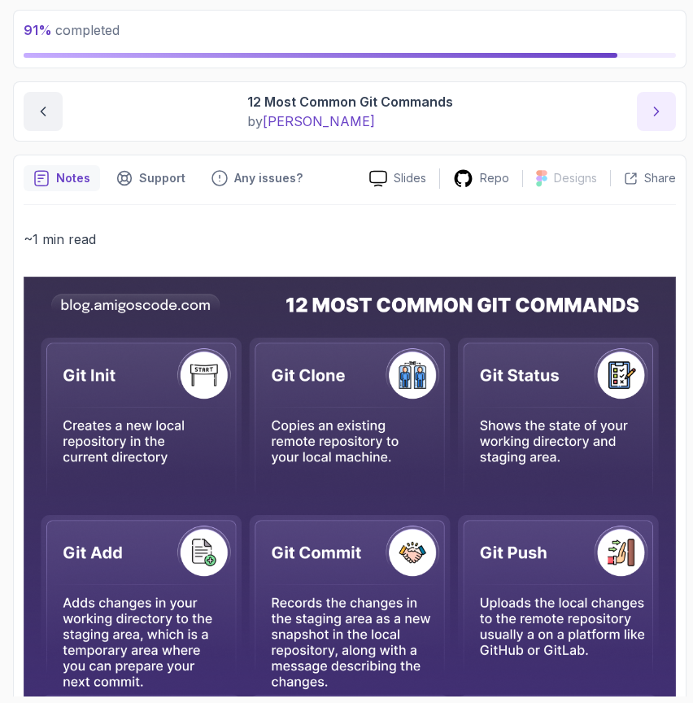
click at [662, 107] on icon "next content" at bounding box center [656, 111] width 16 height 16
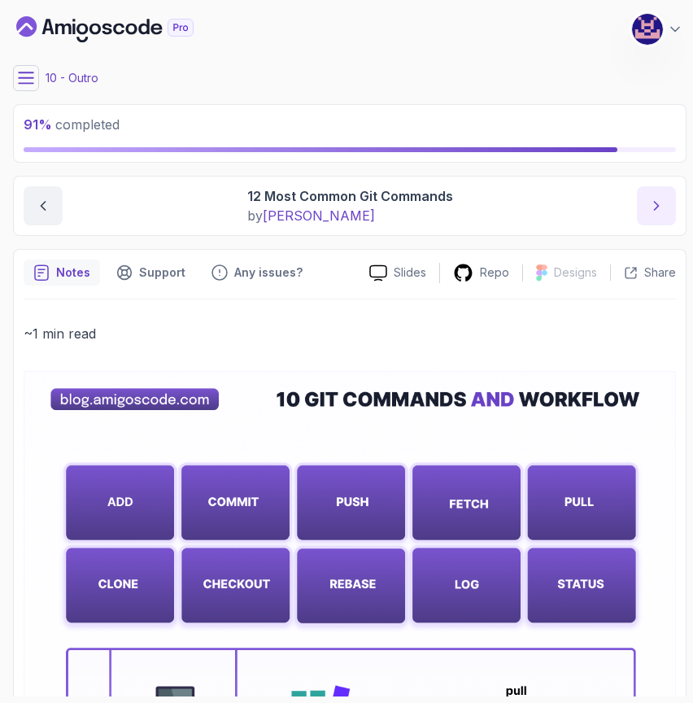
click at [652, 210] on icon "next content" at bounding box center [656, 206] width 16 height 16
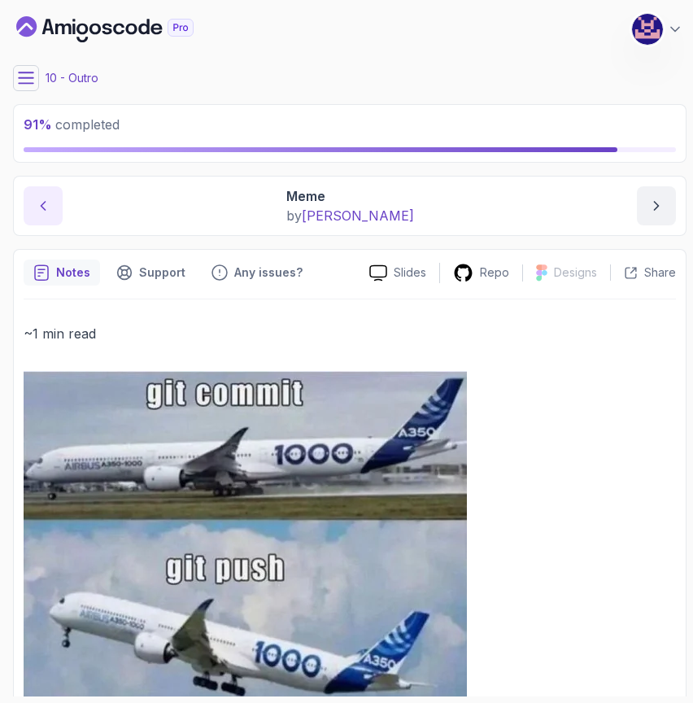
click at [34, 211] on button "previous content" at bounding box center [43, 205] width 39 height 39
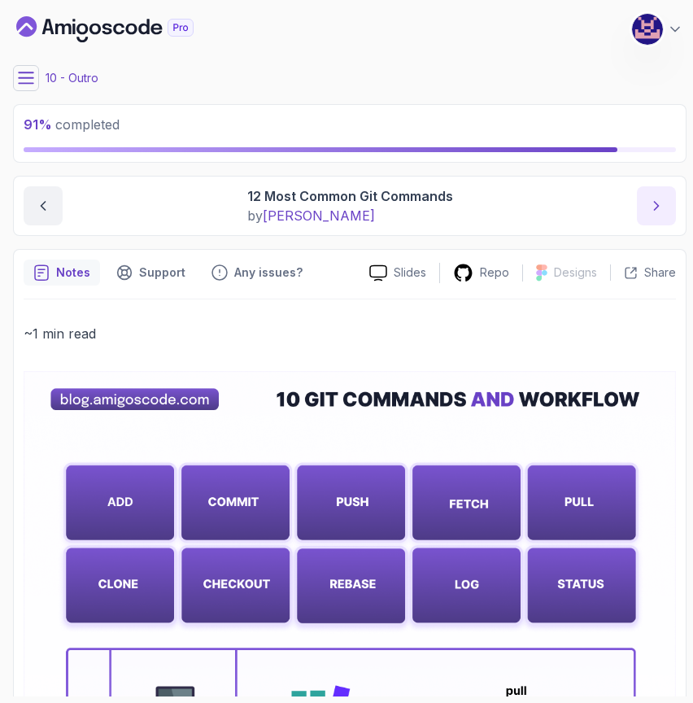
click at [662, 199] on icon "next content" at bounding box center [656, 206] width 16 height 16
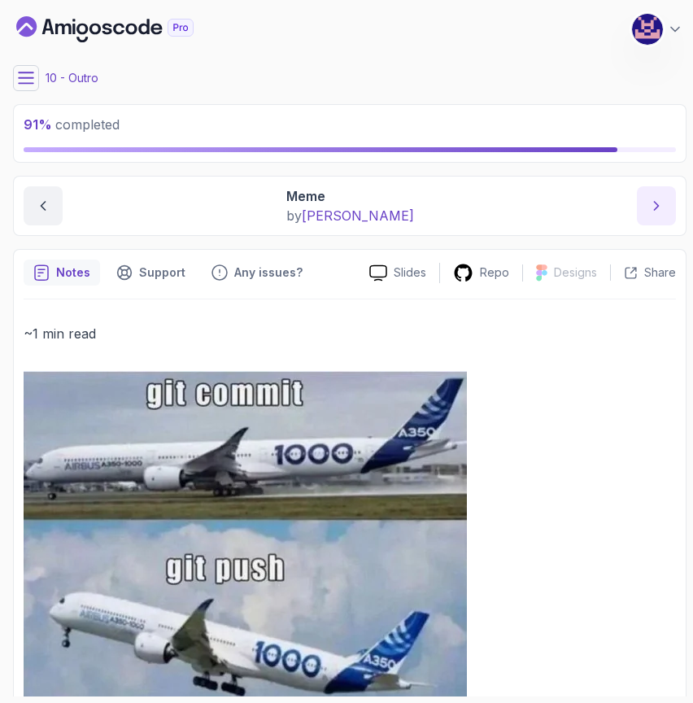
click at [655, 199] on icon "next content" at bounding box center [656, 206] width 16 height 16
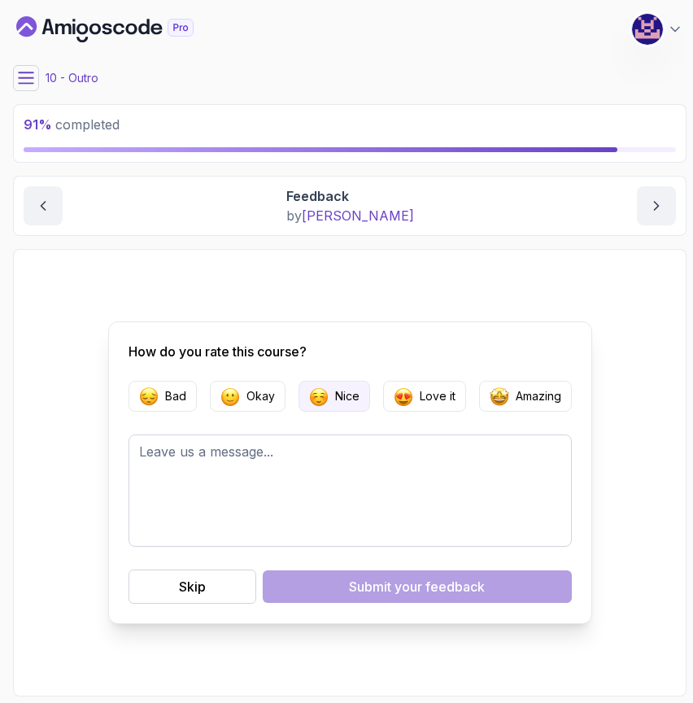
click at [350, 398] on p "Nice" at bounding box center [347, 396] width 24 height 16
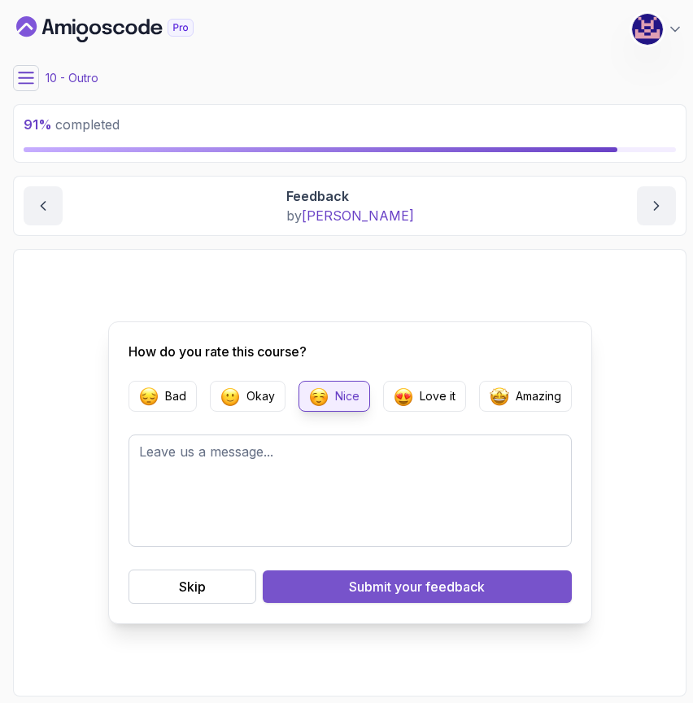
click at [404, 588] on span "your feedback" at bounding box center [440, 587] width 90 height 20
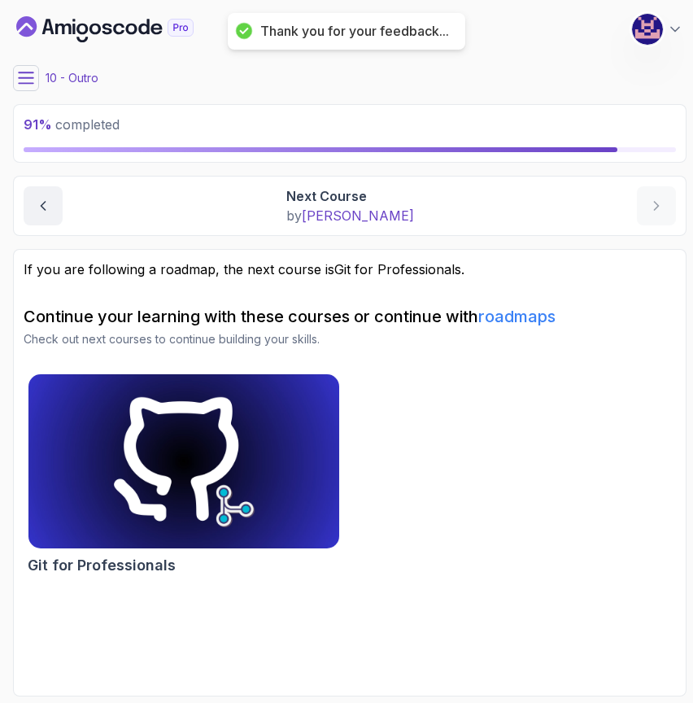
click at [25, 76] on icon at bounding box center [26, 78] width 16 height 16
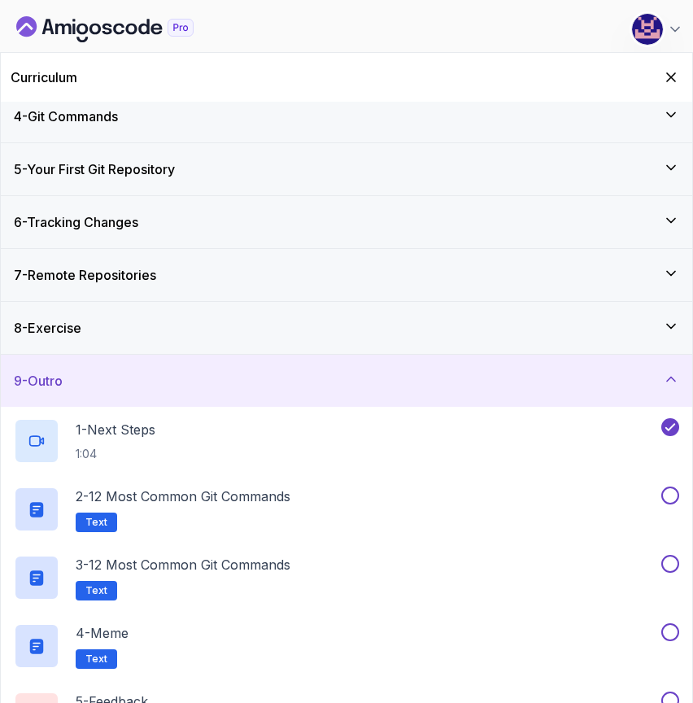
scroll to position [233, 0]
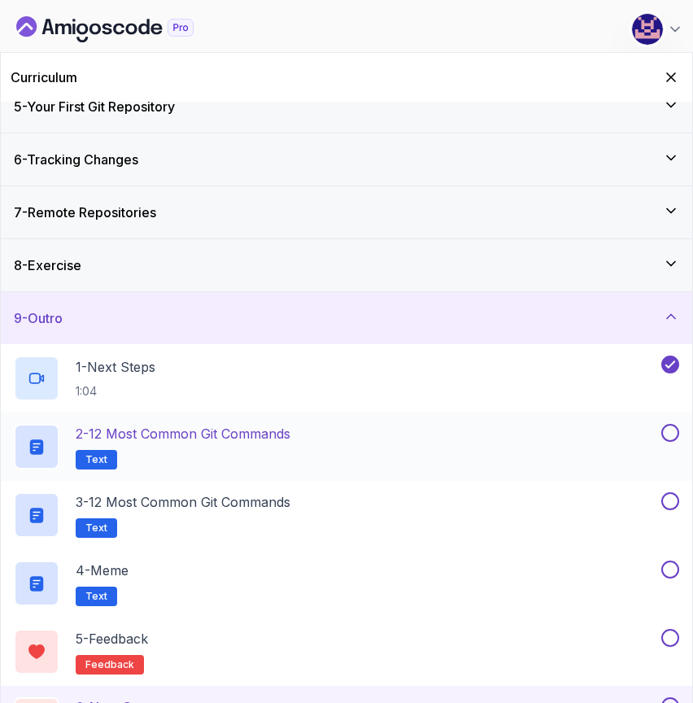
click at [669, 433] on button at bounding box center [670, 433] width 18 height 18
click at [675, 500] on button at bounding box center [670, 501] width 18 height 18
click at [672, 565] on button at bounding box center [670, 569] width 18 height 18
click at [672, 632] on button at bounding box center [670, 638] width 18 height 18
click at [670, 698] on button at bounding box center [670, 706] width 18 height 18
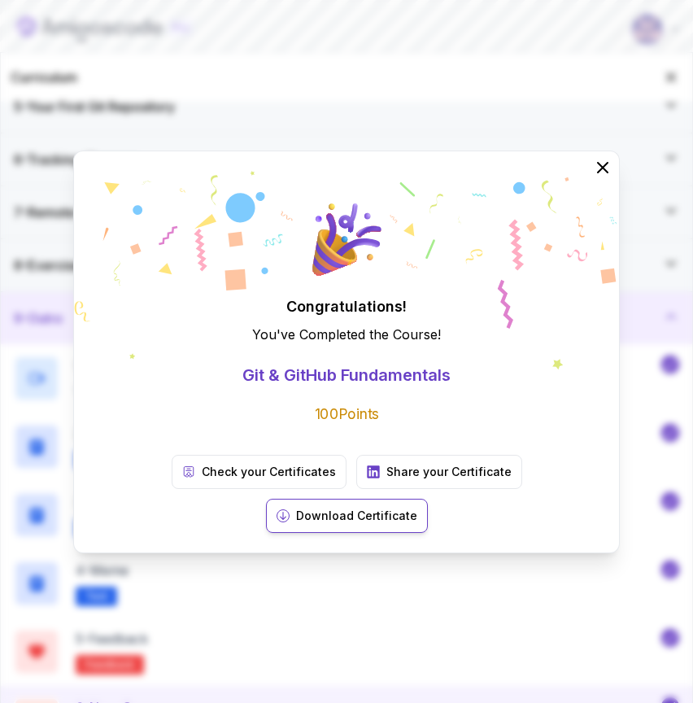
click at [417, 508] on p "Download Certificate" at bounding box center [356, 516] width 121 height 16
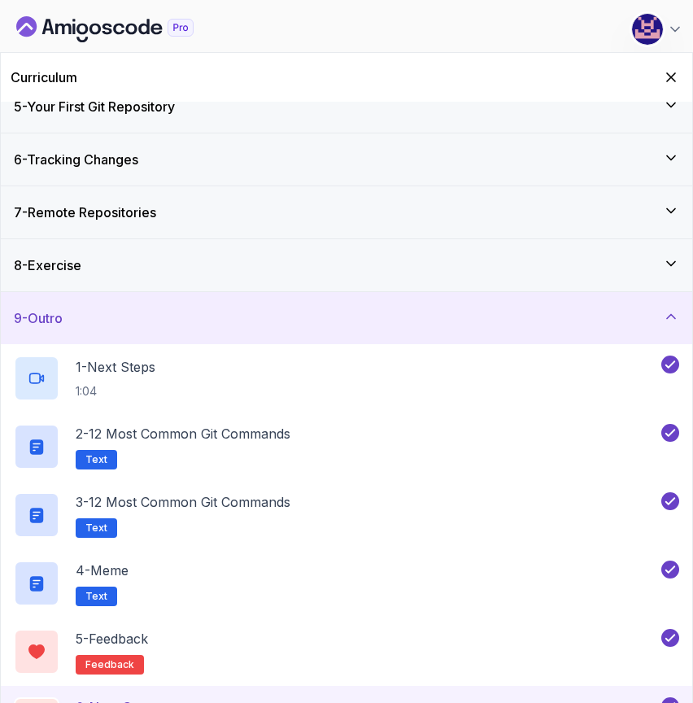
click at [673, 322] on icon at bounding box center [671, 316] width 16 height 16
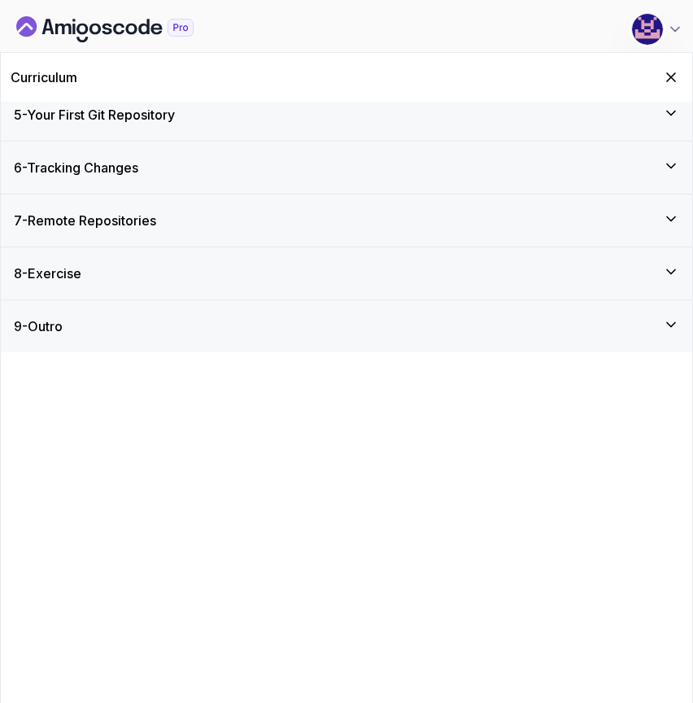
scroll to position [0, 0]
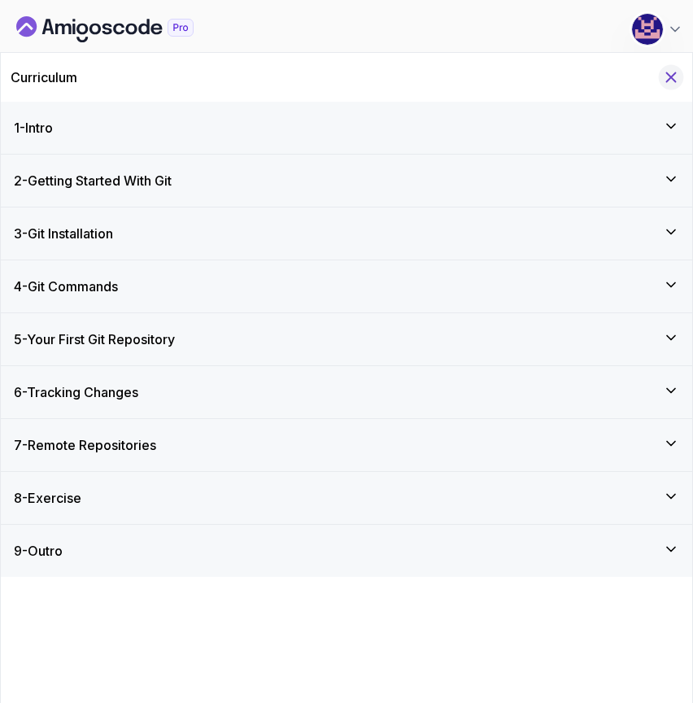
click at [674, 76] on icon "Hide Curriculum for mobile" at bounding box center [671, 77] width 18 height 18
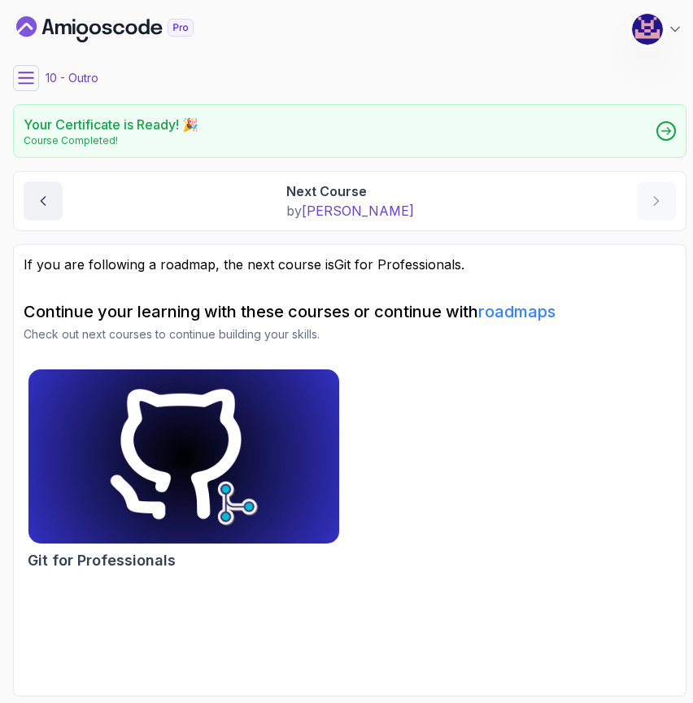
click at [214, 447] on img at bounding box center [183, 456] width 326 height 183
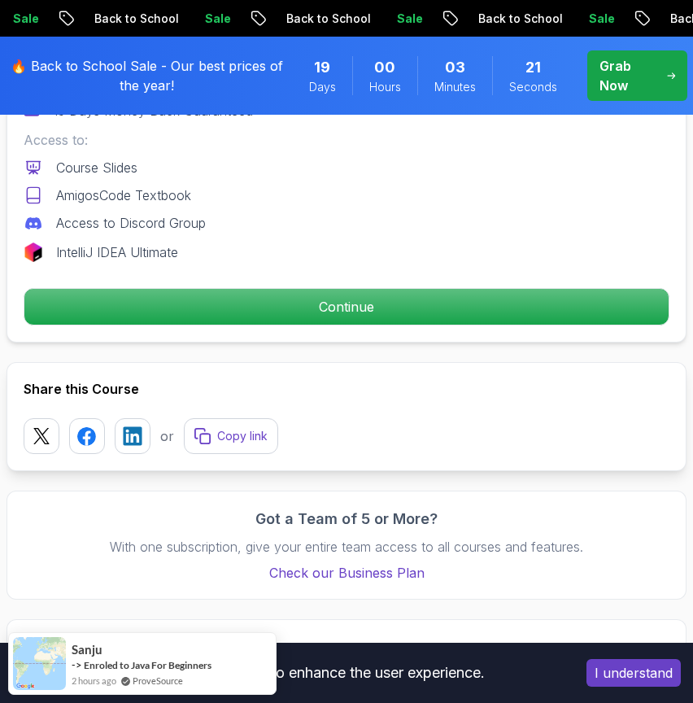
scroll to position [836, 0]
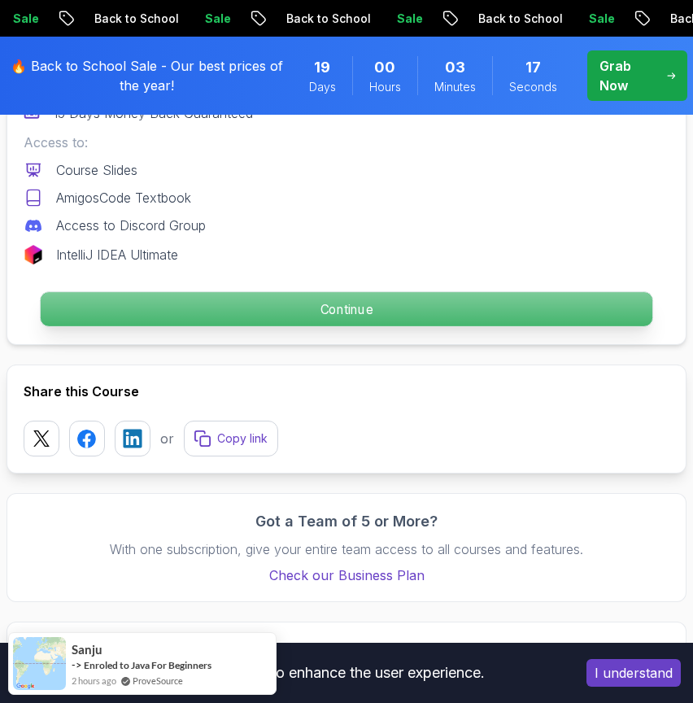
click at [387, 320] on p "Continue" at bounding box center [347, 309] width 612 height 34
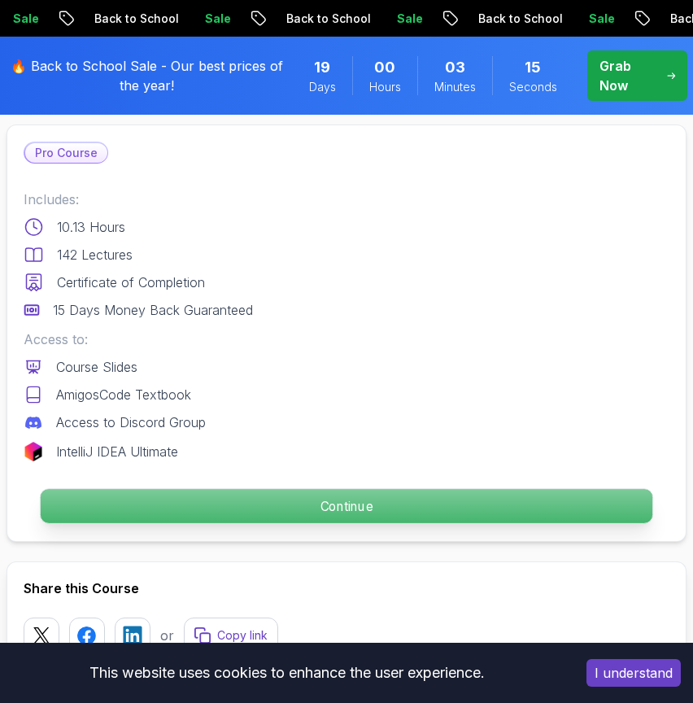
scroll to position [635, 0]
